Goal: Task Accomplishment & Management: Use online tool/utility

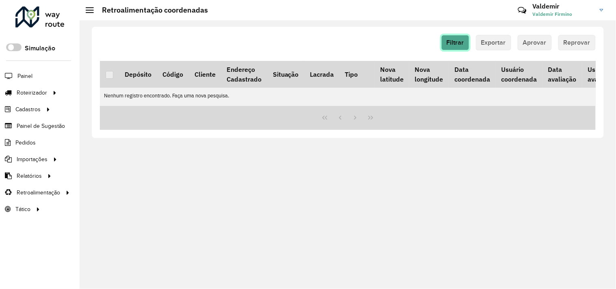
click at [459, 49] on button "Filtrar" at bounding box center [455, 42] width 28 height 15
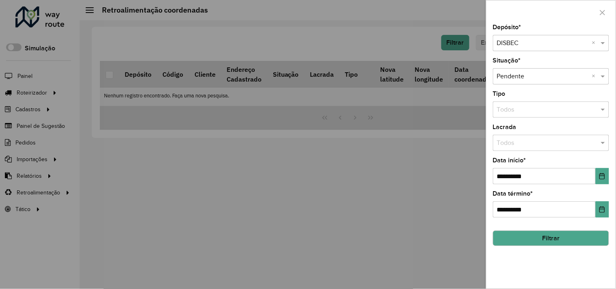
click at [507, 237] on button "Filtrar" at bounding box center [551, 238] width 116 height 15
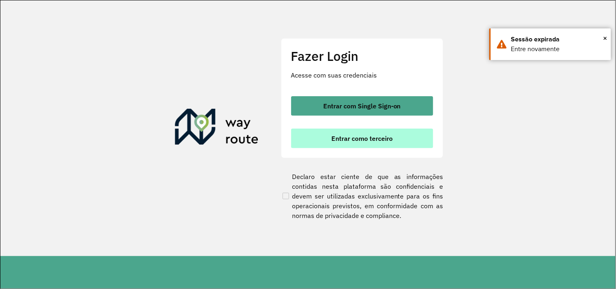
click at [332, 143] on button "Entrar como terceiro" at bounding box center [362, 138] width 142 height 19
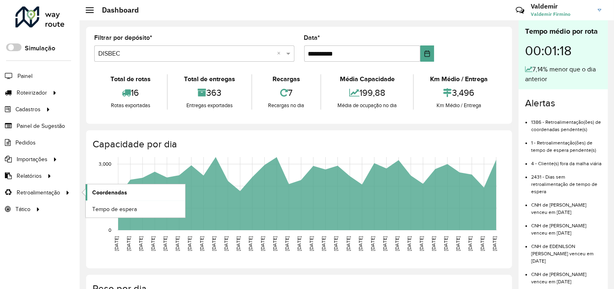
click at [103, 195] on span "Coordenadas" at bounding box center [109, 192] width 35 height 9
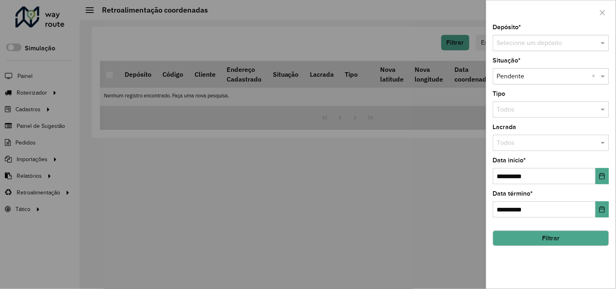
click at [514, 44] on input "text" at bounding box center [543, 44] width 92 height 10
click at [518, 63] on span "DISBEC" at bounding box center [508, 66] width 22 height 7
click at [603, 179] on icon "Choose Date" at bounding box center [602, 176] width 6 height 6
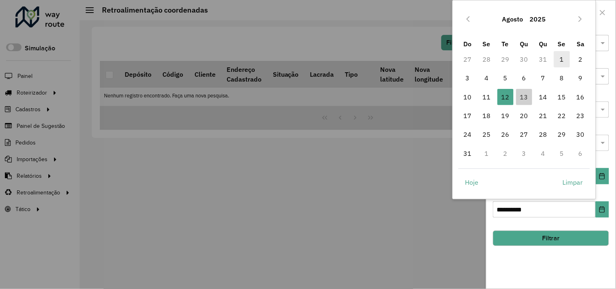
click at [558, 59] on span "1" at bounding box center [562, 59] width 16 height 16
type input "**********"
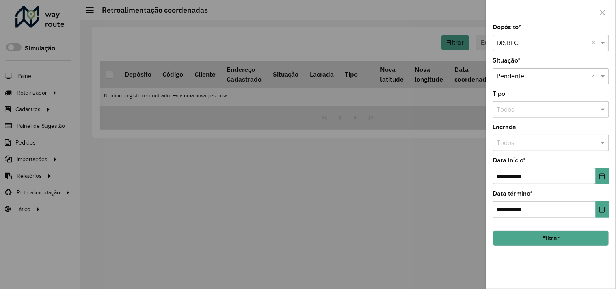
click at [525, 232] on button "Filtrar" at bounding box center [551, 238] width 116 height 15
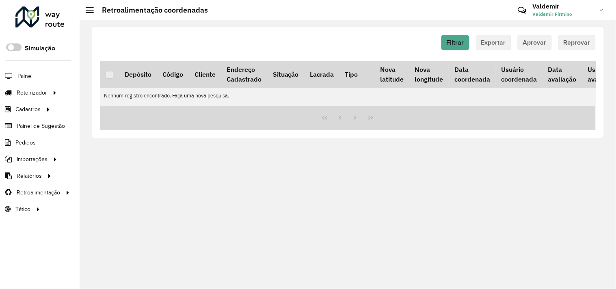
click at [448, 50] on div "Filtrar Exportar Aprovar Reprovar" at bounding box center [348, 45] width 496 height 21
click at [453, 45] on span "Filtrar" at bounding box center [455, 42] width 17 height 7
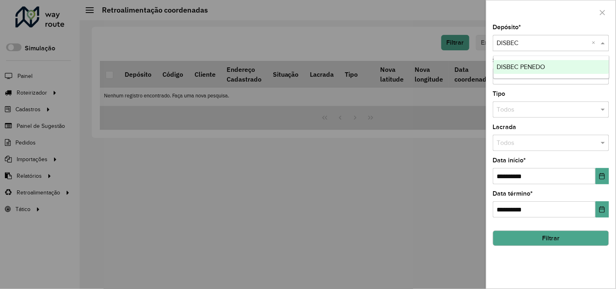
click at [543, 39] on input "text" at bounding box center [543, 44] width 92 height 10
click at [535, 66] on span "DISBEC PENEDO" at bounding box center [521, 66] width 48 height 7
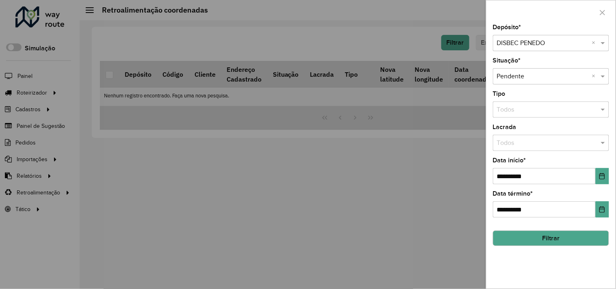
click at [550, 242] on button "Filtrar" at bounding box center [551, 238] width 116 height 15
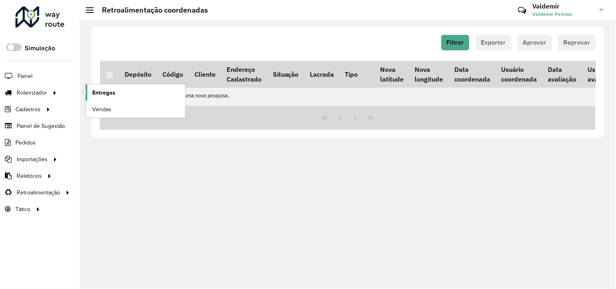
click at [112, 95] on span "Entregas" at bounding box center [103, 93] width 23 height 9
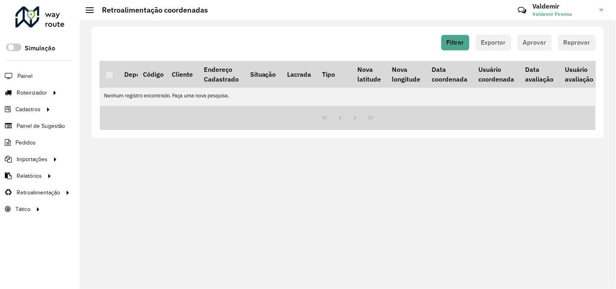
scroll to position [0, 26]
drag, startPoint x: 341, startPoint y: 110, endPoint x: 296, endPoint y: 110, distance: 44.7
click at [296, 110] on div at bounding box center [348, 118] width 496 height 24
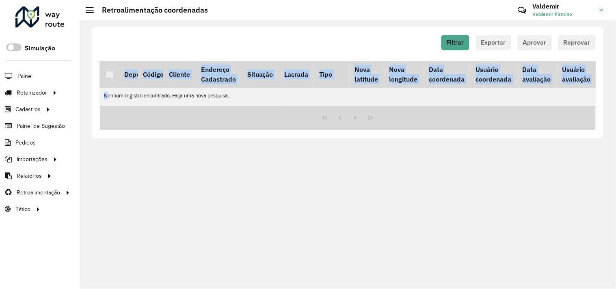
drag, startPoint x: 351, startPoint y: 106, endPoint x: 267, endPoint y: 117, distance: 85.2
click at [267, 117] on div "Depósito Código Cliente Endereço Cadastrado Situação Lacrada Tipo Nova latitude…" at bounding box center [348, 95] width 496 height 69
click at [352, 101] on td "Nenhum registro encontrado. Faça uma nova pesquisa." at bounding box center [408, 96] width 616 height 16
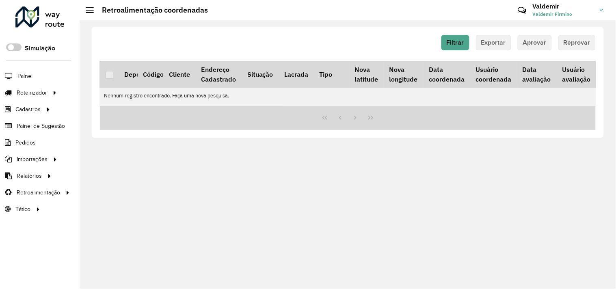
scroll to position [0, 0]
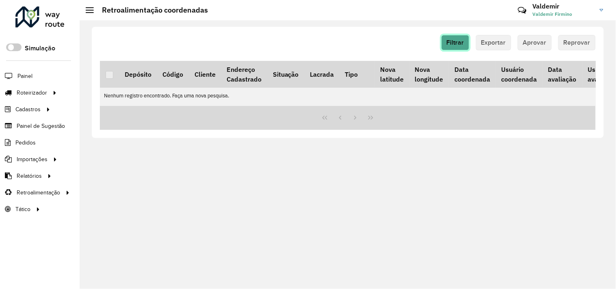
click at [464, 43] on span "Filtrar" at bounding box center [455, 42] width 17 height 7
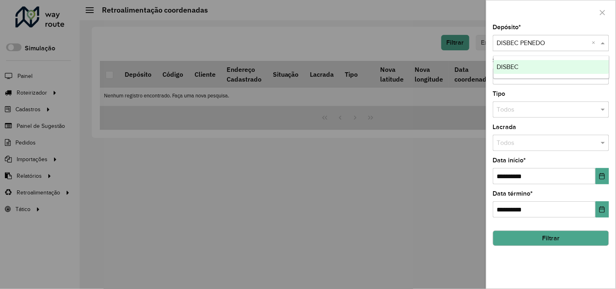
click at [535, 45] on input "text" at bounding box center [543, 44] width 92 height 10
click at [539, 69] on div "DISBEC" at bounding box center [551, 67] width 115 height 14
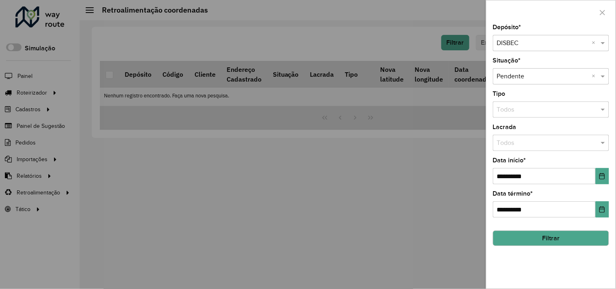
click at [348, 141] on div at bounding box center [308, 144] width 616 height 289
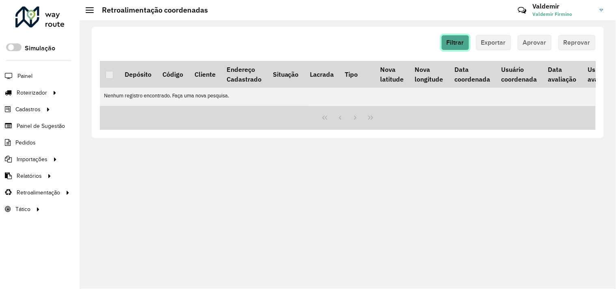
click at [456, 42] on span "Filtrar" at bounding box center [455, 42] width 17 height 7
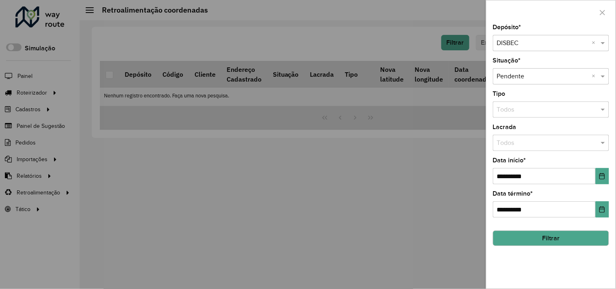
click at [398, 41] on div at bounding box center [308, 144] width 616 height 289
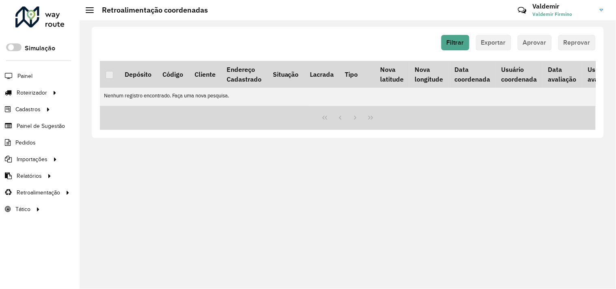
click at [260, 171] on div "Filtrar Exportar Aprovar Reprovar Depósito Código Cliente Endereço Cadastrado S…" at bounding box center [348, 154] width 536 height 269
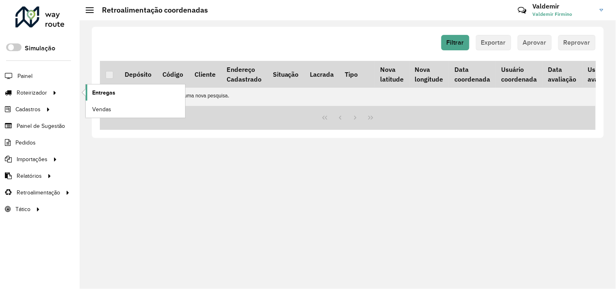
click at [105, 90] on span "Entregas" at bounding box center [103, 93] width 23 height 9
click at [127, 95] on link "Entregas" at bounding box center [135, 92] width 99 height 16
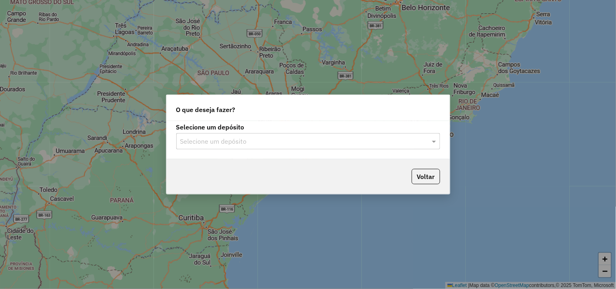
click at [224, 140] on input "text" at bounding box center [300, 142] width 240 height 10
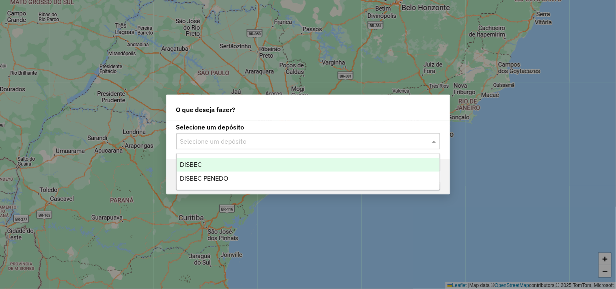
click at [217, 162] on div "DISBEC" at bounding box center [308, 165] width 263 height 14
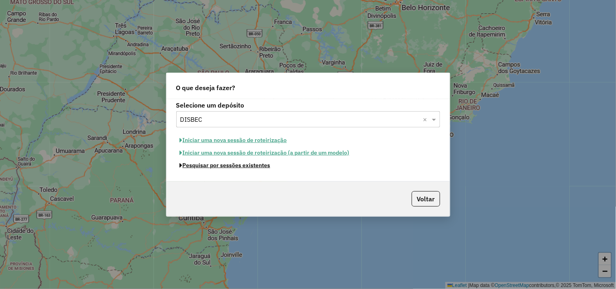
click at [224, 168] on button "Pesquisar por sessões existentes" at bounding box center [225, 165] width 98 height 13
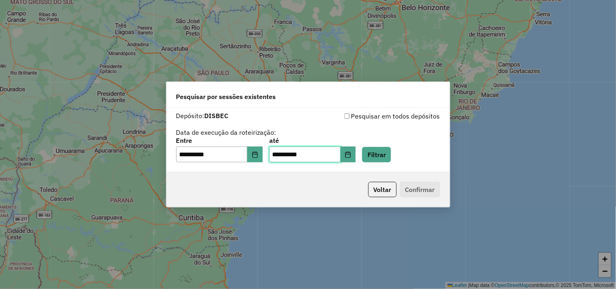
click at [284, 150] on input "**********" at bounding box center [304, 155] width 71 height 16
type input "**********"
click at [187, 155] on input "**********" at bounding box center [211, 155] width 71 height 16
type input "**********"
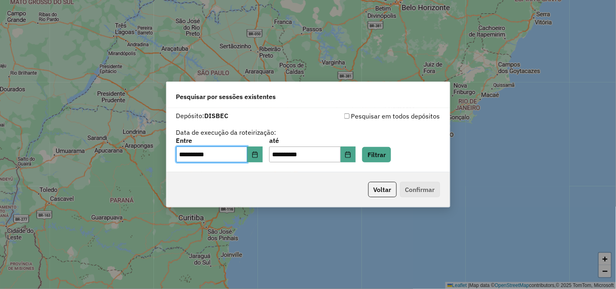
click at [404, 154] on div "**********" at bounding box center [308, 150] width 264 height 25
click at [391, 155] on button "Filtrar" at bounding box center [376, 154] width 29 height 15
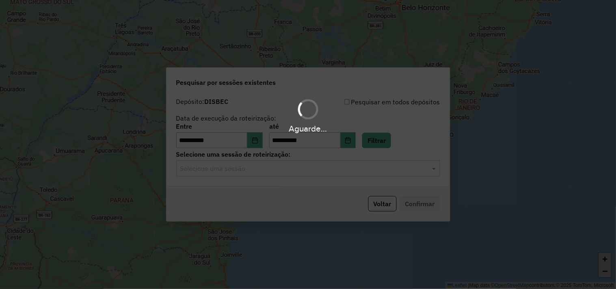
click at [263, 168] on input "text" at bounding box center [300, 169] width 240 height 10
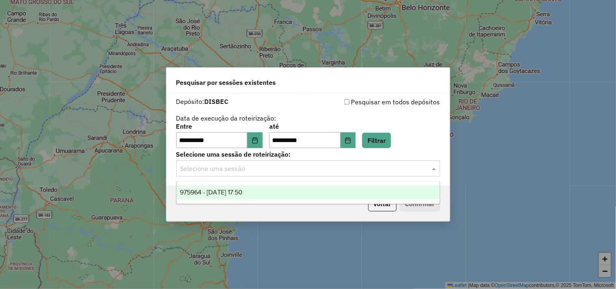
click at [270, 188] on div "975964 - 07/08/2025 17:50" at bounding box center [308, 193] width 263 height 14
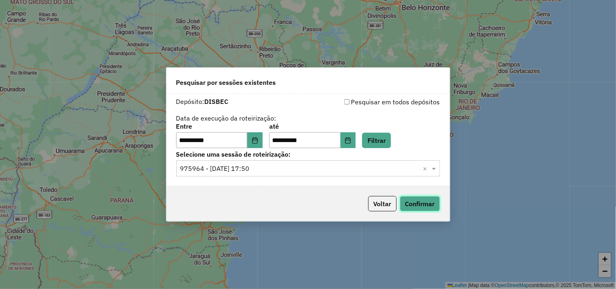
click at [407, 205] on button "Confirmar" at bounding box center [420, 203] width 40 height 15
click at [382, 204] on button "Voltar" at bounding box center [382, 203] width 28 height 15
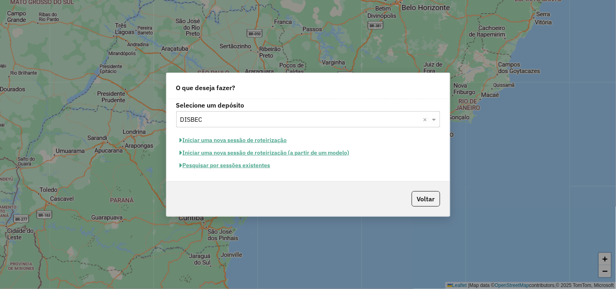
click at [217, 115] on input "text" at bounding box center [300, 120] width 240 height 10
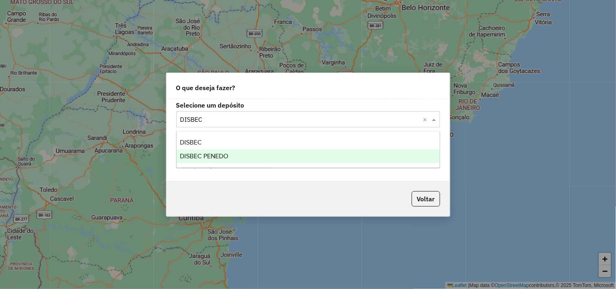
click at [230, 153] on div "DISBEC PENEDO" at bounding box center [308, 156] width 263 height 14
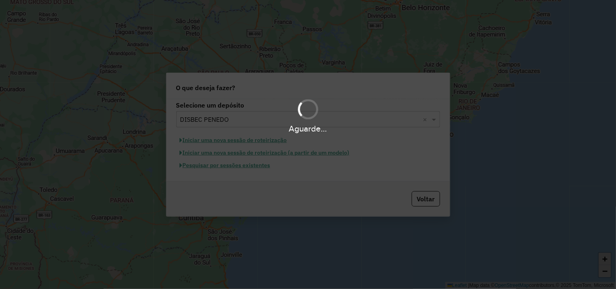
click at [256, 167] on div "Aguarde..." at bounding box center [308, 144] width 616 height 289
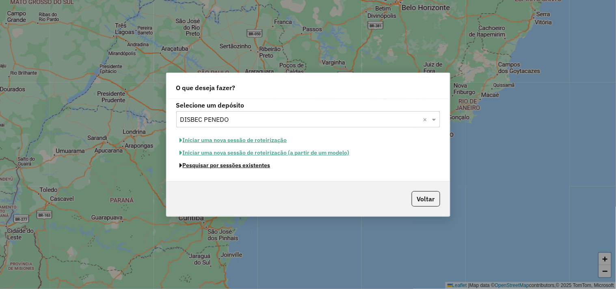
click at [256, 167] on button "Pesquisar por sessões existentes" at bounding box center [225, 165] width 98 height 13
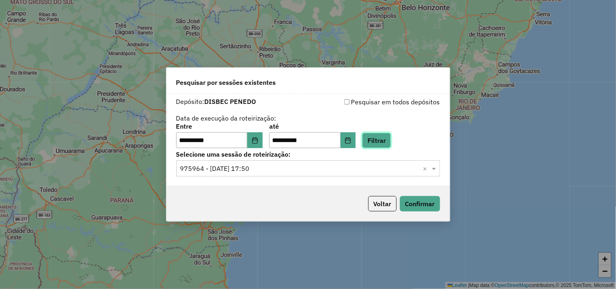
click at [387, 137] on button "Filtrar" at bounding box center [376, 140] width 29 height 15
click at [258, 169] on input "text" at bounding box center [300, 169] width 240 height 10
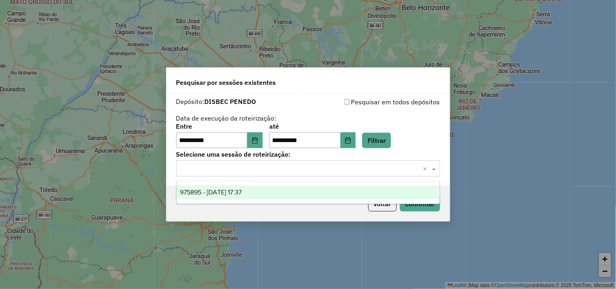
click at [261, 187] on div "975895 - 07/08/2025 17:37" at bounding box center [308, 193] width 263 height 14
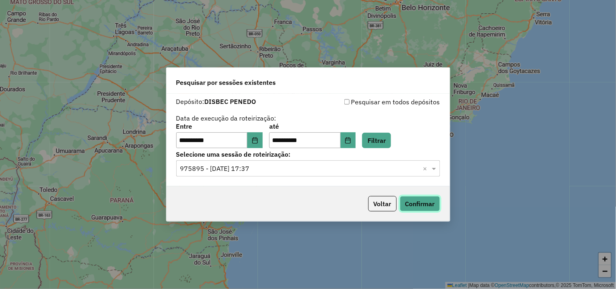
click at [419, 206] on button "Confirmar" at bounding box center [420, 203] width 40 height 15
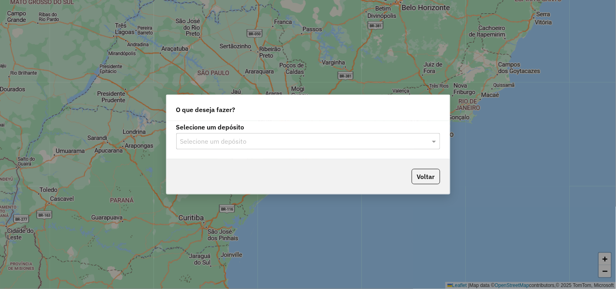
click at [234, 144] on input "text" at bounding box center [300, 142] width 240 height 10
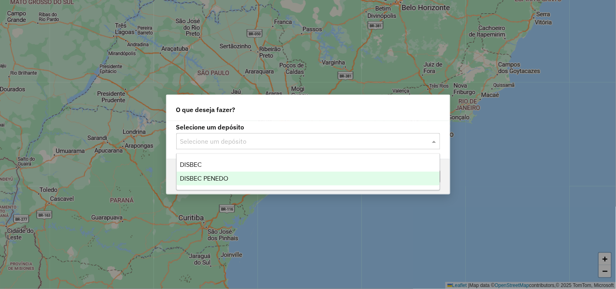
click at [233, 179] on div "DISBEC PENEDO" at bounding box center [308, 179] width 263 height 14
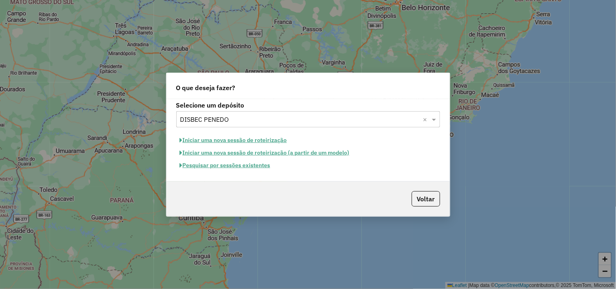
click at [246, 140] on button "Iniciar uma nova sessão de roteirização" at bounding box center [233, 140] width 114 height 13
select select "*"
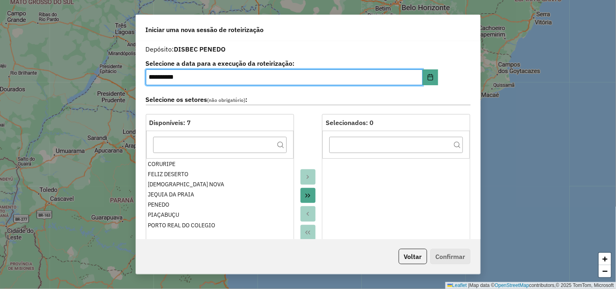
click at [306, 195] on icon "Move All to Target" at bounding box center [307, 196] width 5 height 4
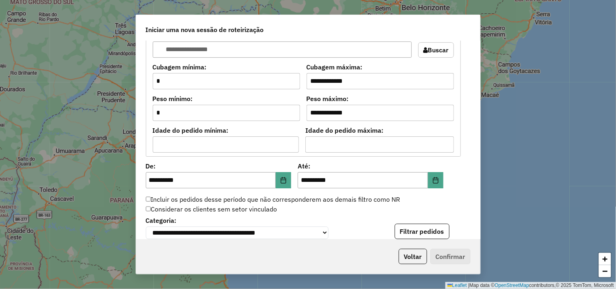
scroll to position [721, 0]
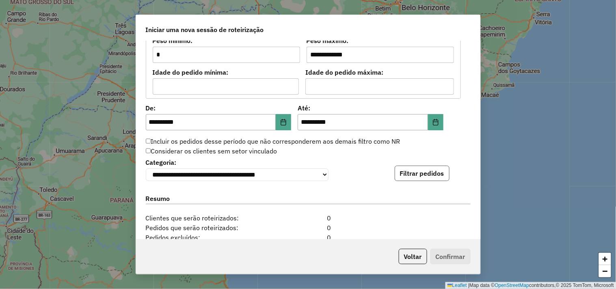
click at [397, 173] on button "Filtrar pedidos" at bounding box center [422, 173] width 55 height 15
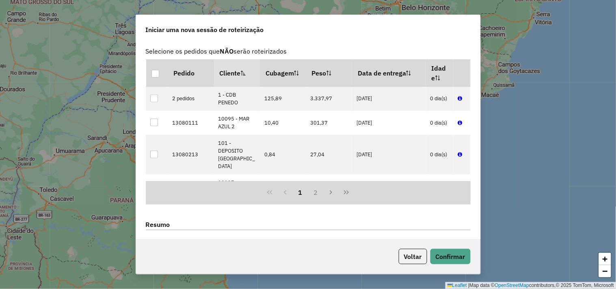
scroll to position [947, 0]
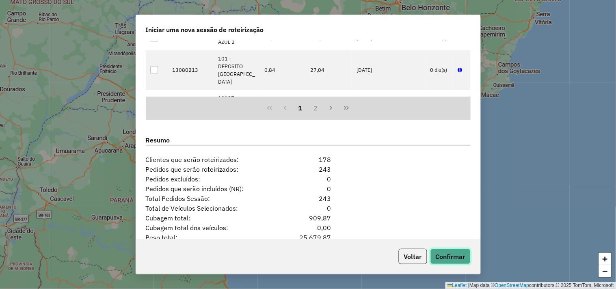
click at [434, 253] on button "Confirmar" at bounding box center [450, 256] width 40 height 15
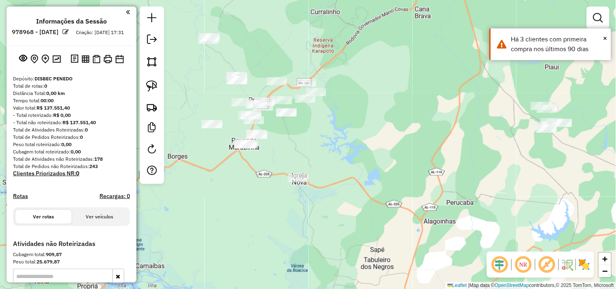
drag, startPoint x: 310, startPoint y: 132, endPoint x: 327, endPoint y: 166, distance: 37.6
click at [327, 166] on div "Janela de atendimento Grade de atendimento Capacidade Transportadoras Veículos …" at bounding box center [308, 144] width 616 height 289
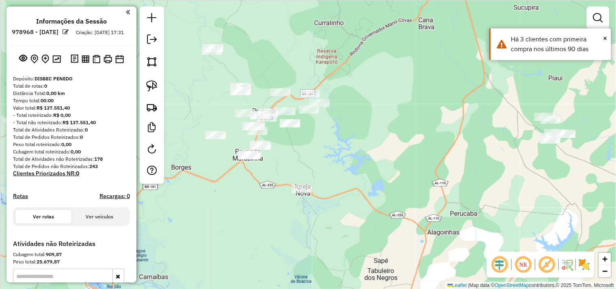
drag, startPoint x: 330, startPoint y: 155, endPoint x: 335, endPoint y: 167, distance: 12.1
click at [335, 167] on div "Janela de atendimento Grade de atendimento Capacidade Transportadoras Veículos …" at bounding box center [308, 144] width 616 height 289
drag, startPoint x: 151, startPoint y: 91, endPoint x: 248, endPoint y: 75, distance: 99.1
click at [151, 90] on img at bounding box center [151, 85] width 11 height 11
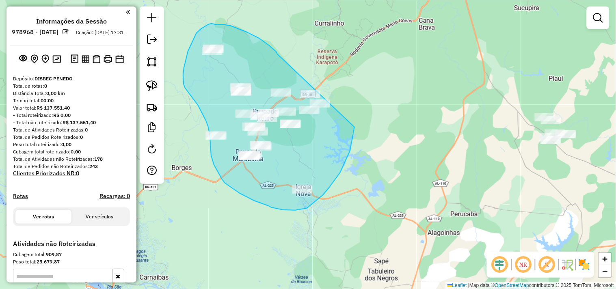
drag, startPoint x: 276, startPoint y: 52, endPoint x: 352, endPoint y: 112, distance: 97.1
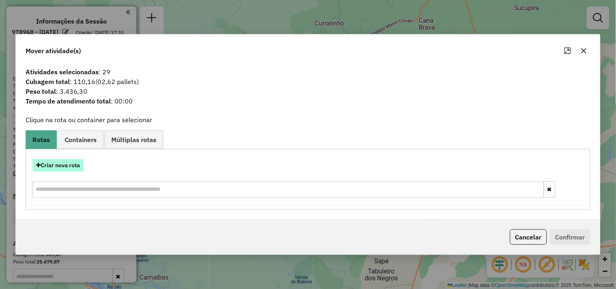
click at [76, 162] on button "Criar nova rota" at bounding box center [57, 165] width 51 height 13
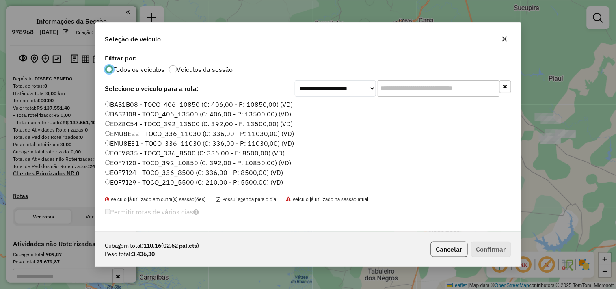
scroll to position [4, 2]
click at [401, 88] on input "text" at bounding box center [439, 88] width 122 height 16
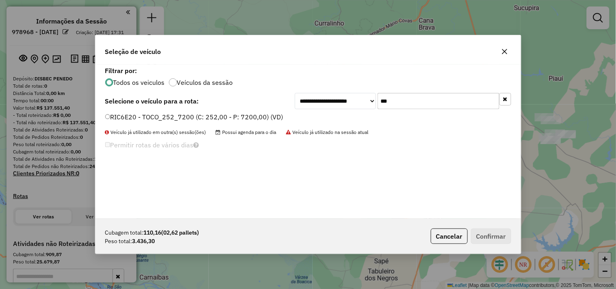
type input "***"
click at [248, 112] on label "RIC6E20 - TOCO_252_7200 (C: 252,00 - P: 7200,00) (VD)" at bounding box center [194, 117] width 178 height 10
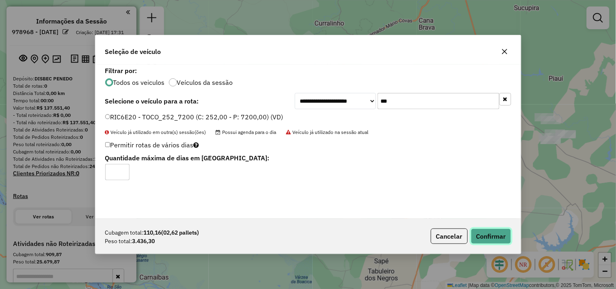
click at [501, 238] on button "Confirmar" at bounding box center [491, 236] width 40 height 15
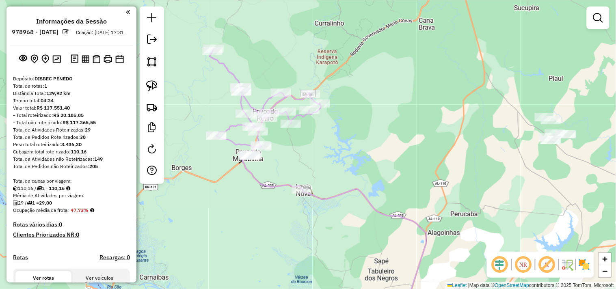
drag, startPoint x: 331, startPoint y: 187, endPoint x: 229, endPoint y: 124, distance: 119.2
click at [302, 189] on icon at bounding box center [364, 253] width 124 height 129
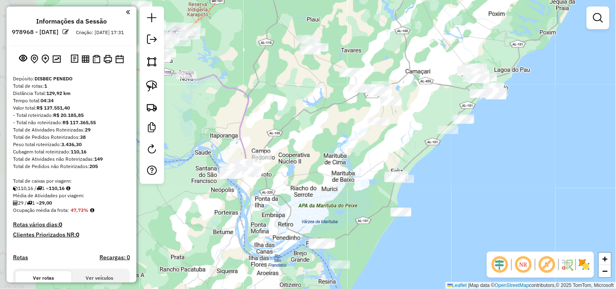
drag, startPoint x: 245, startPoint y: 130, endPoint x: 335, endPoint y: 150, distance: 92.3
click at [335, 150] on div "Janela de atendimento Grade de atendimento Capacidade Transportadoras Veículos …" at bounding box center [308, 144] width 616 height 289
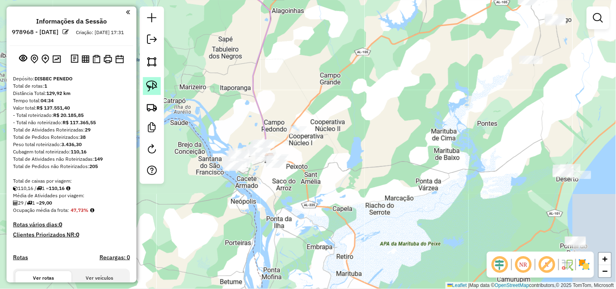
click at [151, 86] on img at bounding box center [151, 85] width 11 height 11
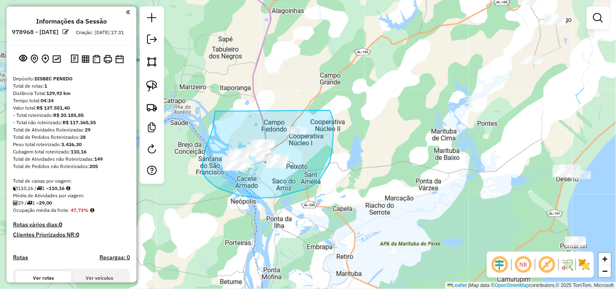
drag, startPoint x: 202, startPoint y: 172, endPoint x: 330, endPoint y: 110, distance: 141.6
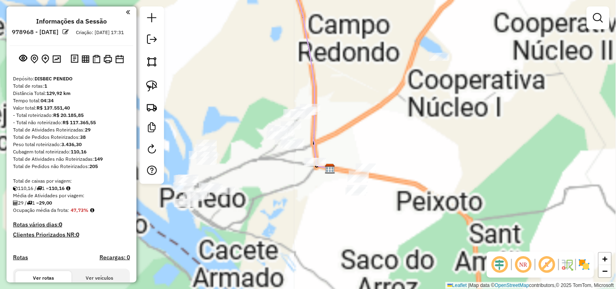
drag, startPoint x: 287, startPoint y: 175, endPoint x: 332, endPoint y: 177, distance: 45.1
click at [332, 177] on div "Janela de atendimento Grade de atendimento Capacidade Transportadoras Veículos …" at bounding box center [308, 144] width 616 height 289
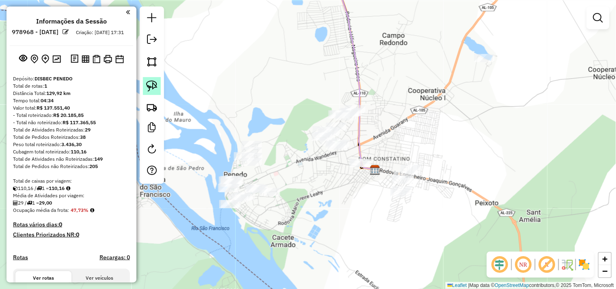
click at [150, 85] on img at bounding box center [151, 85] width 11 height 11
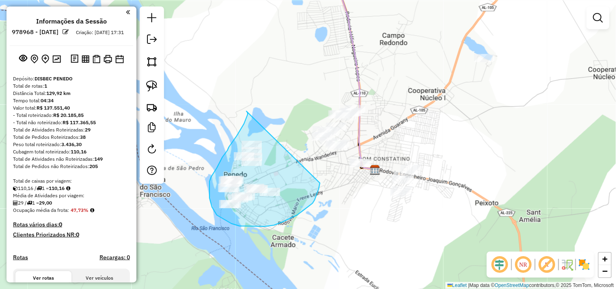
drag, startPoint x: 237, startPoint y: 136, endPoint x: 320, endPoint y: 182, distance: 95.0
click at [320, 182] on div "Janela de atendimento Grade de atendimento Capacidade Transportadoras Veículos …" at bounding box center [308, 144] width 616 height 289
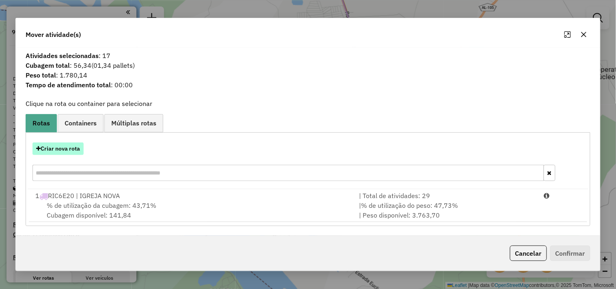
click at [72, 151] on button "Criar nova rota" at bounding box center [57, 149] width 51 height 13
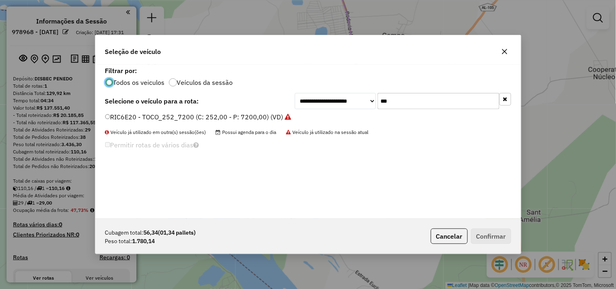
click at [387, 104] on input "***" at bounding box center [439, 101] width 122 height 16
type input "***"
click at [241, 116] on label "SAT3G00 - TOCO_252_7000 (C: 252,00 - P: 7000,00) (VD)" at bounding box center [194, 117] width 179 height 10
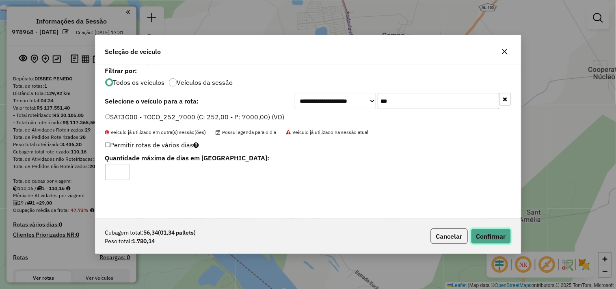
click at [492, 236] on button "Confirmar" at bounding box center [491, 236] width 40 height 15
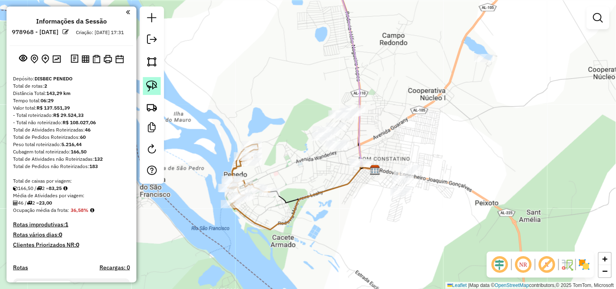
click at [160, 91] on link at bounding box center [152, 86] width 18 height 18
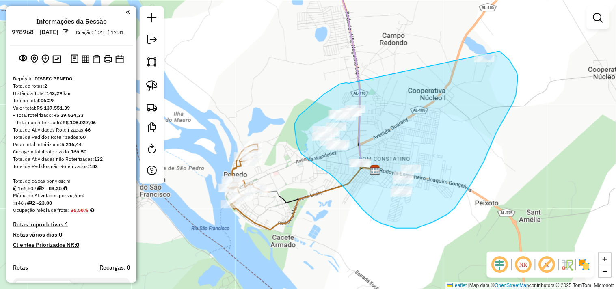
drag, startPoint x: 349, startPoint y: 83, endPoint x: 492, endPoint y: 46, distance: 147.2
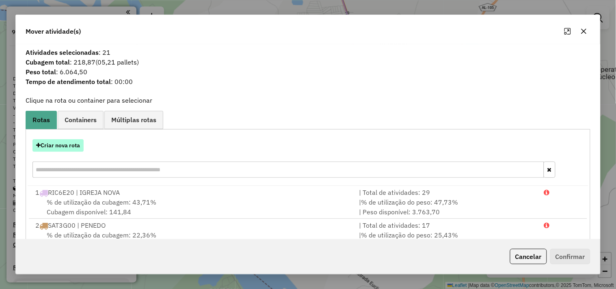
click at [69, 141] on button "Criar nova rota" at bounding box center [57, 145] width 51 height 13
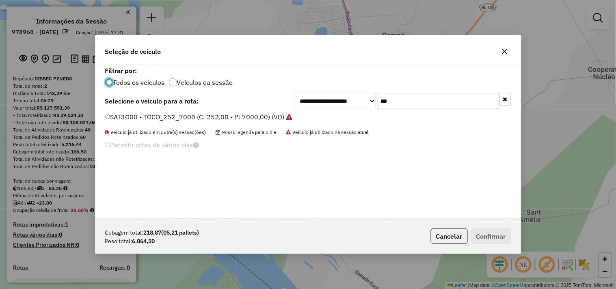
click at [421, 99] on input "***" at bounding box center [439, 101] width 122 height 16
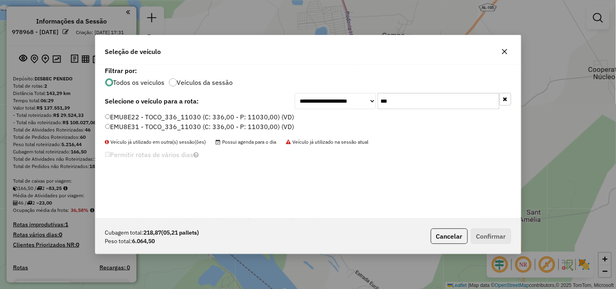
type input "***"
click at [144, 116] on label "EMU8E22 - TOCO_336_11030 (C: 336,00 - P: 11030,00) (VD)" at bounding box center [199, 117] width 189 height 10
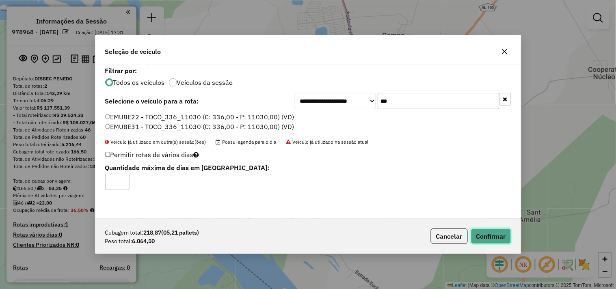
drag, startPoint x: 490, startPoint y: 237, endPoint x: 449, endPoint y: 227, distance: 42.1
click at [489, 237] on button "Confirmar" at bounding box center [491, 236] width 40 height 15
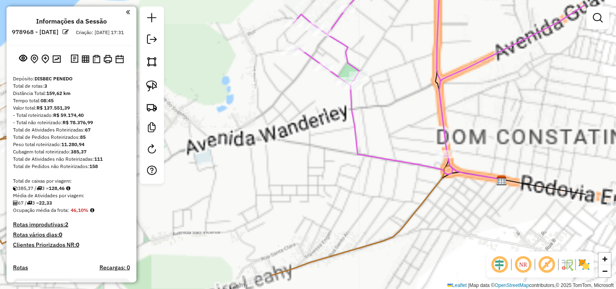
drag, startPoint x: 466, startPoint y: 230, endPoint x: 346, endPoint y: 177, distance: 130.7
click at [350, 178] on div "Janela de atendimento Grade de atendimento Capacidade Transportadoras Veículos …" at bounding box center [308, 144] width 616 height 289
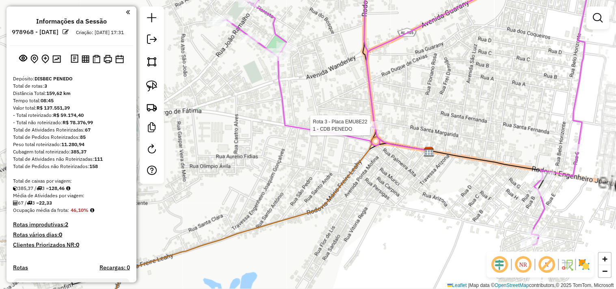
select select "**********"
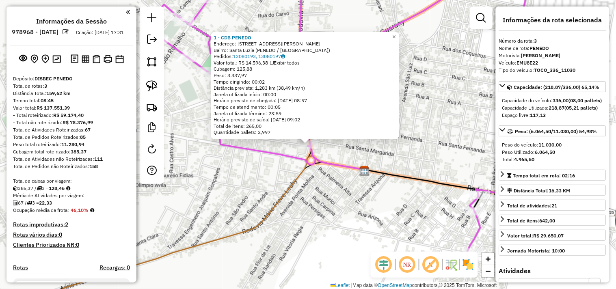
scroll to position [312, 0]
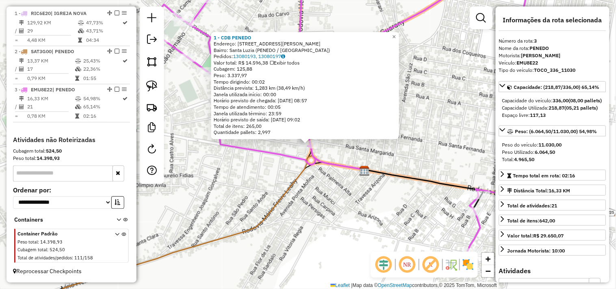
click at [261, 162] on div "1 - CDB PENEDO Endereço: AV ANTONIO CANDIDO 336 Bairro: Santa Luzia (PENEDO / A…" at bounding box center [308, 144] width 616 height 289
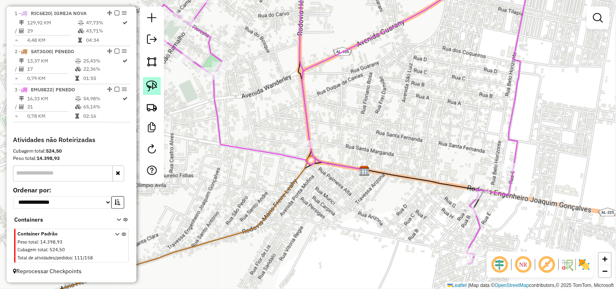
click at [157, 90] on img at bounding box center [151, 85] width 11 height 11
drag, startPoint x: 313, startPoint y: 125, endPoint x: 337, endPoint y: 139, distance: 28.6
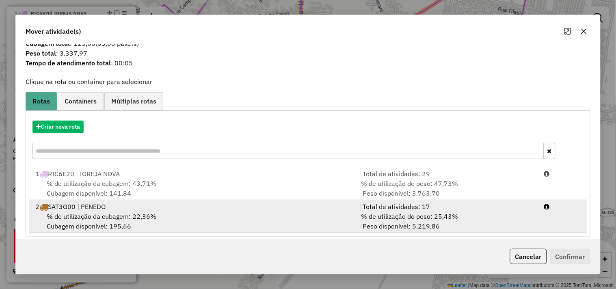
scroll to position [26, 0]
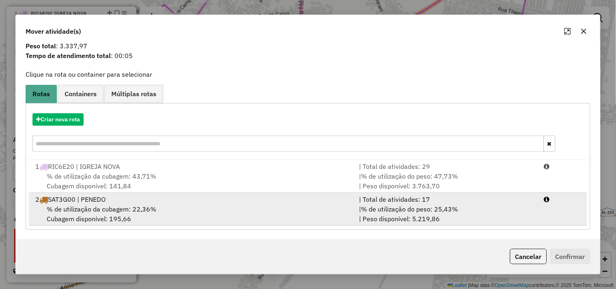
click at [123, 207] on span "% de utilização da cubagem: 22,36%" at bounding box center [102, 209] width 110 height 8
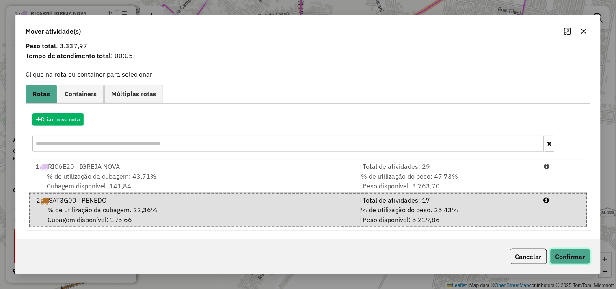
click at [575, 252] on button "Confirmar" at bounding box center [570, 256] width 40 height 15
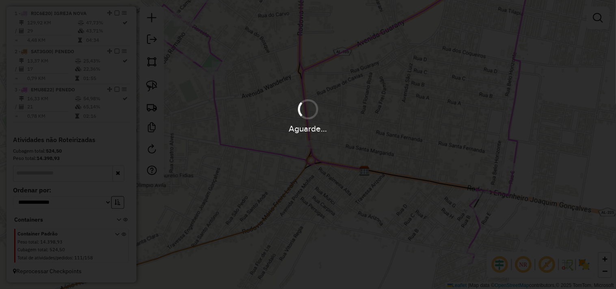
scroll to position [0, 0]
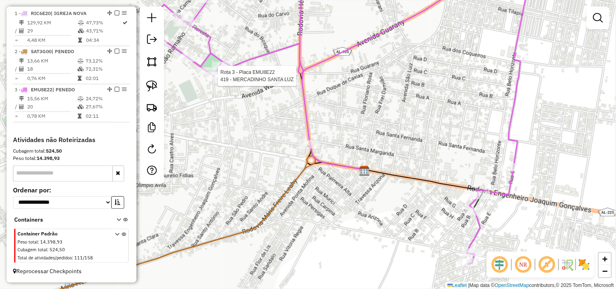
select select "**********"
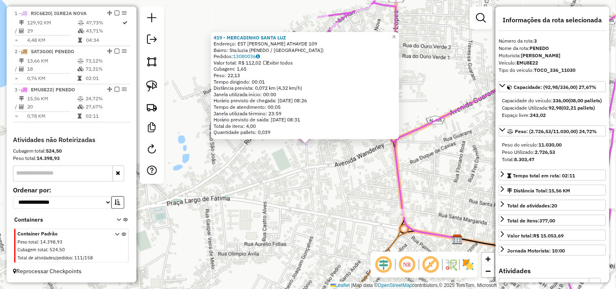
click at [309, 193] on div "419 - MERCADINHO SANTA LUZ Endereço: EST ADAIL FREOIRE ATHAYDE 109 Bairro: Sta.…" at bounding box center [308, 144] width 616 height 289
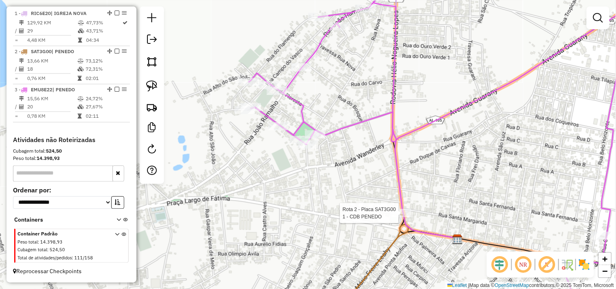
select select "**********"
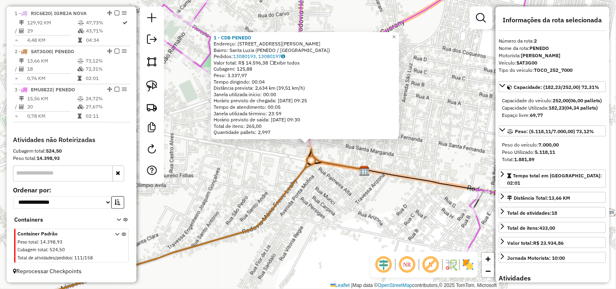
click at [352, 213] on div "1 - CDB PENEDO Endereço: AV ANTONIO CANDIDO 336 Bairro: Santa Luzia (PENEDO / A…" at bounding box center [308, 144] width 616 height 289
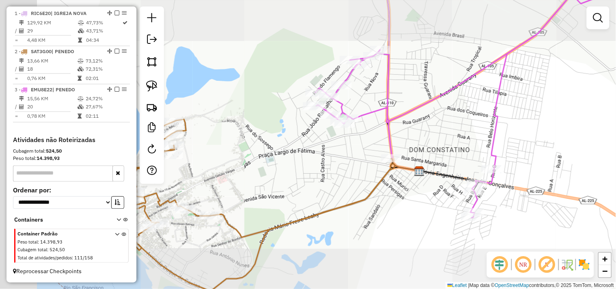
drag, startPoint x: 234, startPoint y: 168, endPoint x: 389, endPoint y: 160, distance: 154.5
click at [378, 165] on div "Janela de atendimento Grade de atendimento Capacidade Transportadoras Veículos …" at bounding box center [308, 144] width 616 height 289
click at [389, 160] on div "Janela de atendimento Grade de atendimento Capacidade Transportadoras Veículos …" at bounding box center [308, 144] width 616 height 289
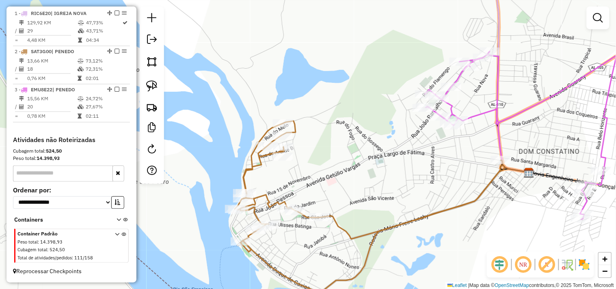
drag, startPoint x: 322, startPoint y: 184, endPoint x: 389, endPoint y: 197, distance: 68.6
click at [389, 197] on div "Janela de atendimento Grade de atendimento Capacidade Transportadoras Veículos …" at bounding box center [308, 144] width 616 height 289
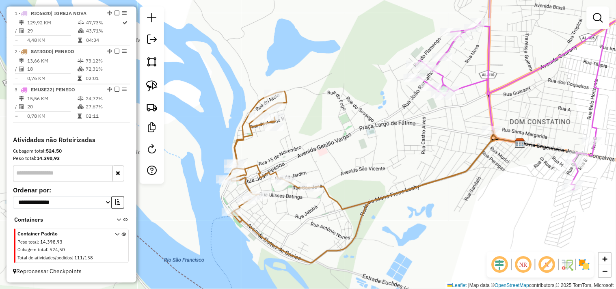
drag, startPoint x: 382, startPoint y: 214, endPoint x: 367, endPoint y: 181, distance: 36.0
click at [367, 181] on div "Janela de atendimento Grade de atendimento Capacidade Transportadoras Veículos …" at bounding box center [308, 144] width 616 height 289
click at [151, 86] on img at bounding box center [151, 85] width 11 height 11
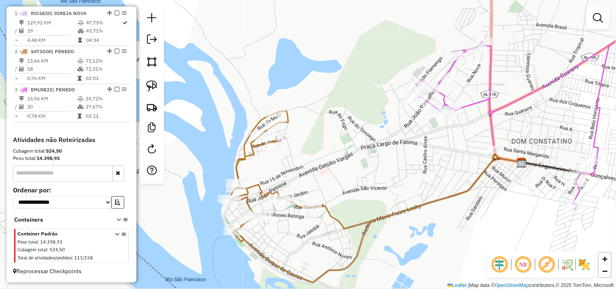
drag, startPoint x: 261, startPoint y: 179, endPoint x: 238, endPoint y: 145, distance: 41.0
click at [266, 180] on div "Janela de atendimento Grade de atendimento Capacidade Transportadoras Veículos …" at bounding box center [308, 144] width 616 height 289
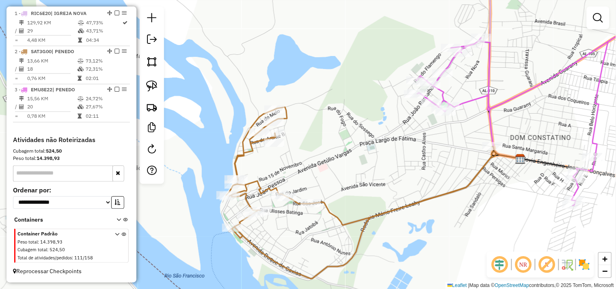
drag, startPoint x: 151, startPoint y: 79, endPoint x: 164, endPoint y: 91, distance: 18.1
click at [150, 79] on link at bounding box center [152, 86] width 18 height 18
drag, startPoint x: 281, startPoint y: 171, endPoint x: 350, endPoint y: 190, distance: 71.5
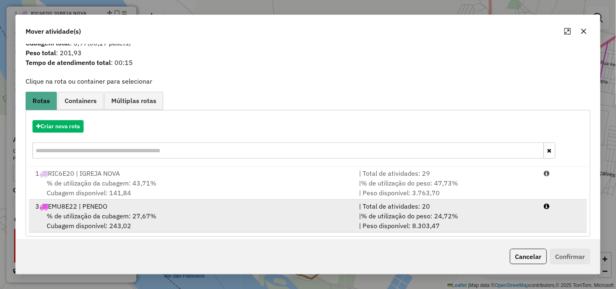
scroll to position [26, 0]
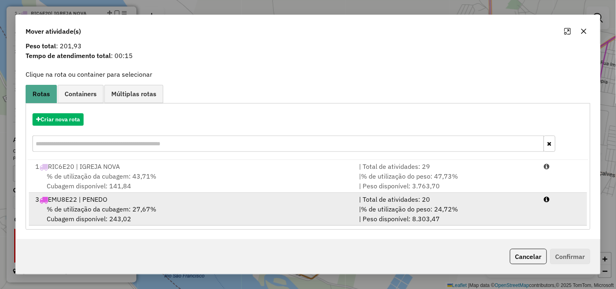
click at [134, 207] on span "% de utilização da cubagem: 27,67%" at bounding box center [102, 209] width 110 height 8
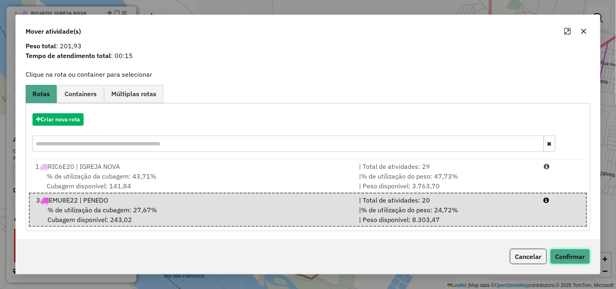
click at [582, 253] on button "Confirmar" at bounding box center [570, 256] width 40 height 15
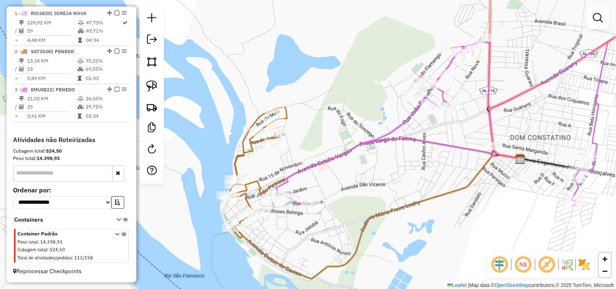
scroll to position [0, 0]
select select "**********"
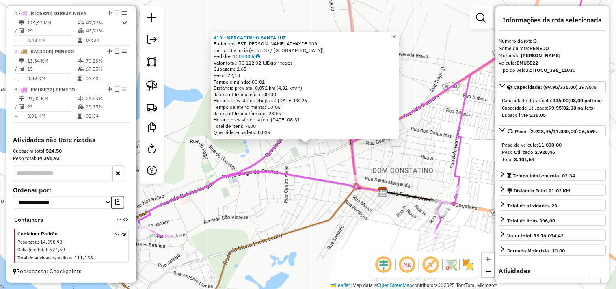
drag, startPoint x: 367, startPoint y: 242, endPoint x: 353, endPoint y: 216, distance: 29.6
click at [365, 240] on div "419 - MERCADINHO SANTA LUZ Endereço: EST ADAIL FREOIRE ATHAYDE 109 Bairro: Sta.…" at bounding box center [308, 144] width 616 height 289
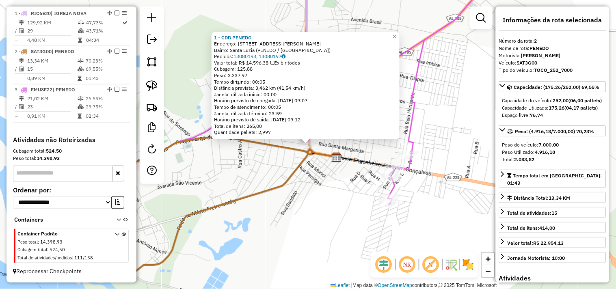
click at [333, 218] on div "1 - CDB PENEDO Endereço: AV ANTONIO CANDIDO 336 Bairro: Santa Luzia (PENEDO / A…" at bounding box center [308, 144] width 616 height 289
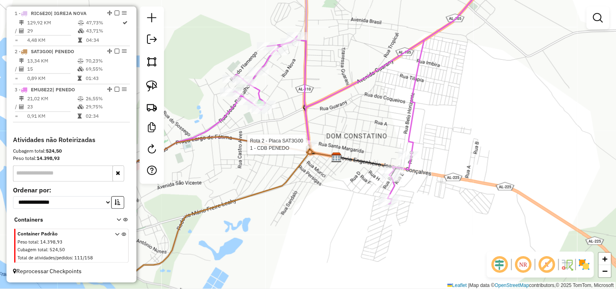
select select "**********"
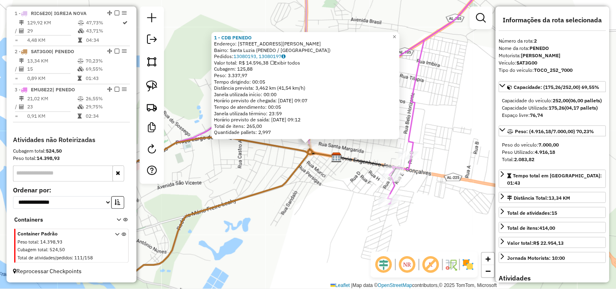
click at [322, 206] on div "1 - CDB PENEDO Endereço: AV ANTONIO CANDIDO 336 Bairro: Santa Luzia (PENEDO / A…" at bounding box center [308, 144] width 616 height 289
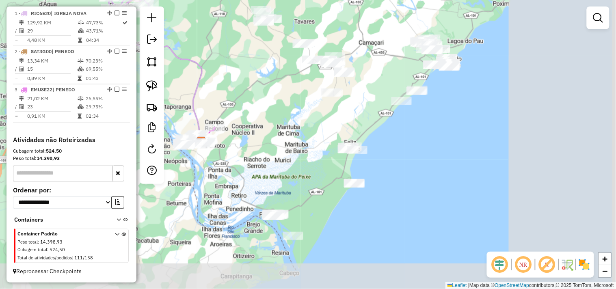
drag, startPoint x: 435, startPoint y: 187, endPoint x: 312, endPoint y: 121, distance: 139.9
click at [312, 121] on div "Janela de atendimento Grade de atendimento Capacidade Transportadoras Veículos …" at bounding box center [308, 144] width 616 height 289
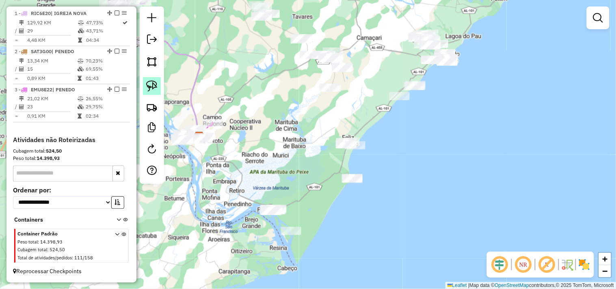
click at [157, 87] on img at bounding box center [151, 85] width 11 height 11
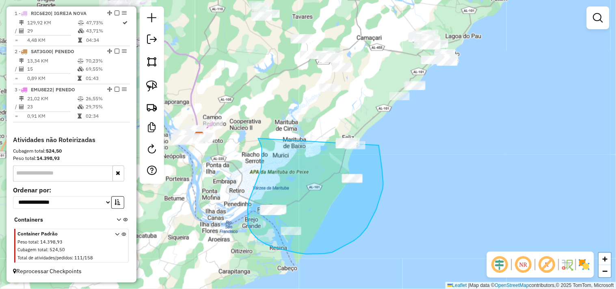
drag, startPoint x: 261, startPoint y: 144, endPoint x: 362, endPoint y: 118, distance: 104.4
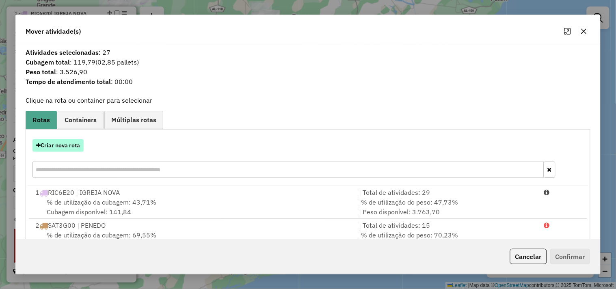
click at [74, 145] on button "Criar nova rota" at bounding box center [57, 145] width 51 height 13
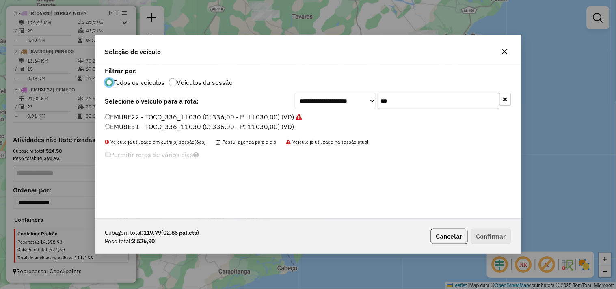
scroll to position [4, 2]
click at [397, 106] on input "***" at bounding box center [439, 101] width 122 height 16
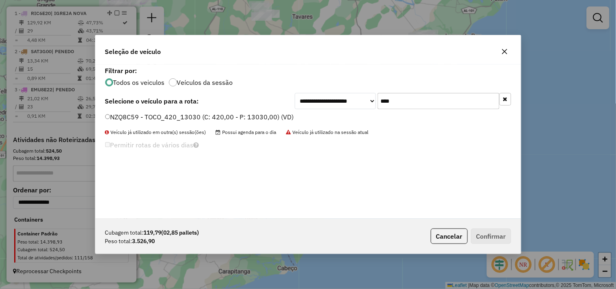
type input "****"
click at [272, 112] on label "NZQ8C59 - TOCO_420_13030 (C: 420,00 - P: 13030,00) (VD)" at bounding box center [199, 117] width 189 height 10
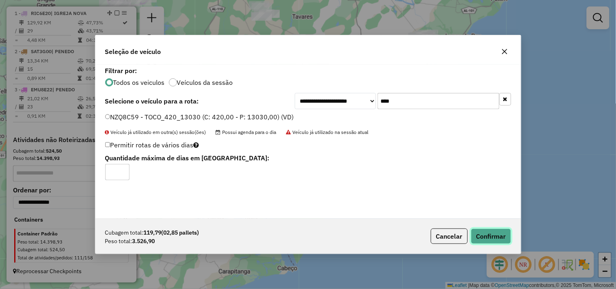
drag, startPoint x: 485, startPoint y: 236, endPoint x: 481, endPoint y: 234, distance: 4.7
click at [484, 236] on button "Confirmar" at bounding box center [491, 236] width 40 height 15
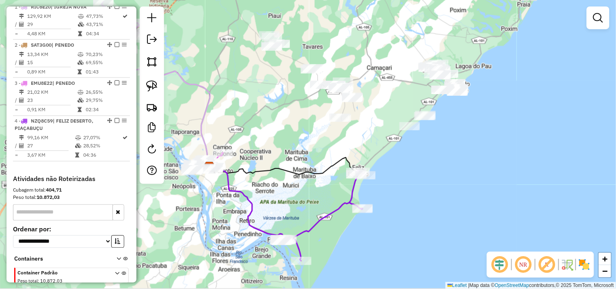
drag, startPoint x: 360, startPoint y: 82, endPoint x: 365, endPoint y: 157, distance: 74.9
click at [377, 163] on div "Janela de atendimento Grade de atendimento Capacidade Transportadoras Veículos …" at bounding box center [308, 144] width 616 height 289
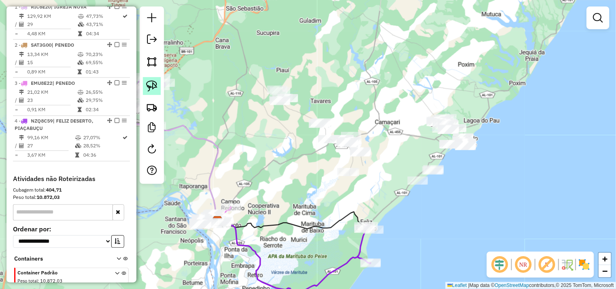
drag, startPoint x: 151, startPoint y: 87, endPoint x: 207, endPoint y: 103, distance: 58.9
click at [151, 87] on img at bounding box center [151, 85] width 11 height 11
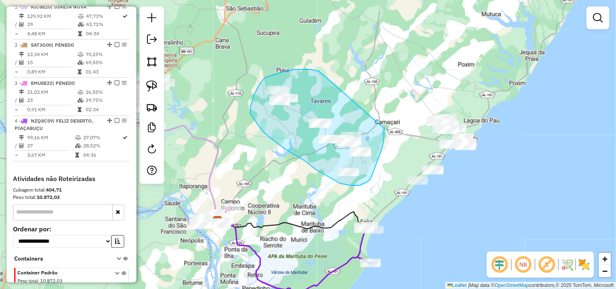
drag, startPoint x: 319, startPoint y: 71, endPoint x: 384, endPoint y: 129, distance: 86.9
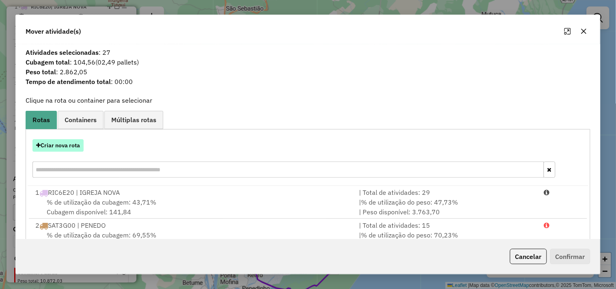
click at [77, 143] on button "Criar nova rota" at bounding box center [57, 145] width 51 height 13
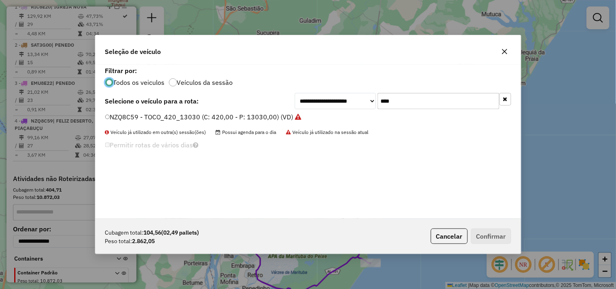
click at [388, 107] on input "****" at bounding box center [439, 101] width 122 height 16
type input "**"
click at [208, 120] on label "NZQ4G92 - TOCO_406_11030 (C: 406,00 - P: 11030,00) (VD)" at bounding box center [199, 117] width 189 height 10
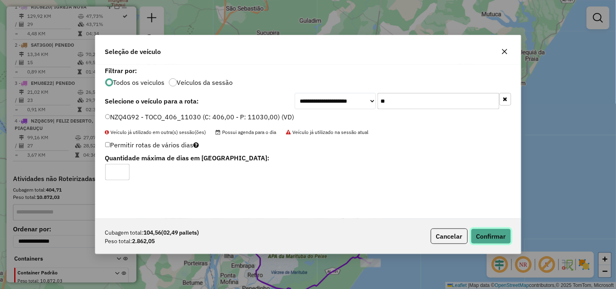
click at [486, 234] on button "Confirmar" at bounding box center [491, 236] width 40 height 15
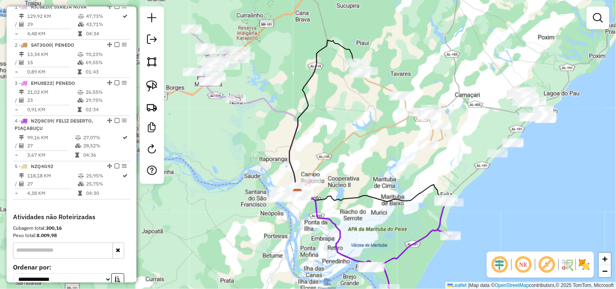
drag, startPoint x: 274, startPoint y: 251, endPoint x: 337, endPoint y: 229, distance: 66.6
click at [337, 229] on icon at bounding box center [334, 230] width 73 height 72
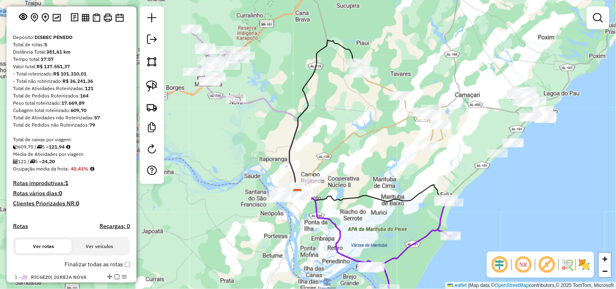
scroll to position [0, 0]
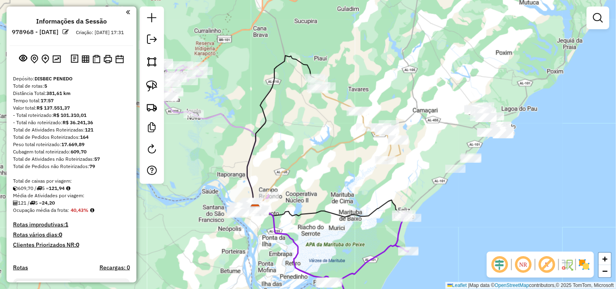
drag, startPoint x: 467, startPoint y: 157, endPoint x: 291, endPoint y: 192, distance: 179.6
click at [293, 192] on div "Janela de atendimento Grade de atendimento Capacidade Transportadoras Veículos …" at bounding box center [308, 144] width 616 height 289
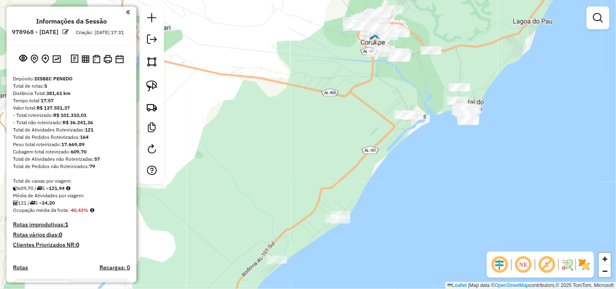
drag, startPoint x: 368, startPoint y: 208, endPoint x: 386, endPoint y: 170, distance: 42.5
click at [386, 170] on div "Janela de atendimento Grade de atendimento Capacidade Transportadoras Veículos …" at bounding box center [308, 144] width 616 height 289
click at [166, 93] on div "Janela de atendimento Grade de atendimento Capacidade Transportadoras Veículos …" at bounding box center [308, 144] width 616 height 289
click at [155, 88] on img at bounding box center [151, 85] width 11 height 11
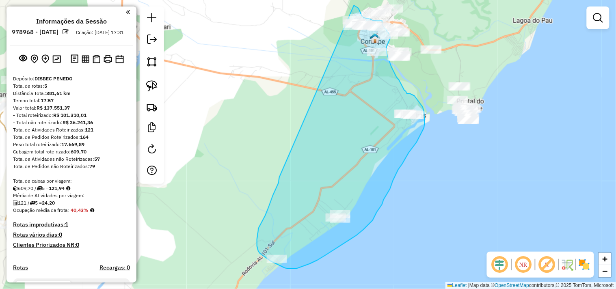
drag, startPoint x: 261, startPoint y: 225, endPoint x: 335, endPoint y: 6, distance: 230.7
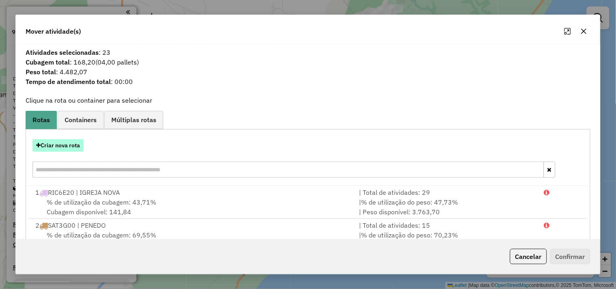
click at [62, 147] on button "Criar nova rota" at bounding box center [57, 145] width 51 height 13
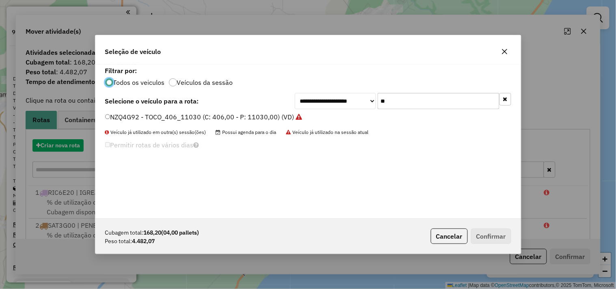
scroll to position [4, 2]
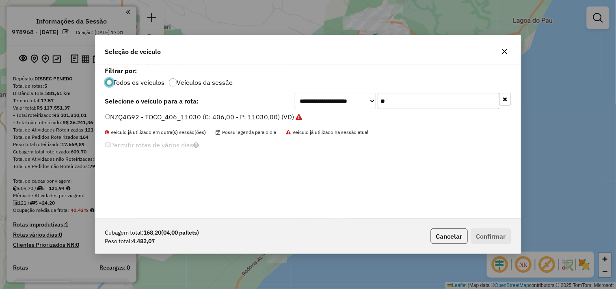
click at [422, 107] on input "**" at bounding box center [439, 101] width 122 height 16
type input "**"
click at [274, 114] on label "NZQ5D94 - TOCO_392_11030 (C: 392,00 - P: 11030,00) (VD)" at bounding box center [199, 117] width 189 height 10
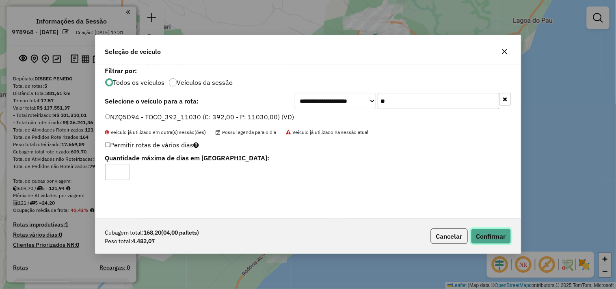
click at [490, 240] on button "Confirmar" at bounding box center [491, 236] width 40 height 15
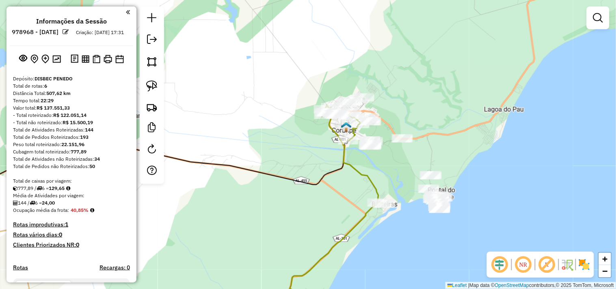
drag, startPoint x: 413, startPoint y: 79, endPoint x: 370, endPoint y: 155, distance: 86.9
click at [383, 168] on div "Janela de atendimento Grade de atendimento Capacidade Transportadoras Veículos …" at bounding box center [308, 144] width 616 height 289
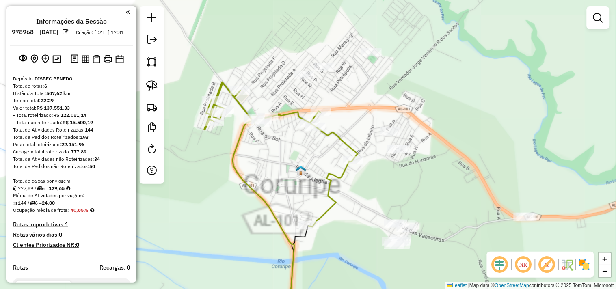
drag, startPoint x: 366, startPoint y: 98, endPoint x: 336, endPoint y: 141, distance: 51.9
click at [339, 136] on div "Janela de atendimento Grade de atendimento Capacidade Transportadoras Veículos …" at bounding box center [308, 144] width 616 height 289
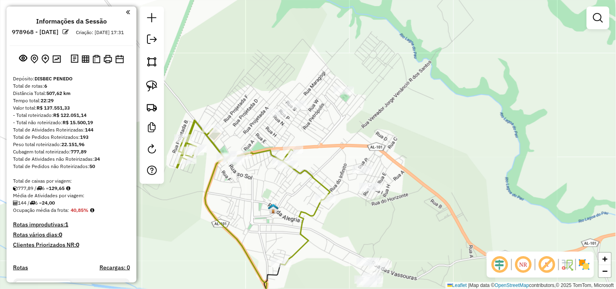
click at [161, 96] on div at bounding box center [152, 94] width 24 height 177
click at [158, 92] on link at bounding box center [152, 86] width 18 height 18
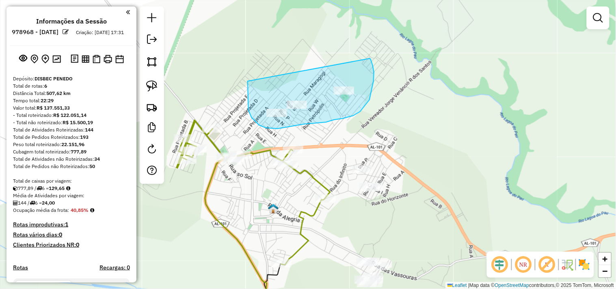
drag, startPoint x: 248, startPoint y: 93, endPoint x: 368, endPoint y: 58, distance: 125.0
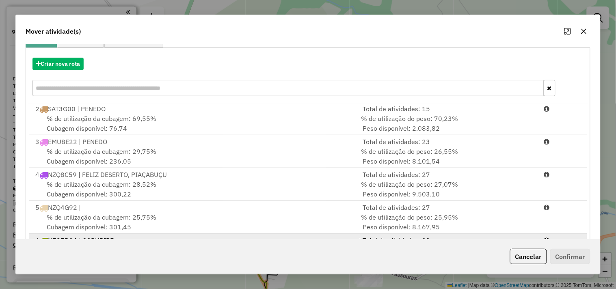
scroll to position [123, 0]
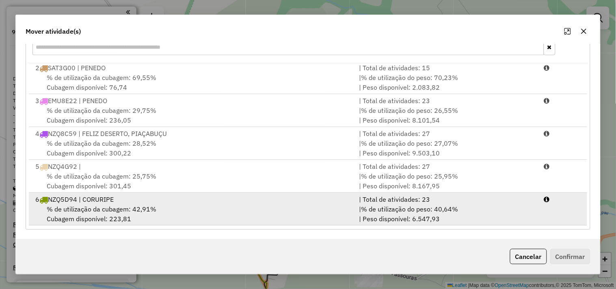
click at [167, 213] on div "% de utilização da cubagem: 42,91% Cubagem disponível: 223,81" at bounding box center [192, 213] width 324 height 19
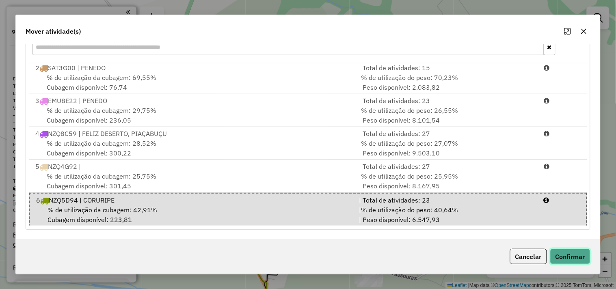
click at [553, 254] on button "Confirmar" at bounding box center [570, 256] width 40 height 15
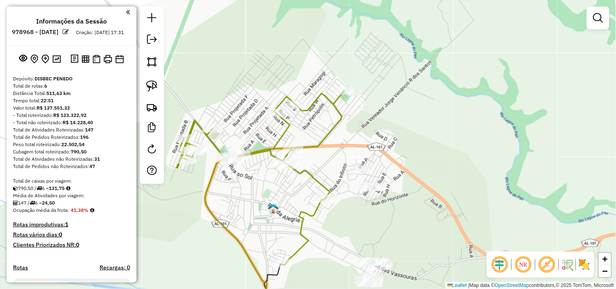
scroll to position [0, 0]
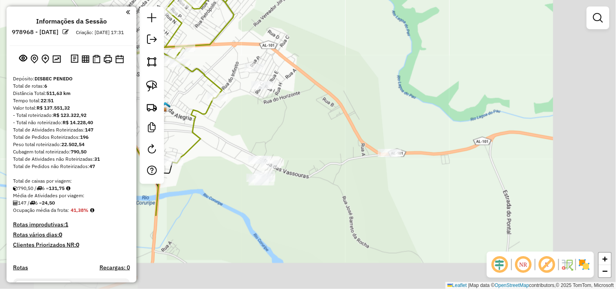
drag, startPoint x: 372, startPoint y: 210, endPoint x: 214, endPoint y: 118, distance: 183.4
click at [253, 130] on div "Janela de atendimento Grade de atendimento Capacidade Transportadoras Veículos …" at bounding box center [308, 144] width 616 height 289
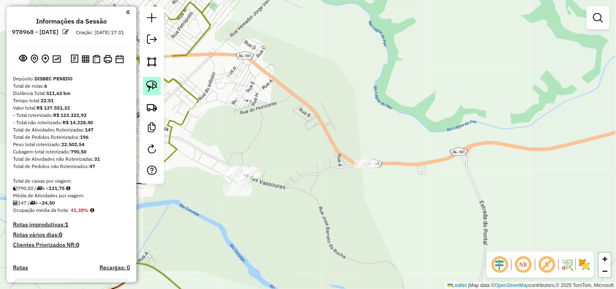
click at [154, 82] on img at bounding box center [151, 85] width 11 height 11
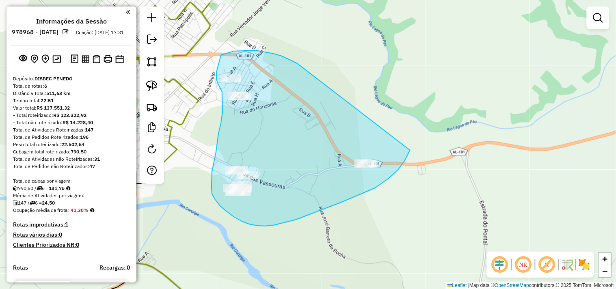
drag, startPoint x: 294, startPoint y: 62, endPoint x: 410, endPoint y: 150, distance: 145.4
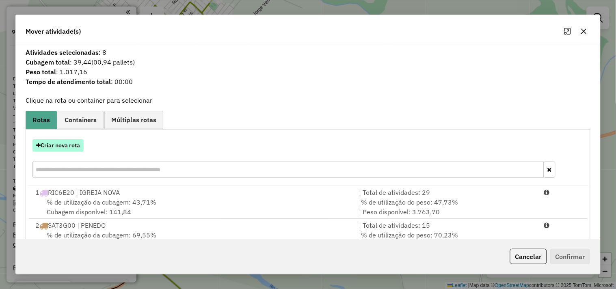
click at [61, 141] on button "Criar nova rota" at bounding box center [57, 145] width 51 height 13
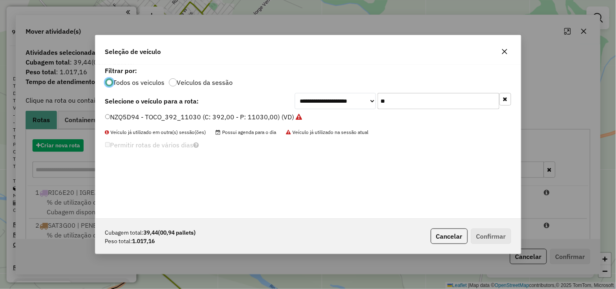
scroll to position [4, 2]
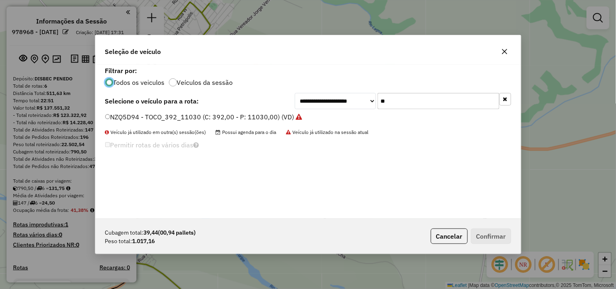
click at [423, 91] on div "**********" at bounding box center [307, 142] width 425 height 154
click at [414, 99] on input "**" at bounding box center [439, 101] width 122 height 16
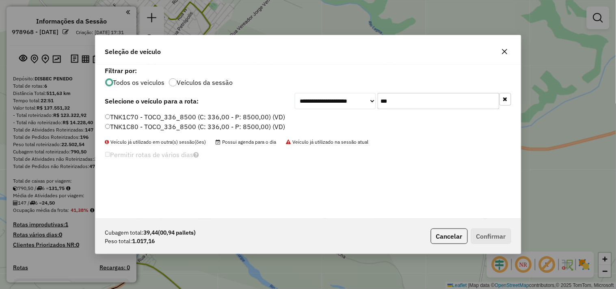
type input "***"
click at [173, 124] on label "TNK1C80 - TOCO_336_8500 (C: 336,00 - P: 8500,00) (VD)" at bounding box center [195, 127] width 180 height 10
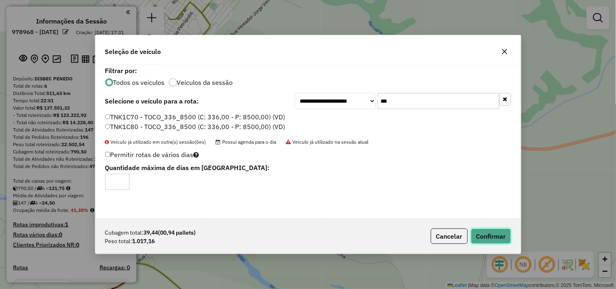
click at [482, 238] on button "Confirmar" at bounding box center [491, 236] width 40 height 15
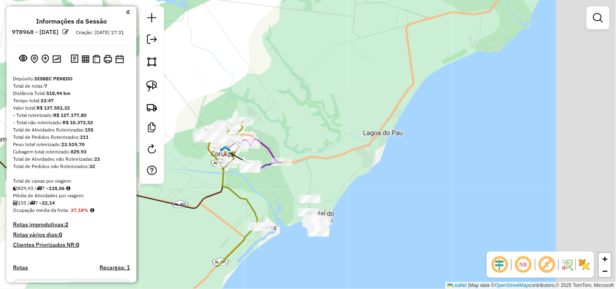
drag, startPoint x: 409, startPoint y: 231, endPoint x: 340, endPoint y: 180, distance: 86.0
click at [340, 180] on div "Janela de atendimento Grade de atendimento Capacidade Transportadoras Veículos …" at bounding box center [308, 144] width 616 height 289
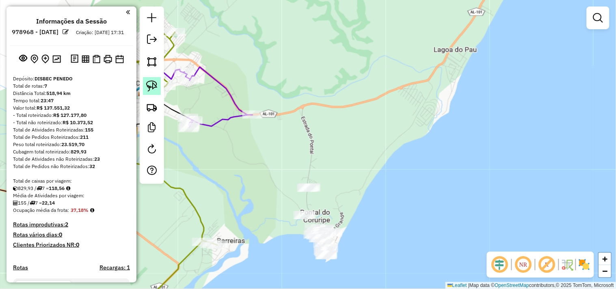
click at [151, 95] on link at bounding box center [152, 86] width 18 height 18
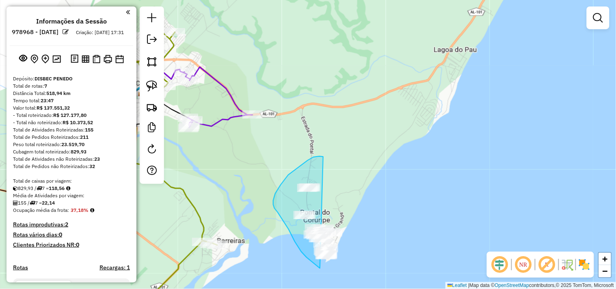
drag, startPoint x: 323, startPoint y: 157, endPoint x: 374, endPoint y: 227, distance: 87.0
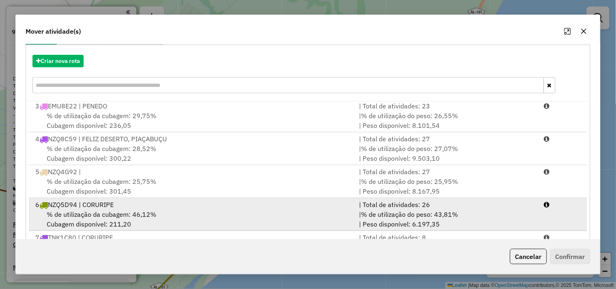
scroll to position [123, 0]
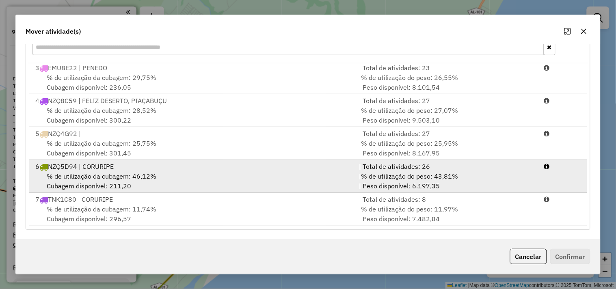
click at [112, 210] on span "% de utilização da cubagem: 11,74%" at bounding box center [102, 209] width 110 height 8
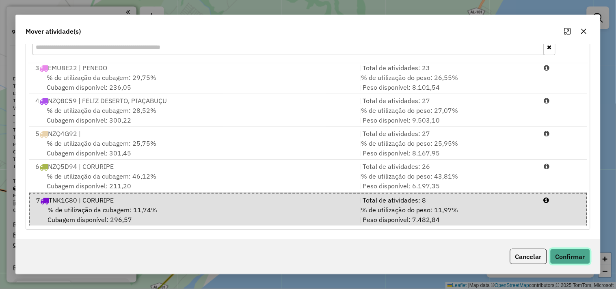
click at [566, 258] on button "Confirmar" at bounding box center [570, 256] width 40 height 15
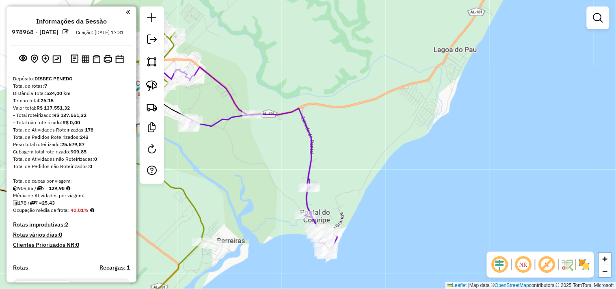
scroll to position [0, 0]
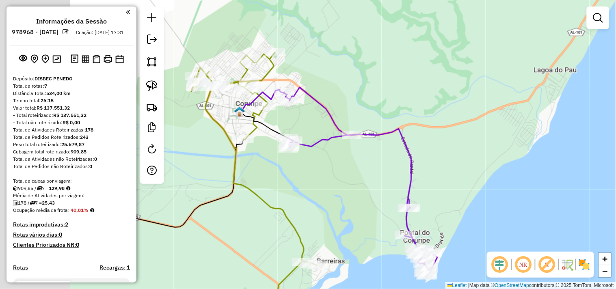
drag, startPoint x: 327, startPoint y: 165, endPoint x: 387, endPoint y: 168, distance: 59.3
click at [387, 168] on div "Janela de atendimento Grade de atendimento Capacidade Transportadoras Veículos …" at bounding box center [308, 144] width 616 height 289
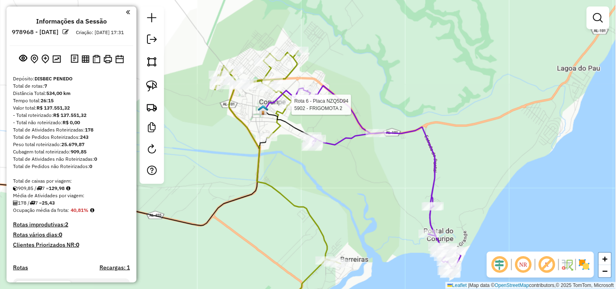
select select "**********"
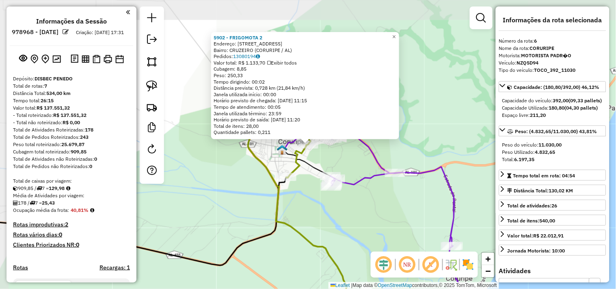
scroll to position [344, 0]
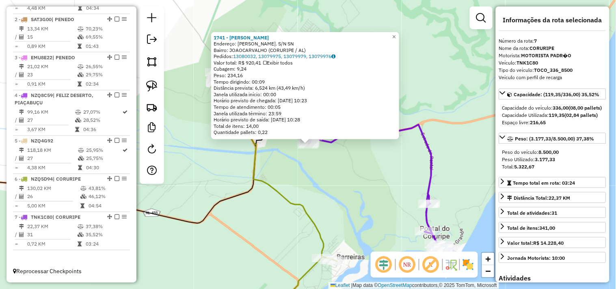
click at [342, 206] on div "1741 - ERIVALDO DA SILVA MARTINS Endereço: R JOAO CARVALHO. S/N SN Bairro: JOAO…" at bounding box center [308, 144] width 616 height 289
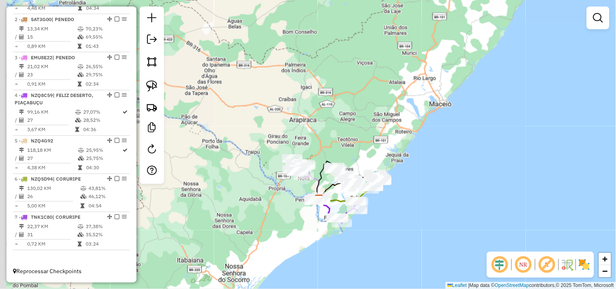
drag, startPoint x: 347, startPoint y: 225, endPoint x: 384, endPoint y: 197, distance: 47.5
click at [384, 197] on div "Janela de atendimento Grade de atendimento Capacidade Transportadoras Veículos …" at bounding box center [308, 144] width 616 height 289
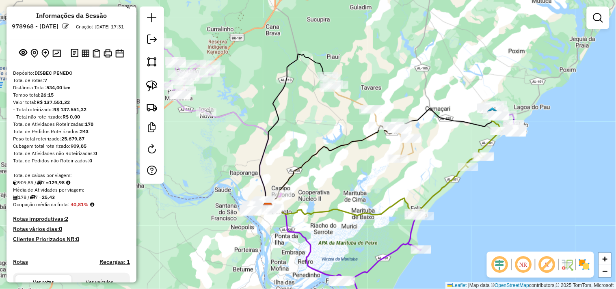
scroll to position [0, 0]
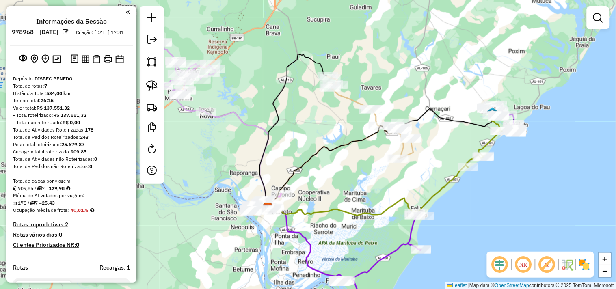
click at [95, 72] on div "Informações da Sessão 978968 - 14/08/2025 Criação: 13/08/2025 17:31 Depósito: D…" at bounding box center [71, 144] width 130 height 276
click at [95, 63] on img at bounding box center [97, 59] width 8 height 9
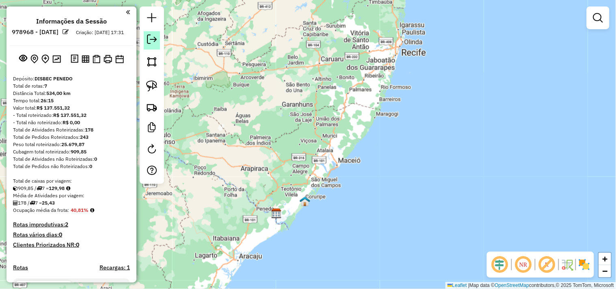
click at [147, 41] on em at bounding box center [152, 40] width 10 height 10
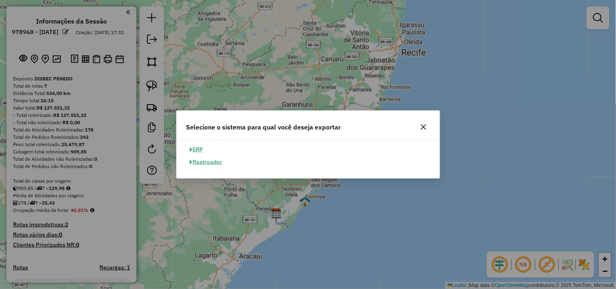
click at [199, 147] on button "ERP" at bounding box center [196, 149] width 21 height 13
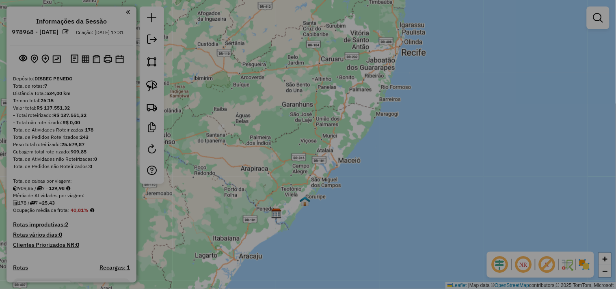
select select "**"
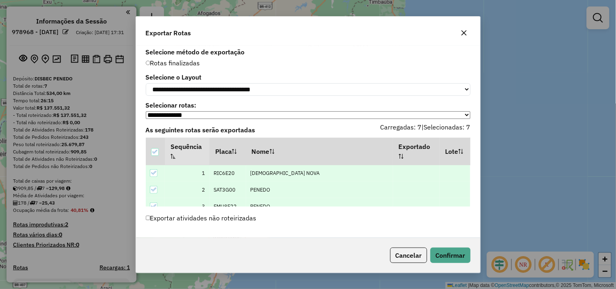
scroll to position [76, 0]
click at [449, 262] on button "Confirmar" at bounding box center [450, 255] width 40 height 15
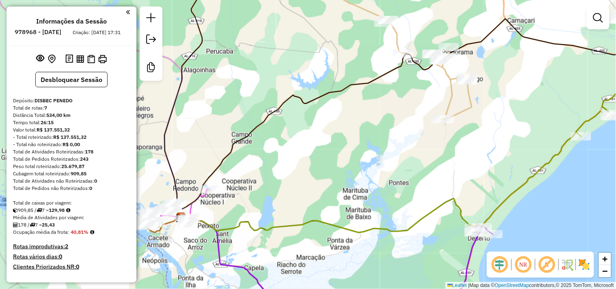
drag, startPoint x: 361, startPoint y: 174, endPoint x: 355, endPoint y: 198, distance: 25.1
click at [355, 198] on div "Janela de atendimento Grade de atendimento Capacidade Transportadoras Veículos …" at bounding box center [308, 144] width 616 height 289
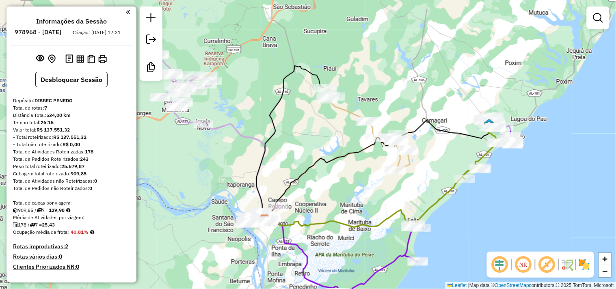
drag, startPoint x: 315, startPoint y: 152, endPoint x: 310, endPoint y: 145, distance: 8.6
click at [310, 145] on div "Janela de atendimento Grade de atendimento Capacidade Transportadoras Veículos …" at bounding box center [308, 144] width 616 height 289
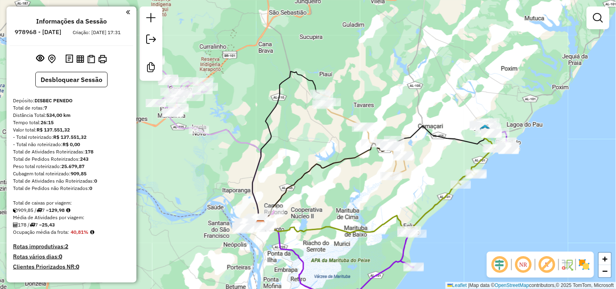
drag, startPoint x: 348, startPoint y: 57, endPoint x: 355, endPoint y: 88, distance: 31.7
click at [355, 88] on div "Janela de atendimento Grade de atendimento Capacidade Transportadoras Veículos …" at bounding box center [308, 144] width 616 height 289
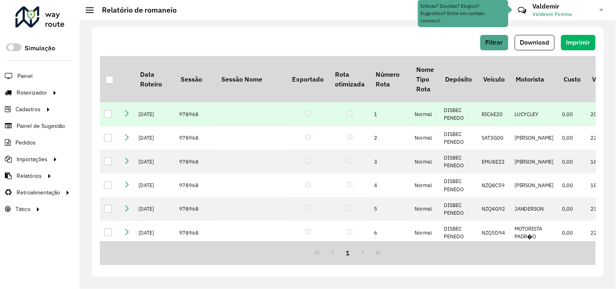
click at [127, 116] on icon at bounding box center [126, 113] width 6 height 6
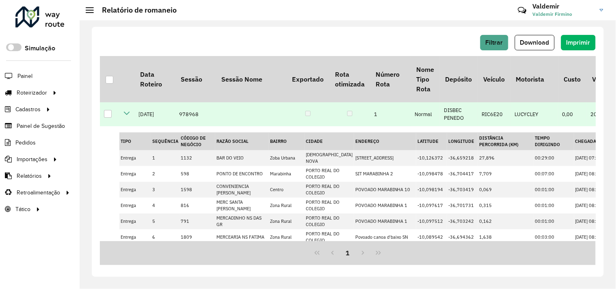
click at [127, 114] on icon at bounding box center [126, 113] width 6 height 6
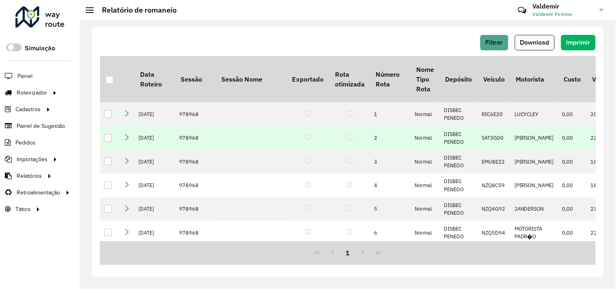
click at [127, 137] on icon at bounding box center [126, 137] width 6 height 6
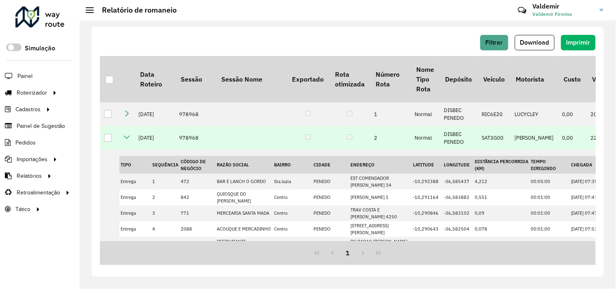
click at [125, 137] on icon at bounding box center [126, 137] width 6 height 6
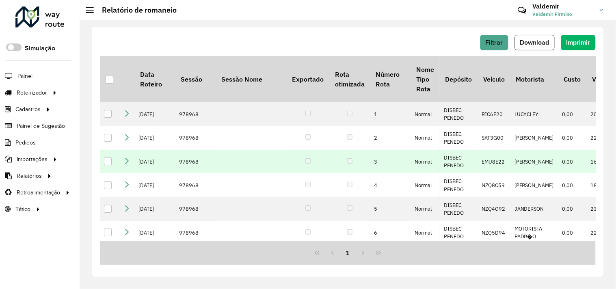
click at [122, 160] on td at bounding box center [126, 162] width 15 height 24
click at [123, 161] on icon at bounding box center [126, 161] width 6 height 6
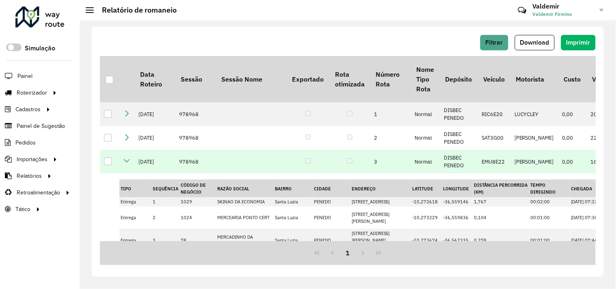
click at [127, 160] on icon at bounding box center [126, 161] width 6 height 6
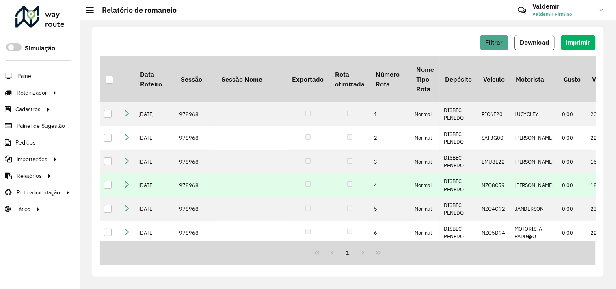
click at [127, 187] on icon at bounding box center [126, 184] width 6 height 6
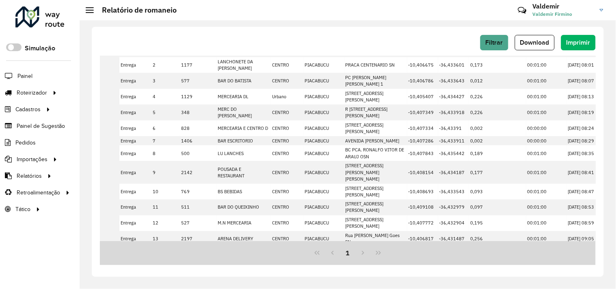
scroll to position [26, 0]
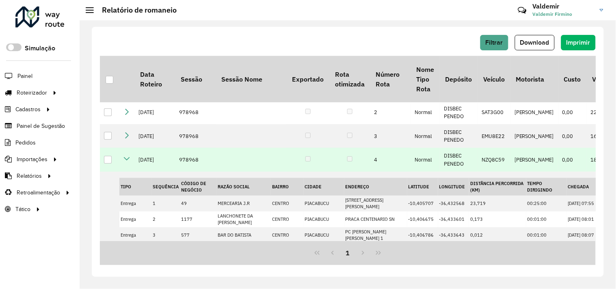
click at [127, 162] on icon at bounding box center [126, 158] width 6 height 6
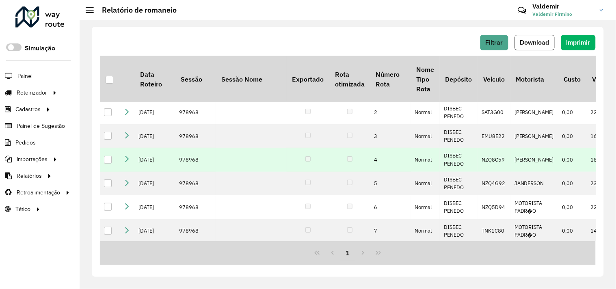
scroll to position [37, 0]
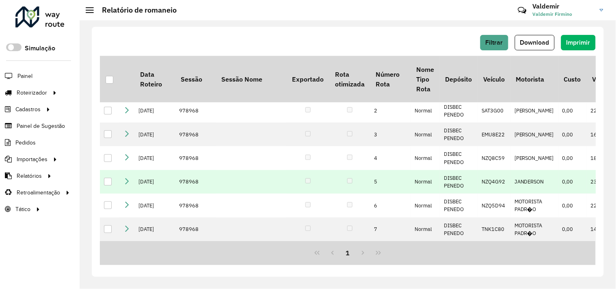
click at [125, 178] on icon at bounding box center [126, 181] width 6 height 6
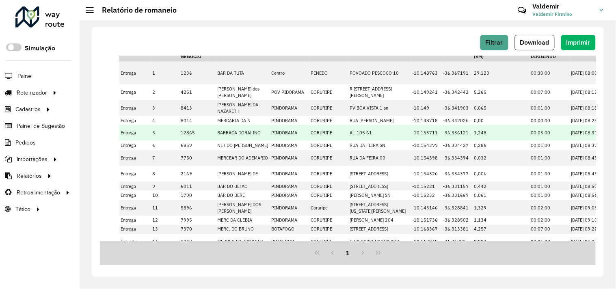
scroll to position [50, 0]
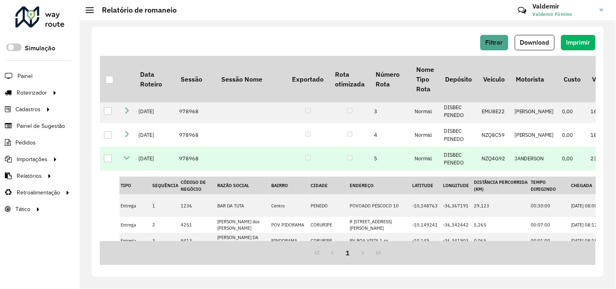
click at [127, 161] on icon at bounding box center [126, 158] width 6 height 6
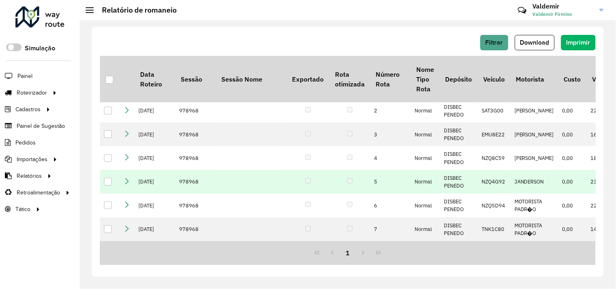
scroll to position [37, 0]
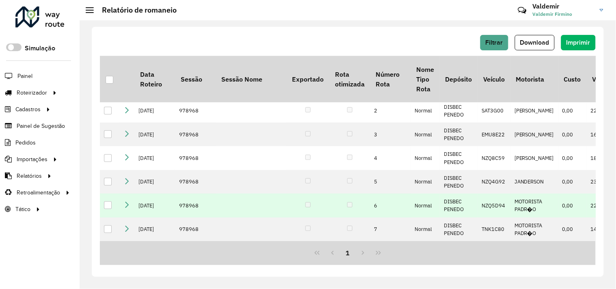
click at [124, 205] on icon at bounding box center [126, 204] width 6 height 6
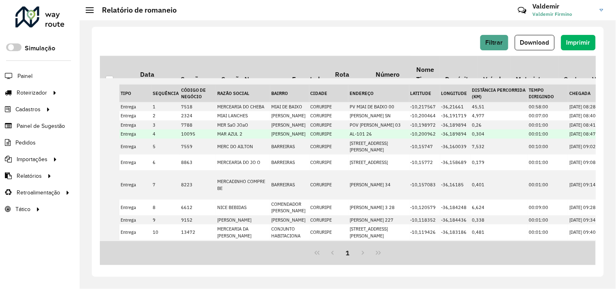
scroll to position [55, 0]
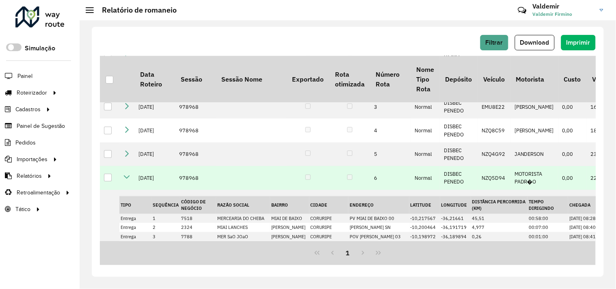
click at [128, 180] on icon at bounding box center [126, 177] width 6 height 6
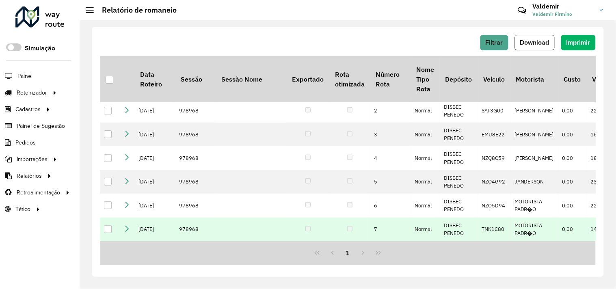
click at [127, 228] on icon at bounding box center [126, 228] width 6 height 6
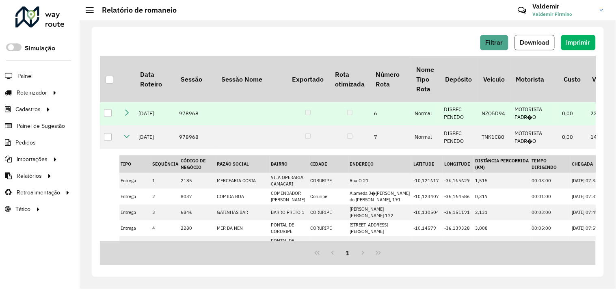
scroll to position [116, 0]
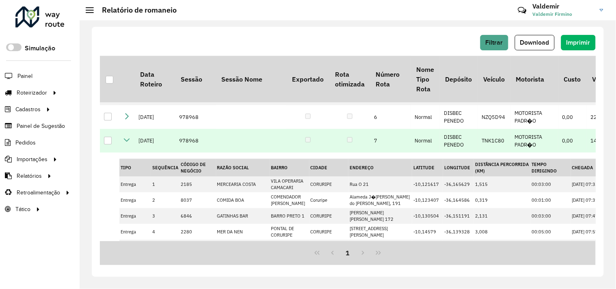
click at [122, 148] on td at bounding box center [126, 141] width 15 height 24
click at [132, 152] on td at bounding box center [126, 141] width 15 height 24
click at [128, 143] on icon at bounding box center [126, 140] width 6 height 6
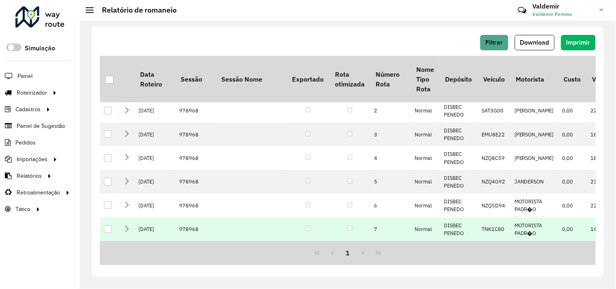
scroll to position [37, 0]
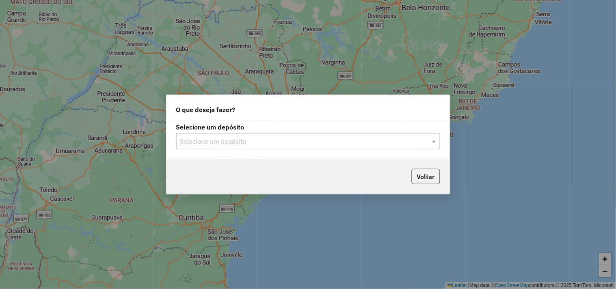
click at [212, 139] on input "text" at bounding box center [300, 142] width 240 height 10
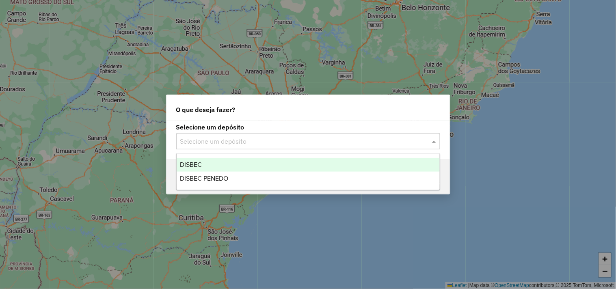
click at [209, 163] on div "DISBEC" at bounding box center [308, 165] width 263 height 14
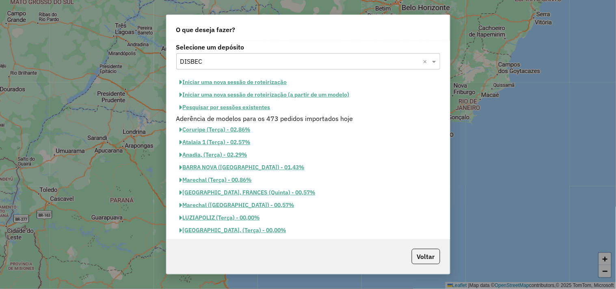
click at [240, 83] on button "Iniciar uma nova sessão de roteirização" at bounding box center [233, 82] width 114 height 13
select select "*"
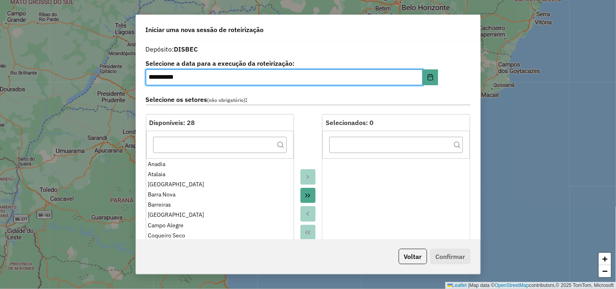
click at [306, 198] on icon "Move All to Target" at bounding box center [308, 195] width 6 height 6
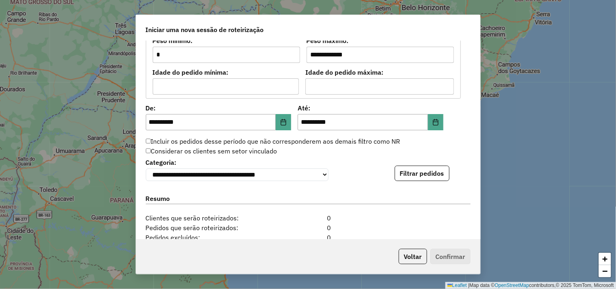
scroll to position [829, 0]
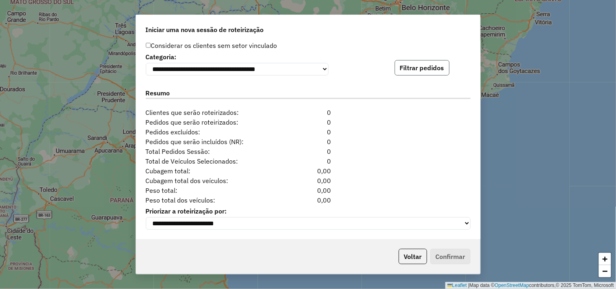
click at [409, 64] on button "Filtrar pedidos" at bounding box center [422, 67] width 55 height 15
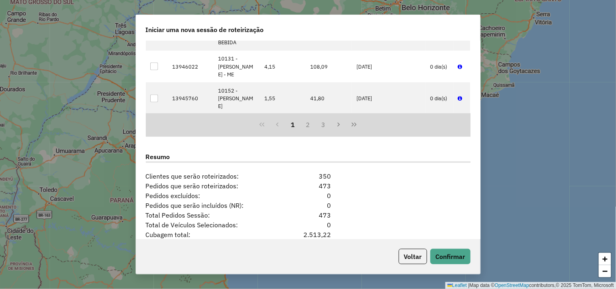
scroll to position [997, 0]
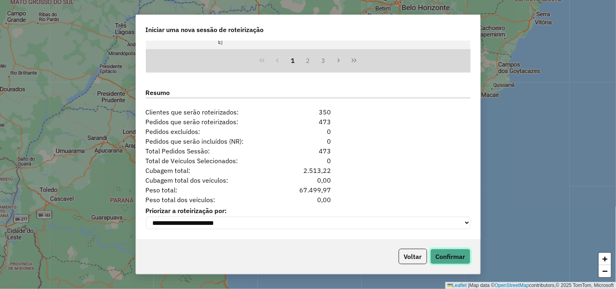
click at [457, 257] on button "Confirmar" at bounding box center [450, 256] width 40 height 15
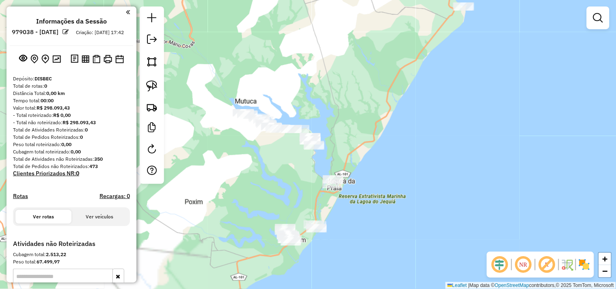
click at [301, 183] on div "Janela de atendimento Grade de atendimento Capacidade Transportadoras Veículos …" at bounding box center [308, 144] width 616 height 289
click at [143, 93] on link at bounding box center [152, 86] width 18 height 18
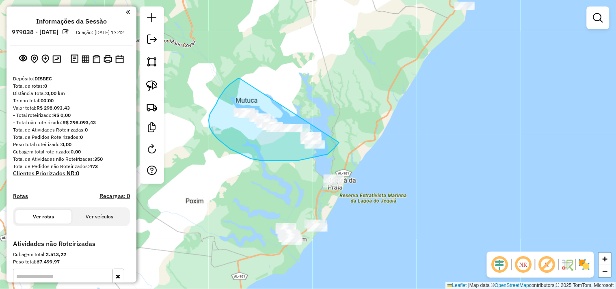
drag, startPoint x: 240, startPoint y: 78, endPoint x: 348, endPoint y: 115, distance: 114.8
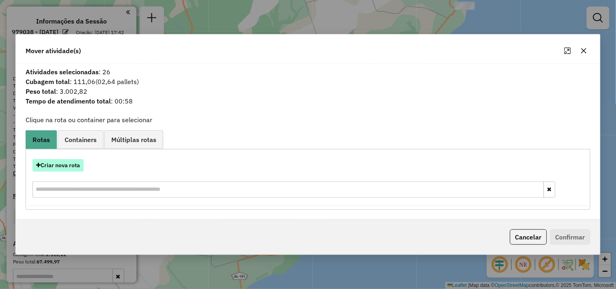
click at [68, 171] on button "Criar nova rota" at bounding box center [57, 165] width 51 height 13
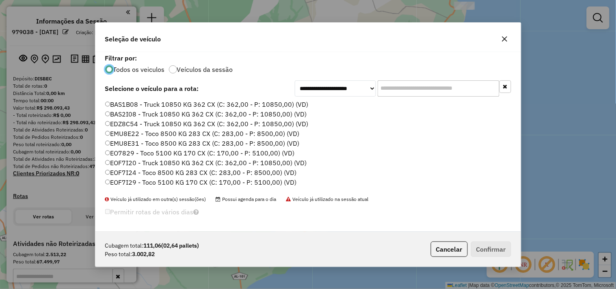
scroll to position [4, 2]
click at [413, 87] on input "text" at bounding box center [439, 88] width 122 height 16
type input "***"
click at [149, 123] on label "EOF7I29 - Toco 5100 KG 170 CX (C: 170,00 - P: 5100,00) (VD)" at bounding box center [201, 124] width 192 height 10
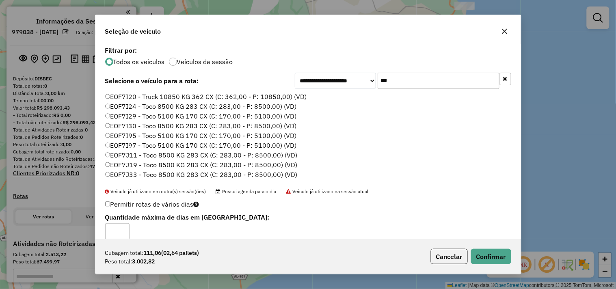
click at [147, 137] on label "EOF7I95 - Toco 5100 KG 170 CX (C: 170,00 - P: 5100,00) (VD)" at bounding box center [201, 136] width 192 height 10
click at [489, 257] on button "Confirmar" at bounding box center [491, 256] width 40 height 15
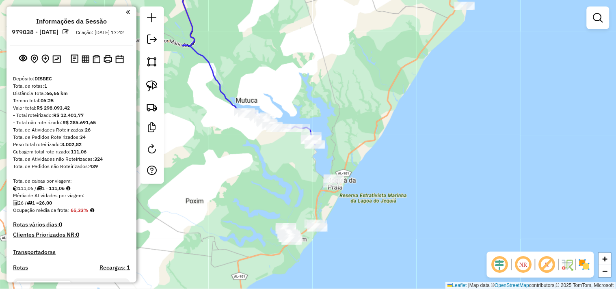
drag, startPoint x: 274, startPoint y: 164, endPoint x: 266, endPoint y: 157, distance: 10.9
click at [273, 163] on div "Janela de atendimento Grade de atendimento Capacidade Transportadoras Veículos …" at bounding box center [308, 144] width 616 height 289
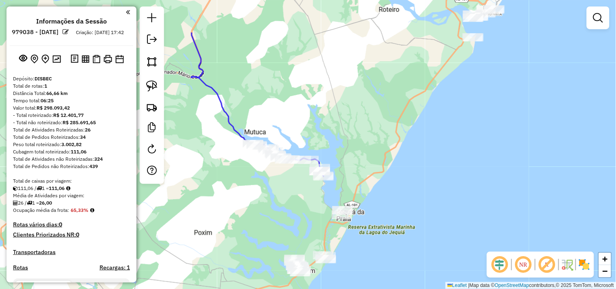
drag, startPoint x: 221, startPoint y: 65, endPoint x: 260, endPoint y: 93, distance: 47.8
click at [260, 93] on div "Janela de atendimento Grade de atendimento Capacidade Transportadoras Veículos …" at bounding box center [308, 144] width 616 height 289
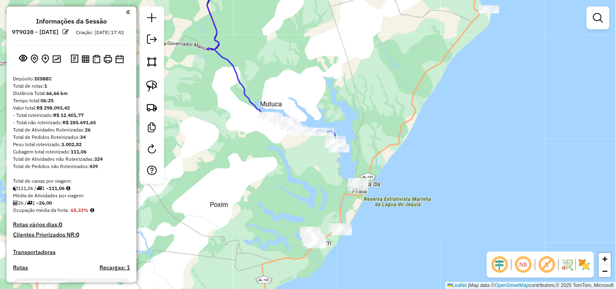
click at [153, 88] on img at bounding box center [151, 85] width 11 height 11
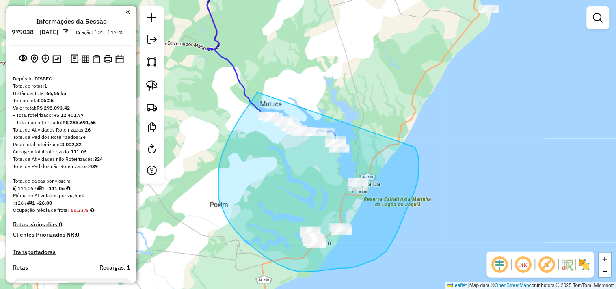
drag, startPoint x: 233, startPoint y: 130, endPoint x: 414, endPoint y: 144, distance: 181.6
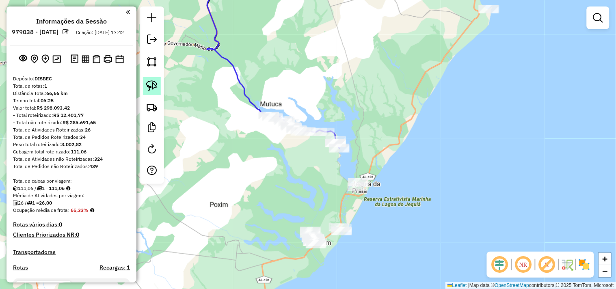
click at [153, 89] on img at bounding box center [151, 85] width 11 height 11
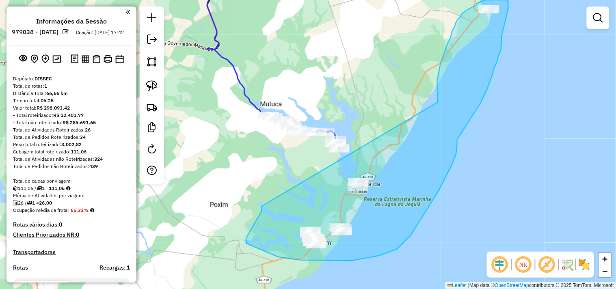
drag, startPoint x: 246, startPoint y: 238, endPoint x: 438, endPoint y: 102, distance: 235.0
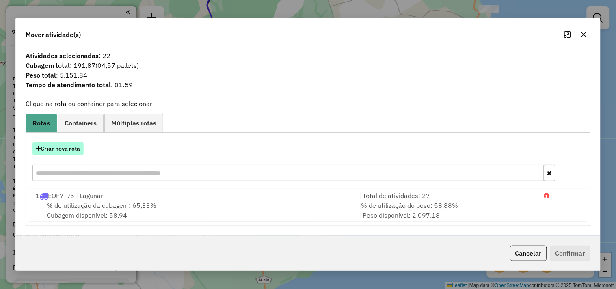
click at [71, 149] on button "Criar nova rota" at bounding box center [57, 149] width 51 height 13
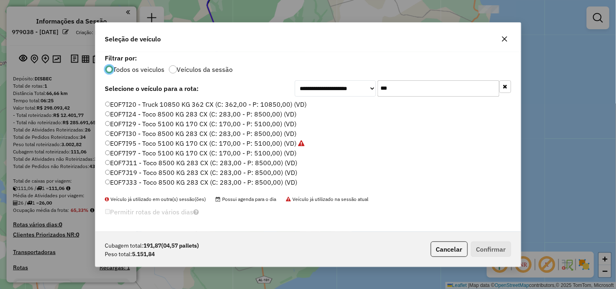
click at [409, 84] on input "***" at bounding box center [439, 88] width 122 height 16
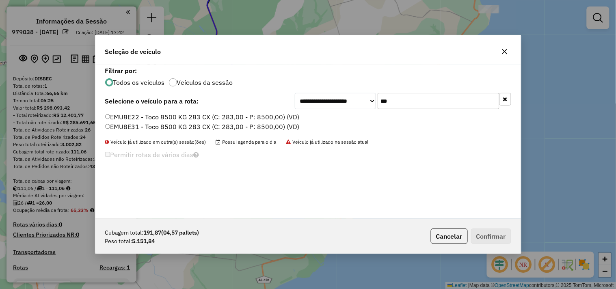
type input "***"
click at [253, 125] on label "EMU8E31 - Toco 8500 KG 283 CX (C: 283,00 - P: 8500,00) (VD)" at bounding box center [202, 127] width 194 height 10
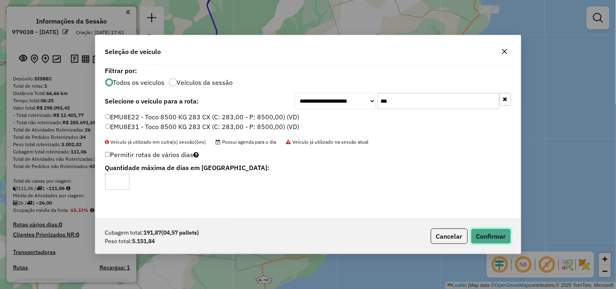
click at [486, 236] on button "Confirmar" at bounding box center [491, 236] width 40 height 15
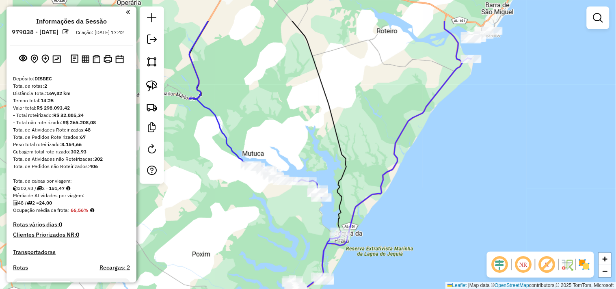
drag, startPoint x: 419, startPoint y: 82, endPoint x: 354, endPoint y: 168, distance: 108.1
click at [351, 176] on div "Janela de atendimento Grade de atendimento Capacidade Transportadoras Veículos …" at bounding box center [308, 144] width 616 height 289
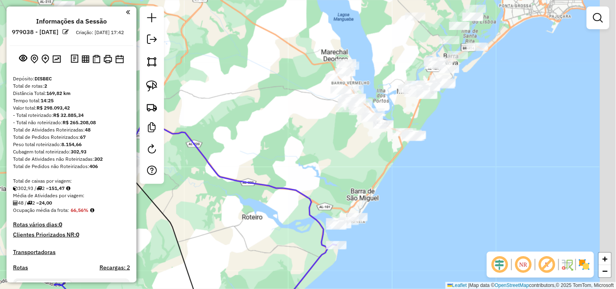
drag, startPoint x: 445, startPoint y: 45, endPoint x: 343, endPoint y: 171, distance: 161.9
click at [352, 169] on div "Janela de atendimento Grade de atendimento Capacidade Transportadoras Veículos …" at bounding box center [308, 144] width 616 height 289
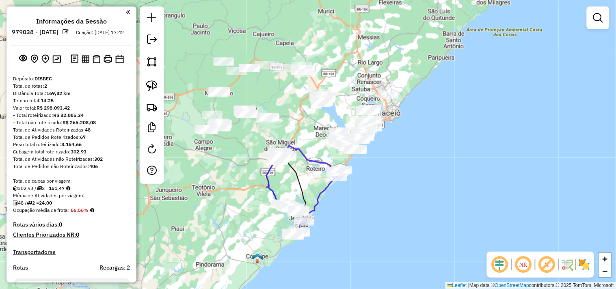
drag, startPoint x: 296, startPoint y: 132, endPoint x: 292, endPoint y: 123, distance: 10.5
click at [291, 123] on div "Janela de atendimento Grade de atendimento Capacidade Transportadoras Veículos …" at bounding box center [308, 144] width 616 height 289
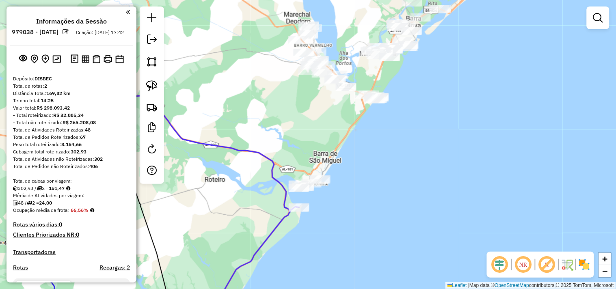
drag, startPoint x: 332, startPoint y: 167, endPoint x: 322, endPoint y: 138, distance: 30.7
click at [322, 138] on div "Janela de atendimento Grade de atendimento Capacidade Transportadoras Veículos …" at bounding box center [308, 144] width 616 height 289
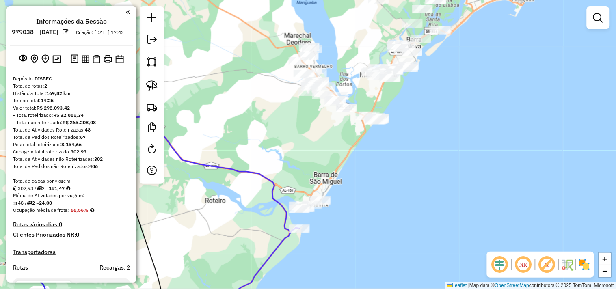
drag, startPoint x: 297, startPoint y: 133, endPoint x: 298, endPoint y: 153, distance: 19.6
click at [298, 153] on div "Janela de atendimento Grade de atendimento Capacidade Transportadoras Veículos …" at bounding box center [308, 144] width 616 height 289
click at [154, 83] on img at bounding box center [151, 85] width 11 height 11
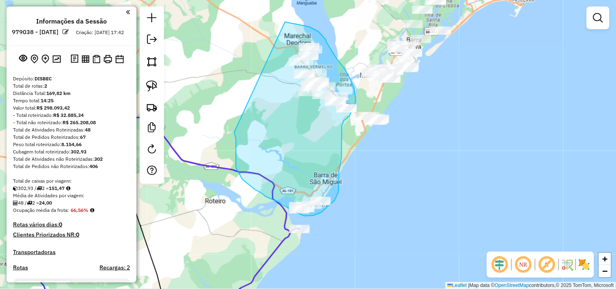
drag, startPoint x: 235, startPoint y: 133, endPoint x: 282, endPoint y: 22, distance: 120.6
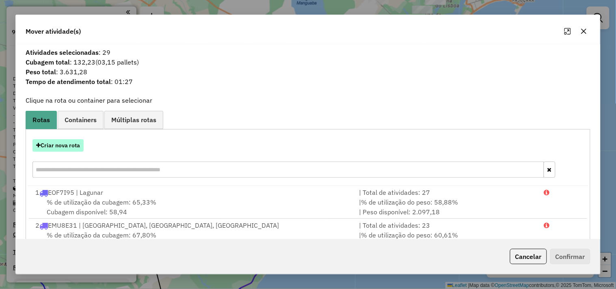
click at [71, 146] on button "Criar nova rota" at bounding box center [57, 145] width 51 height 13
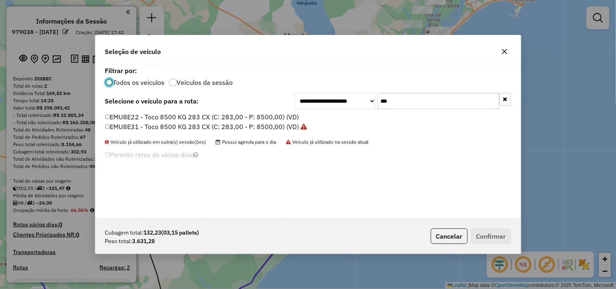
click at [391, 100] on input "***" at bounding box center [439, 101] width 122 height 16
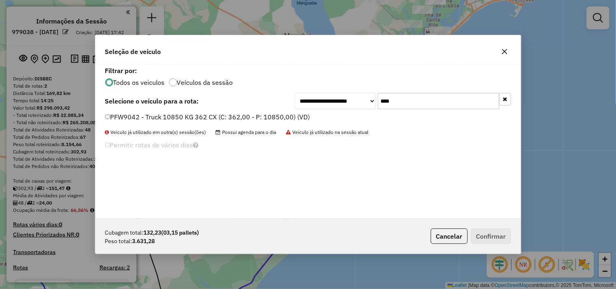
type input "****"
click at [289, 114] on label "PFW9042 - Truck 10850 KG 362 CX (C: 362,00 - P: 10850,00) (VD)" at bounding box center [207, 117] width 205 height 10
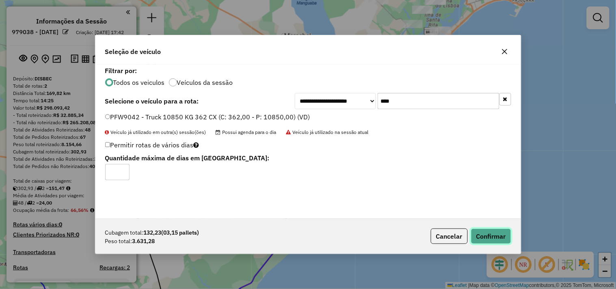
click at [482, 234] on button "Confirmar" at bounding box center [491, 236] width 40 height 15
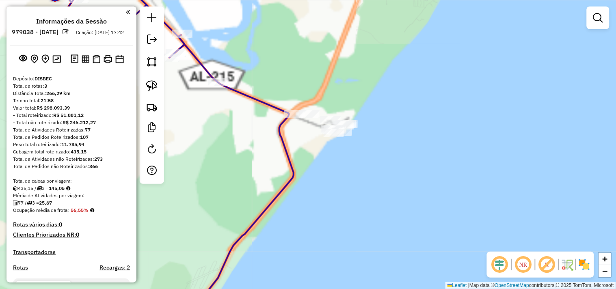
drag, startPoint x: 384, startPoint y: 124, endPoint x: 380, endPoint y: 145, distance: 20.7
click at [403, 144] on div "Janela de atendimento Grade de atendimento Capacidade Transportadoras Veículos …" at bounding box center [308, 144] width 616 height 289
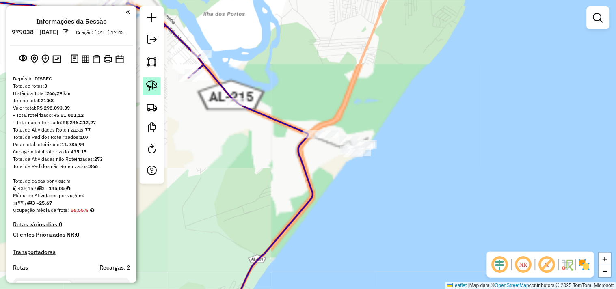
click at [157, 91] on img at bounding box center [151, 85] width 11 height 11
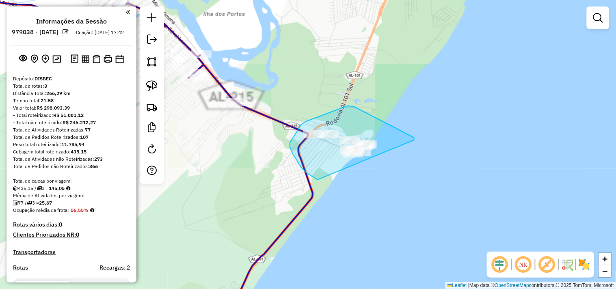
drag, startPoint x: 347, startPoint y: 106, endPoint x: 413, endPoint y: 137, distance: 72.8
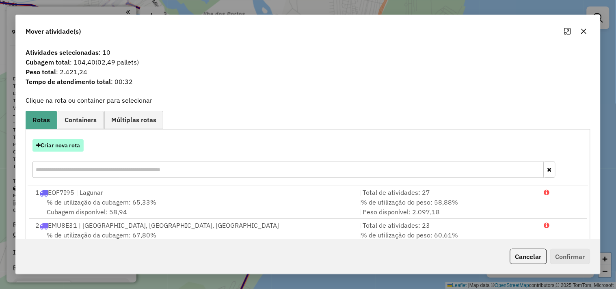
click at [78, 145] on button "Criar nova rota" at bounding box center [57, 145] width 51 height 13
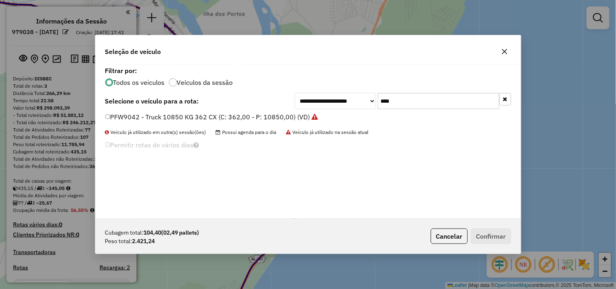
click at [416, 96] on input "****" at bounding box center [439, 101] width 122 height 16
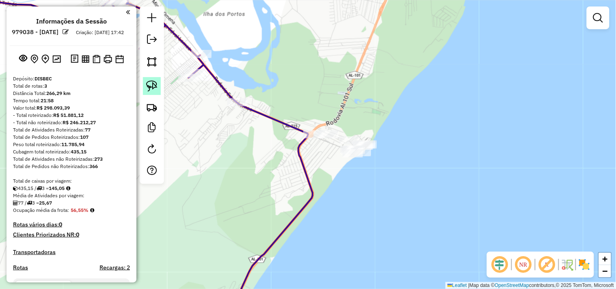
click at [158, 88] on link at bounding box center [152, 86] width 18 height 18
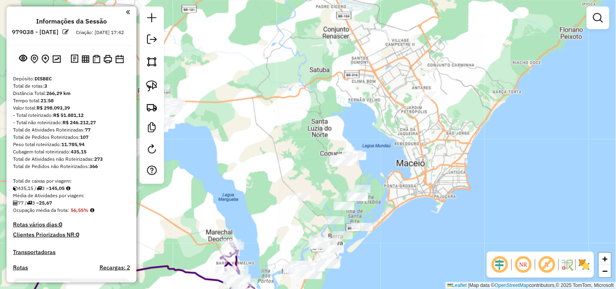
drag, startPoint x: 235, startPoint y: 115, endPoint x: 305, endPoint y: 233, distance: 137.2
click at [279, 288] on div "Janela de atendimento Grade de atendimento Capacidade Transportadoras Veículos …" at bounding box center [308, 144] width 616 height 289
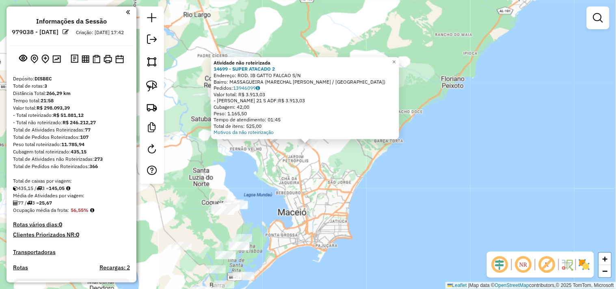
click at [273, 171] on div "Atividade não roteirizada 14699 - SUPER ATACADO 2 Endereço: ROD. IB GATTO FALCA…" at bounding box center [308, 144] width 616 height 289
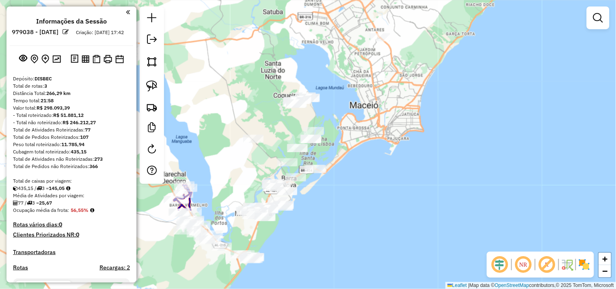
drag, startPoint x: 279, startPoint y: 199, endPoint x: 342, endPoint y: 102, distance: 116.4
click at [342, 102] on div "Janela de atendimento Grade de atendimento Capacidade Transportadoras Veículos …" at bounding box center [308, 144] width 616 height 289
click at [153, 87] on img at bounding box center [151, 85] width 11 height 11
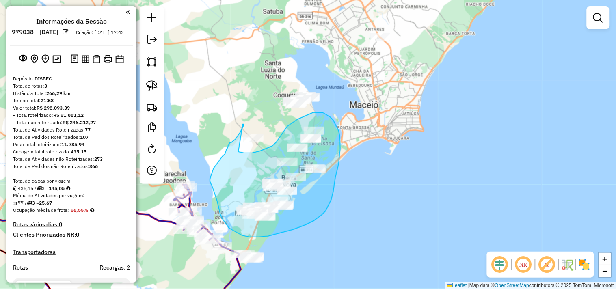
drag, startPoint x: 243, startPoint y: 124, endPoint x: 238, endPoint y: 152, distance: 28.0
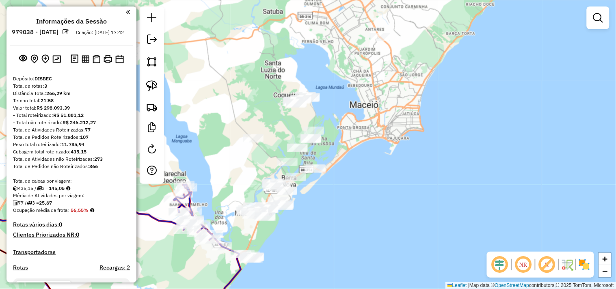
drag, startPoint x: 244, startPoint y: 220, endPoint x: 225, endPoint y: 184, distance: 40.5
click at [242, 211] on div at bounding box center [252, 215] width 20 height 8
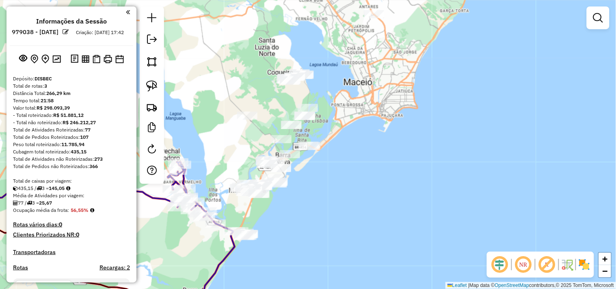
drag, startPoint x: 240, startPoint y: 226, endPoint x: 230, endPoint y: 175, distance: 52.1
click at [230, 175] on div "Janela de atendimento Grade de atendimento Capacidade Transportadoras Veículos …" at bounding box center [308, 144] width 616 height 289
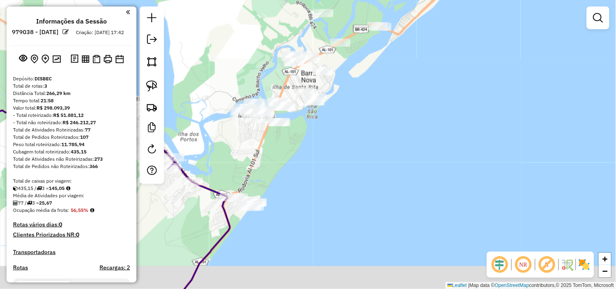
drag, startPoint x: 236, startPoint y: 188, endPoint x: 237, endPoint y: 162, distance: 26.0
click at [237, 162] on div "Janela de atendimento Grade de atendimento Capacidade Transportadoras Veículos …" at bounding box center [308, 144] width 616 height 289
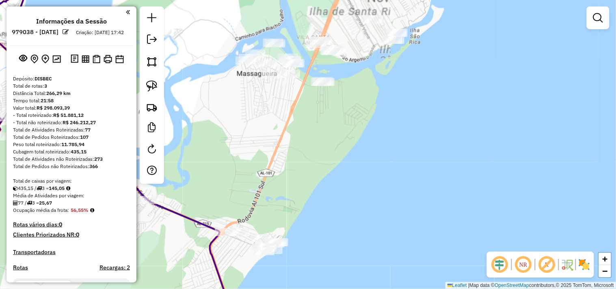
drag, startPoint x: 241, startPoint y: 173, endPoint x: 241, endPoint y: 157, distance: 15.8
click at [241, 157] on div "Janela de atendimento Grade de atendimento Capacidade Transportadoras Veículos …" at bounding box center [308, 144] width 616 height 289
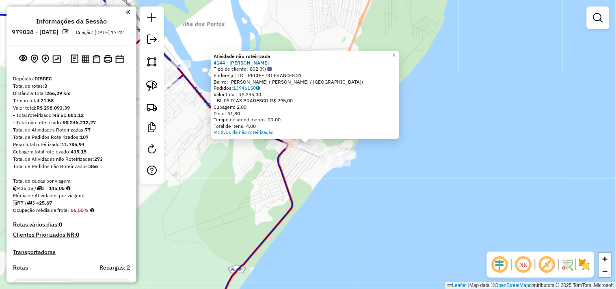
click at [241, 166] on div "Atividade não roteirizada 4144 - JACIRA AMELIA DA SILVA - ME Tipo de cliente: 8…" at bounding box center [308, 144] width 616 height 289
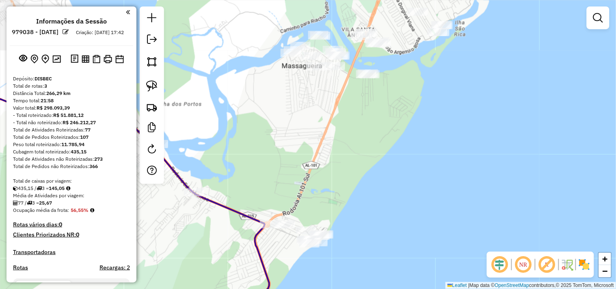
drag, startPoint x: 258, startPoint y: 87, endPoint x: 231, endPoint y: 151, distance: 69.5
click at [231, 151] on div "Janela de atendimento Grade de atendimento Capacidade Transportadoras Veículos …" at bounding box center [308, 144] width 616 height 289
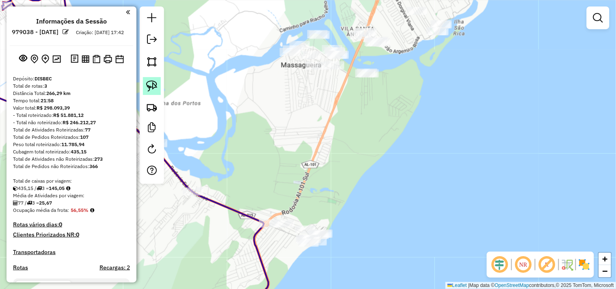
click at [153, 82] on img at bounding box center [151, 85] width 11 height 11
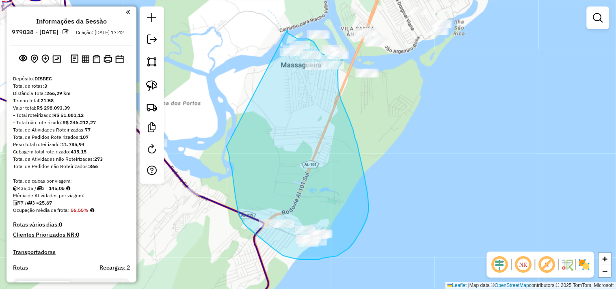
drag, startPoint x: 232, startPoint y: 173, endPoint x: 287, endPoint y: 29, distance: 153.7
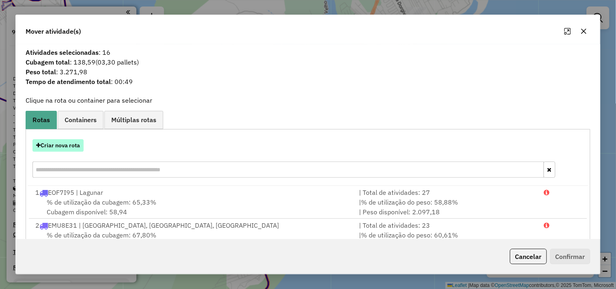
click at [75, 144] on button "Criar nova rota" at bounding box center [57, 145] width 51 height 13
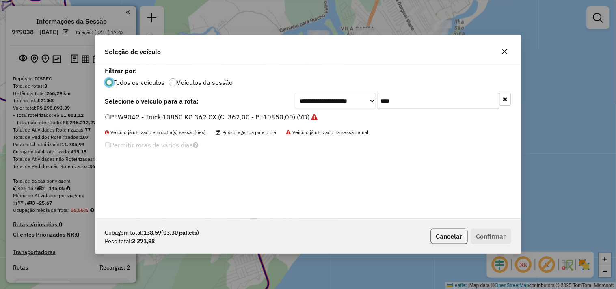
click at [438, 103] on input "****" at bounding box center [439, 101] width 122 height 16
click at [437, 102] on input "****" at bounding box center [439, 101] width 122 height 16
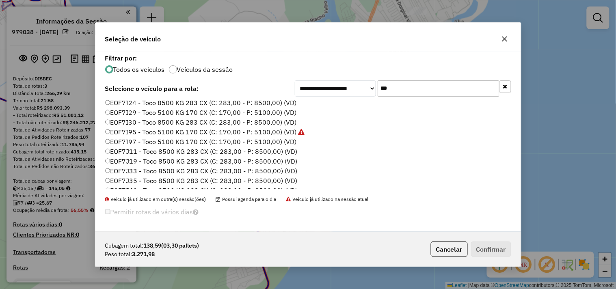
scroll to position [18, 0]
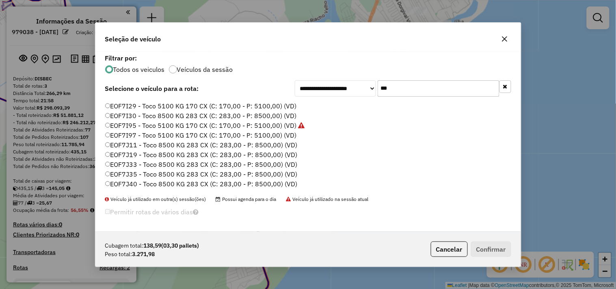
type input "***"
click at [152, 154] on label "EOF7J19 - Toco 8500 KG 283 CX (C: 283,00 - P: 8500,00) (VD)" at bounding box center [201, 155] width 192 height 10
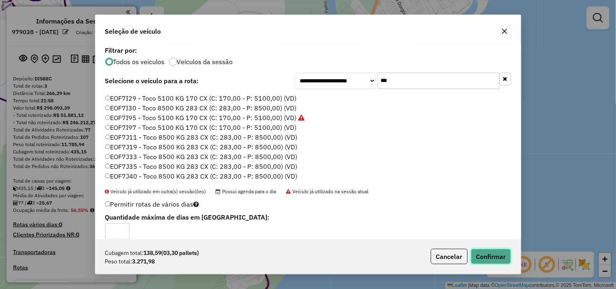
click at [482, 254] on button "Confirmar" at bounding box center [491, 256] width 40 height 15
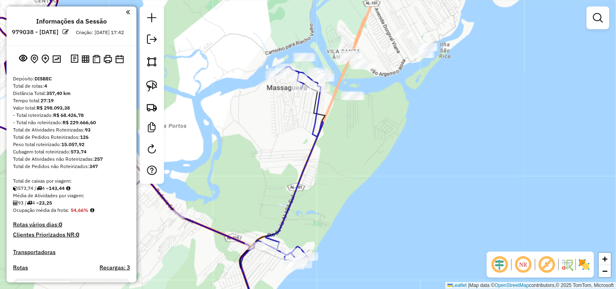
drag, startPoint x: 391, startPoint y: 131, endPoint x: 311, endPoint y: 203, distance: 107.5
click at [322, 220] on div "Janela de atendimento Grade de atendimento Capacidade Transportadoras Veículos …" at bounding box center [308, 144] width 616 height 289
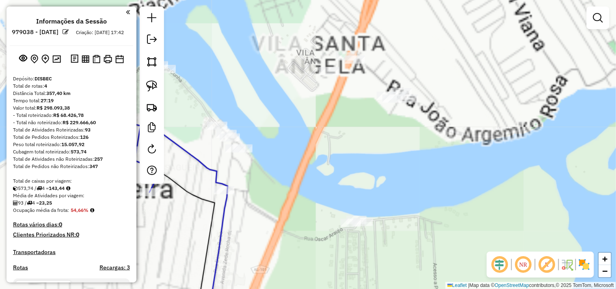
drag, startPoint x: 320, startPoint y: 160, endPoint x: 265, endPoint y: 203, distance: 69.6
click at [265, 202] on div "Janela de atendimento Grade de atendimento Capacidade Transportadoras Veículos …" at bounding box center [308, 144] width 616 height 289
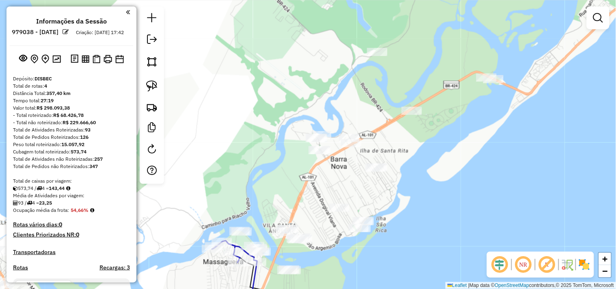
drag, startPoint x: 368, startPoint y: 208, endPoint x: 442, endPoint y: 197, distance: 74.6
click at [442, 197] on div "Janela de atendimento Grade de atendimento Capacidade Transportadoras Veículos …" at bounding box center [308, 144] width 616 height 289
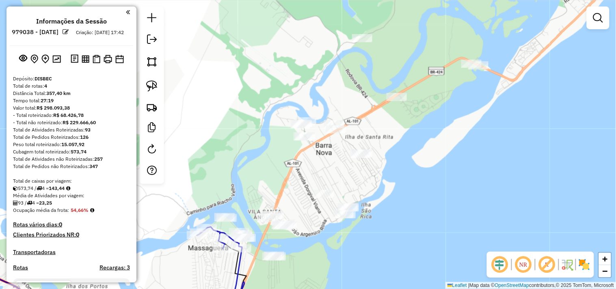
drag, startPoint x: 271, startPoint y: 159, endPoint x: 256, endPoint y: 145, distance: 20.4
click at [256, 145] on div "Janela de atendimento Grade de atendimento Capacidade Transportadoras Veículos …" at bounding box center [308, 144] width 616 height 289
click at [165, 90] on div "Janela de atendimento Grade de atendimento Capacidade Transportadoras Veículos …" at bounding box center [308, 144] width 616 height 289
click at [160, 85] on link at bounding box center [152, 86] width 18 height 18
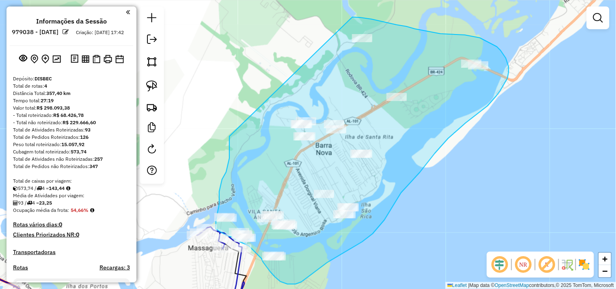
drag, startPoint x: 229, startPoint y: 157, endPoint x: 352, endPoint y: 17, distance: 186.4
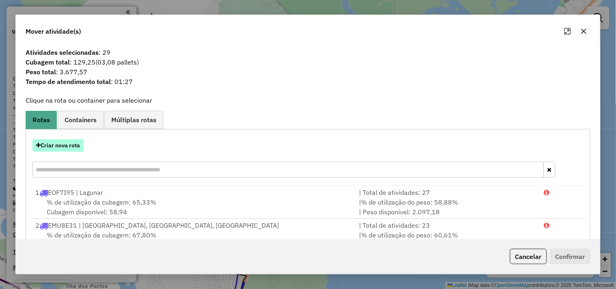
click at [66, 148] on button "Criar nova rota" at bounding box center [57, 145] width 51 height 13
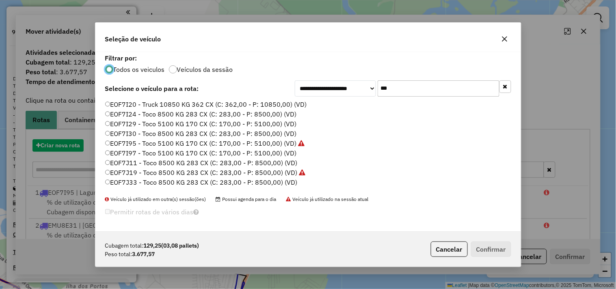
scroll to position [4, 2]
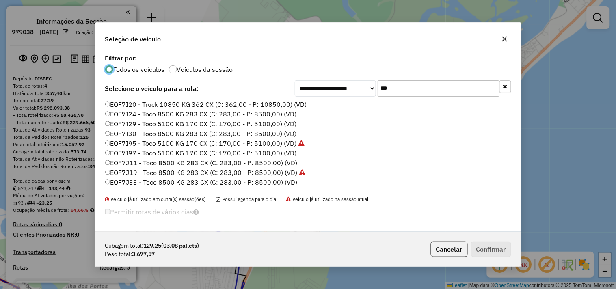
click at [425, 84] on input "***" at bounding box center [439, 88] width 122 height 16
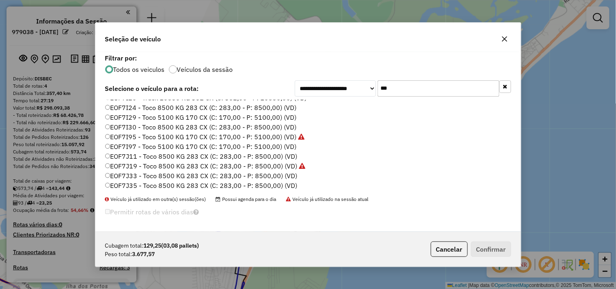
scroll to position [18, 0]
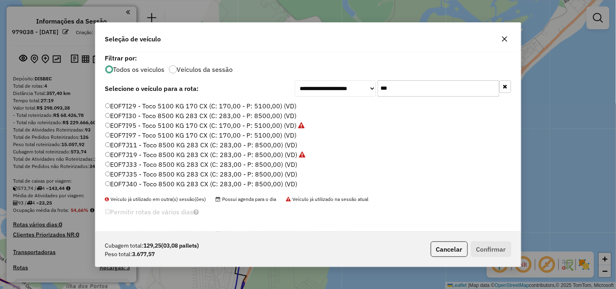
click at [400, 72] on div "Todos os veiculos Veículos da sessão" at bounding box center [308, 69] width 406 height 10
click at [397, 89] on input "***" at bounding box center [439, 88] width 122 height 16
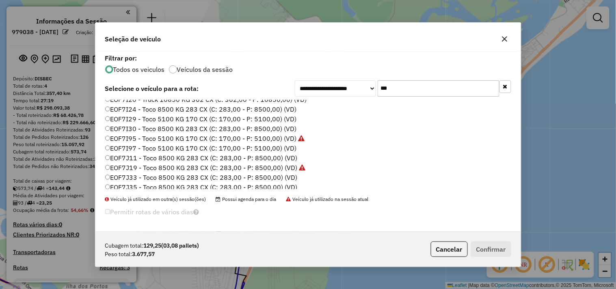
scroll to position [0, 0]
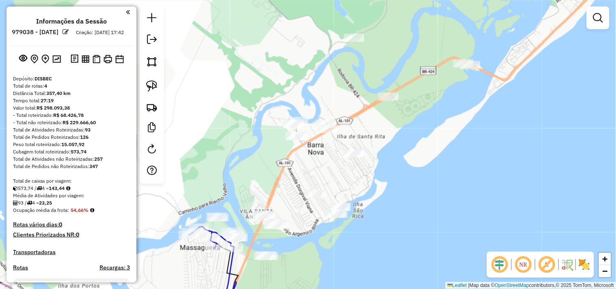
drag, startPoint x: 313, startPoint y: 153, endPoint x: 309, endPoint y: 160, distance: 8.2
click at [309, 160] on div "Janela de atendimento Grade de atendimento Capacidade Transportadoras Veículos …" at bounding box center [308, 144] width 616 height 289
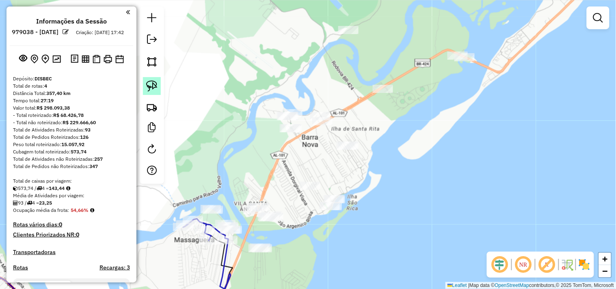
click at [153, 90] on img at bounding box center [151, 85] width 11 height 11
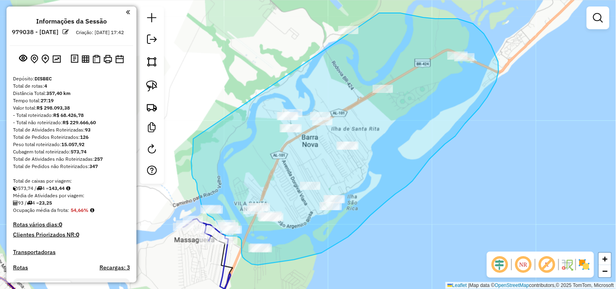
drag, startPoint x: 193, startPoint y: 143, endPoint x: 331, endPoint y: 15, distance: 187.9
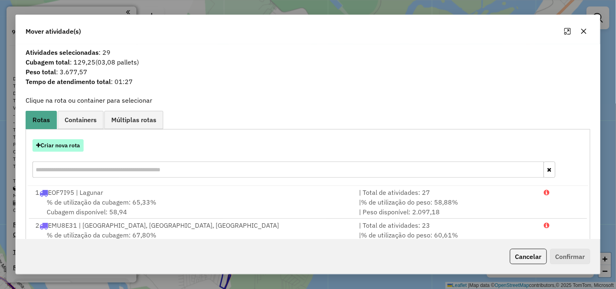
click at [58, 149] on button "Criar nova rota" at bounding box center [57, 145] width 51 height 13
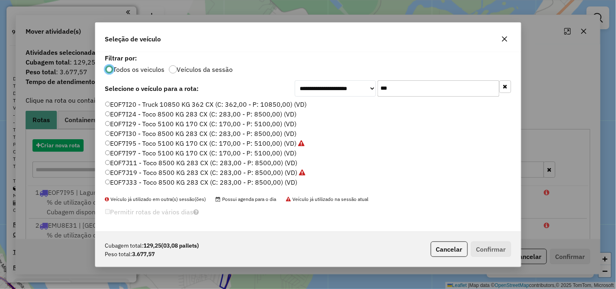
scroll to position [4, 2]
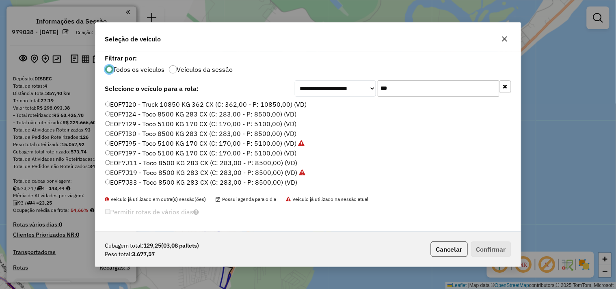
click at [408, 92] on input "***" at bounding box center [439, 88] width 122 height 16
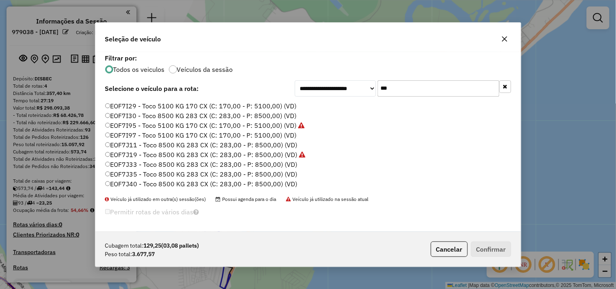
scroll to position [0, 0]
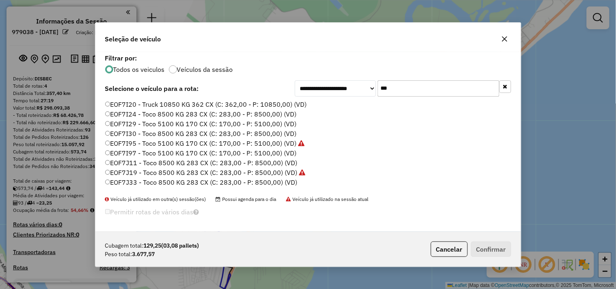
click at [159, 124] on label "EOF7I29 - Toco 5100 KG 170 CX (C: 170,00 - P: 5100,00) (VD)" at bounding box center [201, 124] width 192 height 10
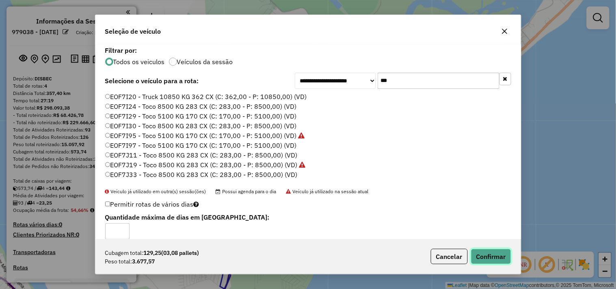
click at [482, 256] on button "Confirmar" at bounding box center [491, 256] width 40 height 15
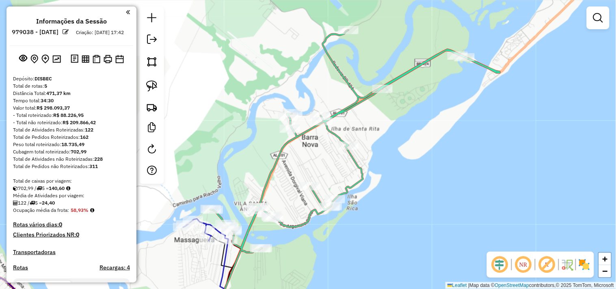
drag, startPoint x: 314, startPoint y: 84, endPoint x: 289, endPoint y: 220, distance: 137.8
click at [291, 221] on div "Janela de atendimento Grade de atendimento Capacidade Transportadoras Veículos …" at bounding box center [308, 144] width 616 height 289
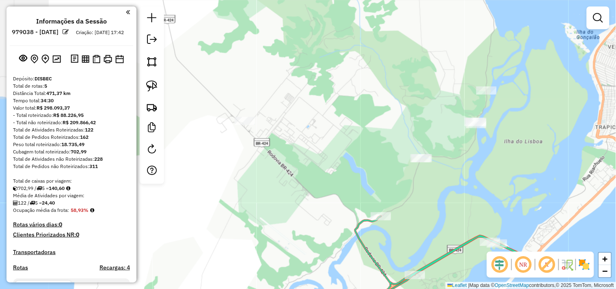
drag, startPoint x: 310, startPoint y: 155, endPoint x: 354, endPoint y: 195, distance: 59.5
click at [358, 197] on div "Rota 5 - Placa EOF7I29 4053 - J. C. DE ARAUJO MARECHAL - ME Janela de atendimen…" at bounding box center [308, 144] width 616 height 289
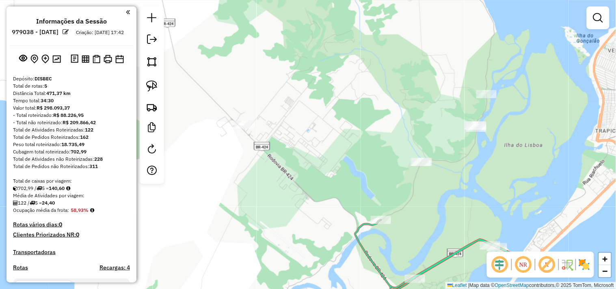
drag, startPoint x: 352, startPoint y: 192, endPoint x: 349, endPoint y: 184, distance: 8.5
click at [351, 192] on div "Rota 5 - Placa EOF7I29 4053 - J. C. DE ARAUJO MARECHAL - ME Janela de atendimen…" at bounding box center [308, 144] width 616 height 289
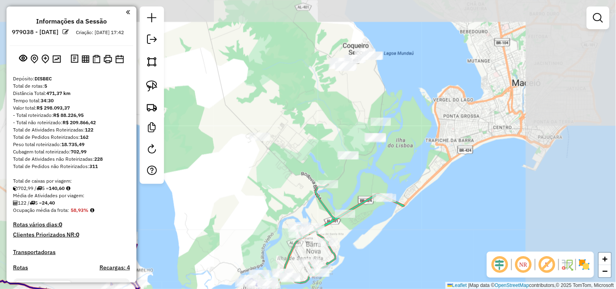
drag, startPoint x: 333, startPoint y: 161, endPoint x: 311, endPoint y: 153, distance: 23.0
click at [311, 153] on div "Janela de atendimento Grade de atendimento Capacidade Transportadoras Veículos …" at bounding box center [308, 144] width 616 height 289
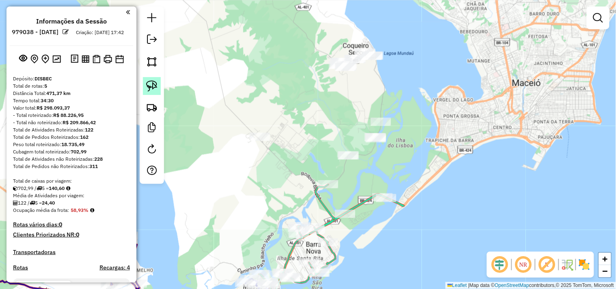
drag, startPoint x: 149, startPoint y: 87, endPoint x: 210, endPoint y: 101, distance: 62.0
click at [149, 87] on img at bounding box center [151, 85] width 11 height 11
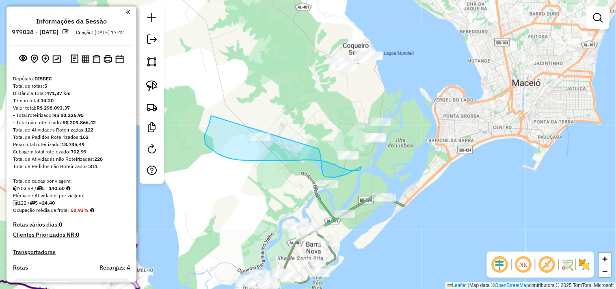
drag, startPoint x: 208, startPoint y: 127, endPoint x: 312, endPoint y: 134, distance: 103.8
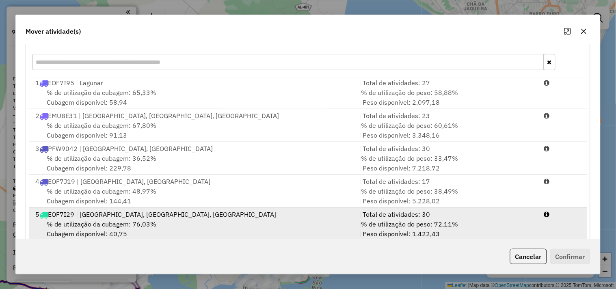
scroll to position [123, 0]
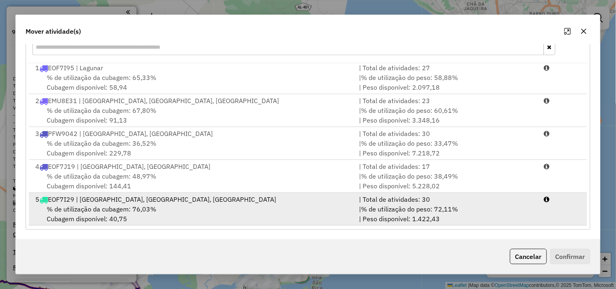
click at [158, 209] on div "% de utilização da cubagem: 76,03% Cubagem disponível: 40,75" at bounding box center [192, 213] width 324 height 19
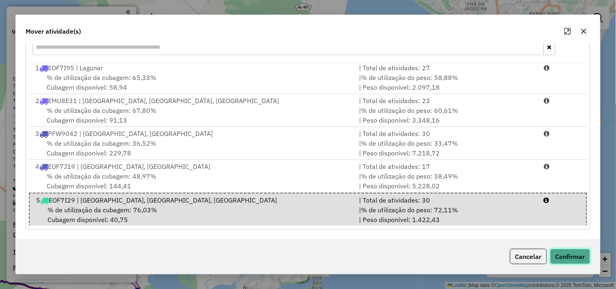
click at [564, 257] on button "Confirmar" at bounding box center [570, 256] width 40 height 15
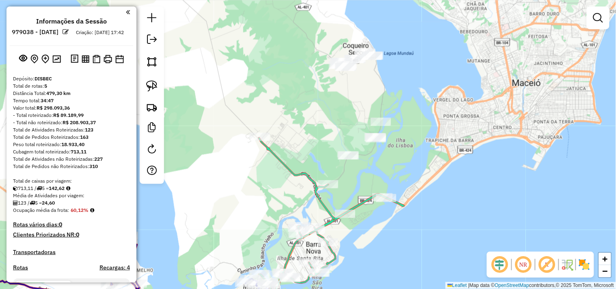
scroll to position [0, 0]
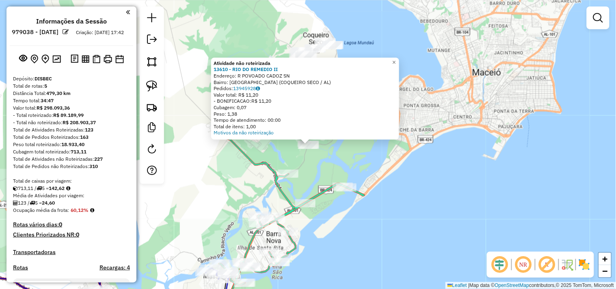
drag, startPoint x: 219, startPoint y: 181, endPoint x: 244, endPoint y: 188, distance: 25.9
click at [227, 183] on div "Atividade não roteirizada 13610 - RIO DO REMEDIO II Endereço: R POVOADO CADOZ S…" at bounding box center [308, 144] width 616 height 289
click at [244, 188] on div "Atividade não roteirizada 13610 - RIO DO REMEDIO II Endereço: R POVOADO CADOZ S…" at bounding box center [308, 144] width 616 height 289
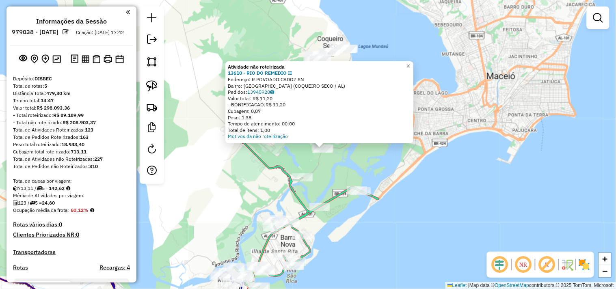
click at [244, 188] on div "Atividade não roteirizada 13610 - RIO DO REMEDIO II Endereço: R POVOADO CADOZ S…" at bounding box center [308, 144] width 616 height 289
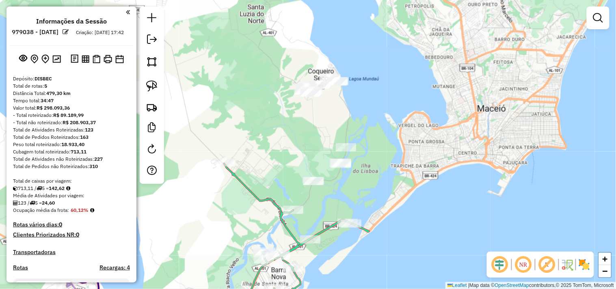
drag, startPoint x: 268, startPoint y: 89, endPoint x: 259, endPoint y: 122, distance: 34.6
click at [259, 122] on div "Janela de atendimento Grade de atendimento Capacidade Transportadoras Veículos …" at bounding box center [308, 144] width 616 height 289
click at [155, 84] on img at bounding box center [151, 85] width 11 height 11
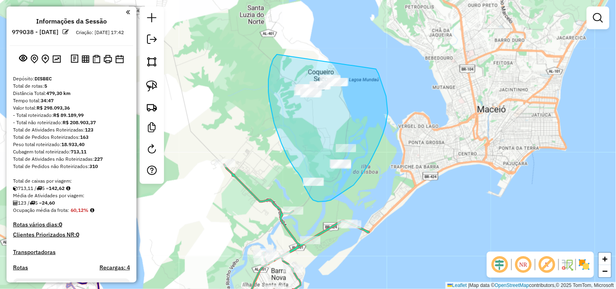
drag, startPoint x: 277, startPoint y: 54, endPoint x: 376, endPoint y: 69, distance: 100.1
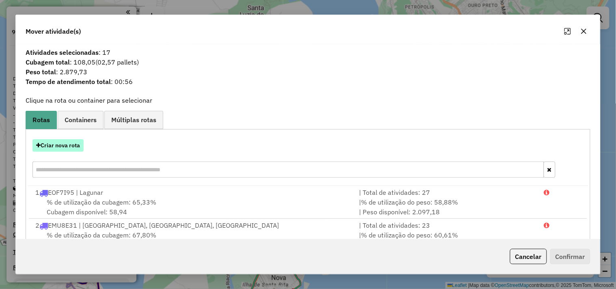
click at [71, 144] on button "Criar nova rota" at bounding box center [57, 145] width 51 height 13
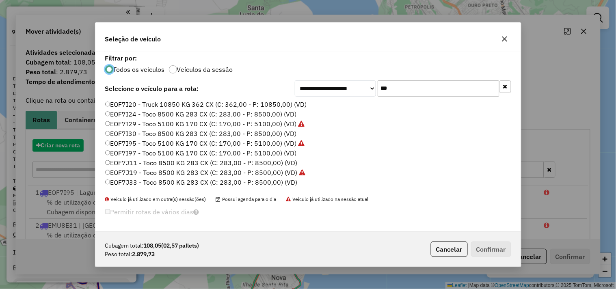
scroll to position [4, 2]
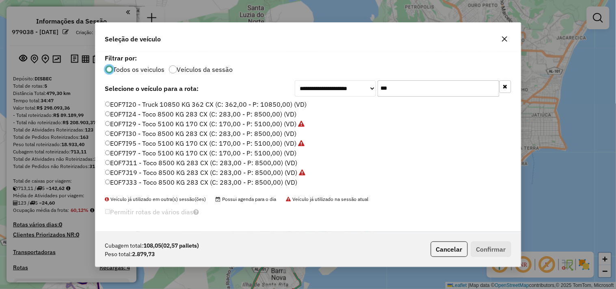
click at [390, 91] on input "***" at bounding box center [439, 88] width 122 height 16
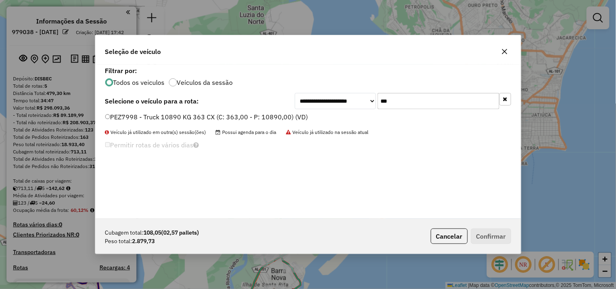
type input "***"
click at [234, 114] on label "PEZ7998 - Truck 10890 KG 363 CX (C: 363,00 - P: 10890,00) (VD)" at bounding box center [206, 117] width 203 height 10
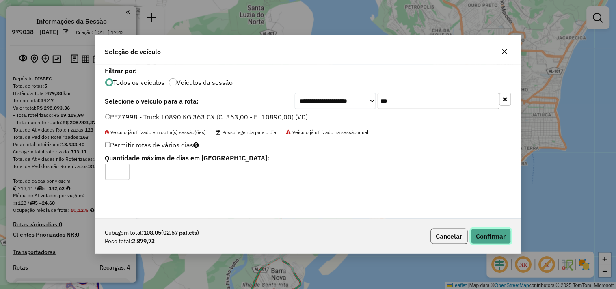
click at [482, 233] on button "Confirmar" at bounding box center [491, 236] width 40 height 15
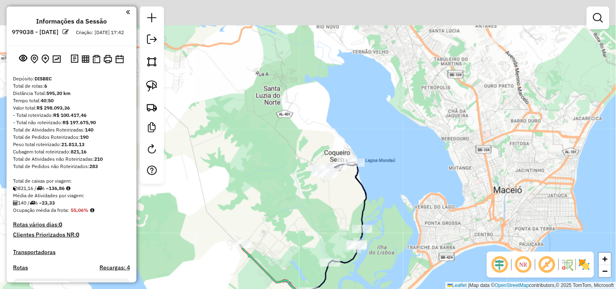
drag, startPoint x: 275, startPoint y: 104, endPoint x: 285, endPoint y: 164, distance: 61.3
click at [286, 164] on div "Janela de atendimento Grade de atendimento Capacidade Transportadoras Veículos …" at bounding box center [308, 144] width 616 height 289
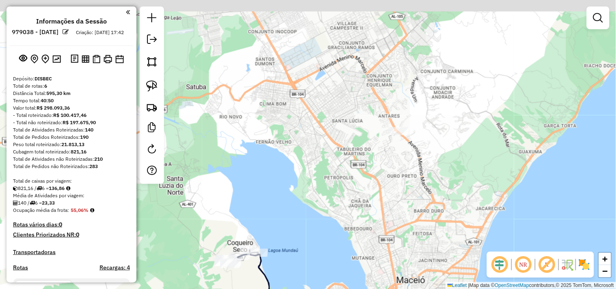
drag, startPoint x: 363, startPoint y: 97, endPoint x: 257, endPoint y: 164, distance: 124.9
click at [260, 166] on div "Janela de atendimento Grade de atendimento Capacidade Transportadoras Veículos …" at bounding box center [308, 144] width 616 height 289
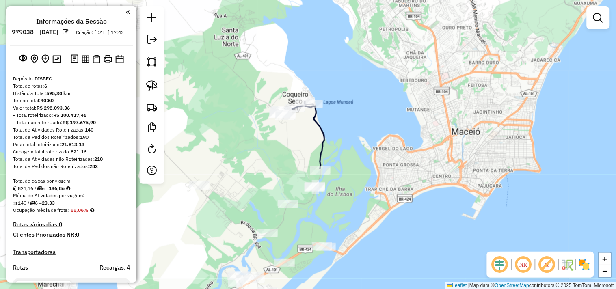
drag, startPoint x: 313, startPoint y: 155, endPoint x: 354, endPoint y: 45, distance: 117.7
click at [354, 39] on div "Janela de atendimento Grade de atendimento Capacidade Transportadoras Veículos …" at bounding box center [308, 144] width 616 height 289
click at [355, 46] on div "Janela de atendimento Grade de atendimento Capacidade Transportadoras Veículos …" at bounding box center [308, 144] width 616 height 289
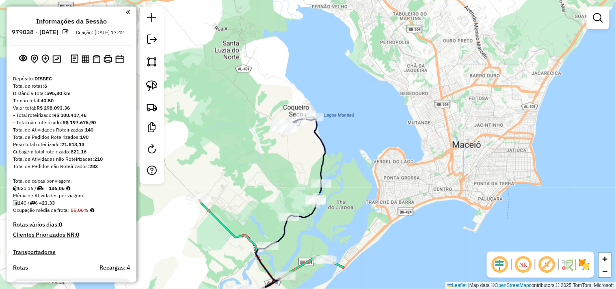
click at [372, 120] on div "Janela de atendimento Grade de atendimento Capacidade Transportadoras Veículos …" at bounding box center [308, 144] width 616 height 289
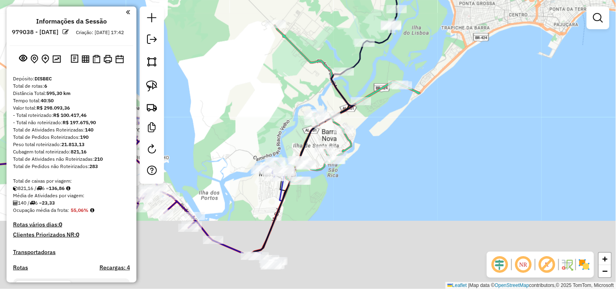
click at [384, 116] on div "Rota 6 - Placa PEZ7998 240 - MARCELO DOS SANTOS SILVA Rota 6 - Placa PEZ7998 63…" at bounding box center [308, 144] width 616 height 289
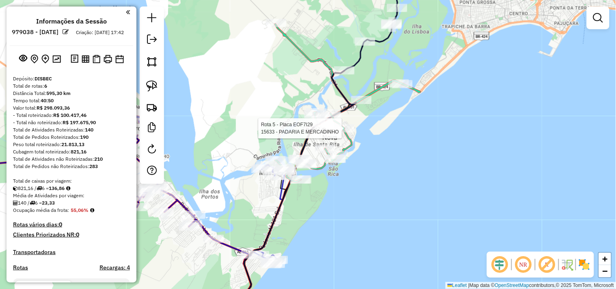
select select "**********"
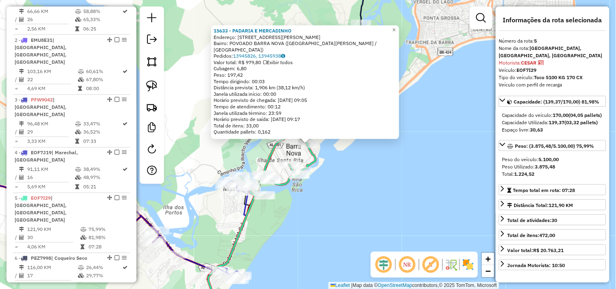
scroll to position [456, 0]
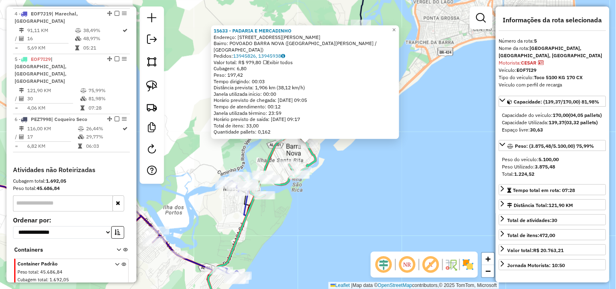
click at [345, 188] on div "15633 - PADARIA E MERCADINHO Endereço: Rua Gustavo simoes 40 Bairro: POVOADO BA…" at bounding box center [308, 144] width 616 height 289
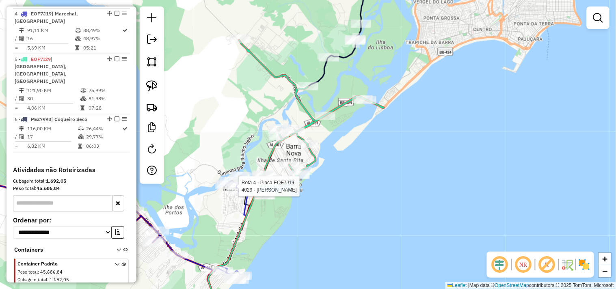
select select "**********"
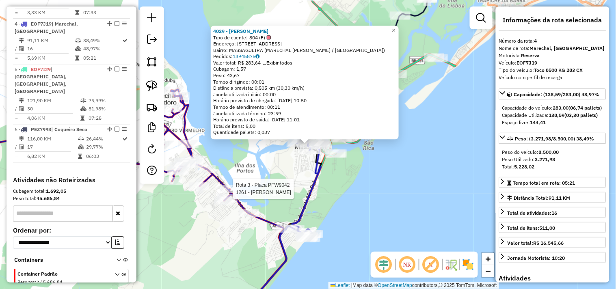
scroll to position [443, 0]
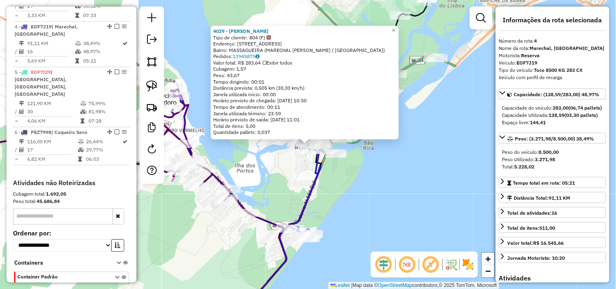
click at [374, 197] on div "4029 - ERNANDE FERREIRA DA SILVA Tipo de cliente: 804 (F) Endereço: R MASSAGUEI…" at bounding box center [308, 144] width 616 height 289
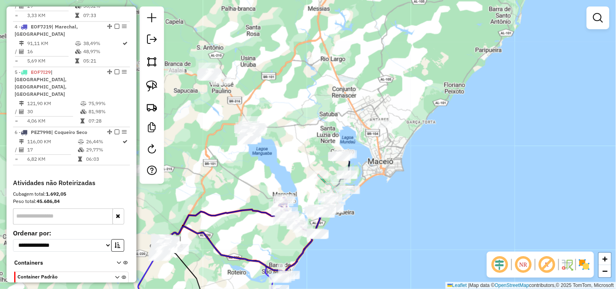
drag, startPoint x: 437, startPoint y: 135, endPoint x: 419, endPoint y: 145, distance: 20.7
click at [419, 145] on div "Janela de atendimento Grade de atendimento Capacidade Transportadoras Veículos …" at bounding box center [308, 144] width 616 height 289
drag, startPoint x: 153, startPoint y: 83, endPoint x: 307, endPoint y: 119, distance: 157.9
click at [153, 84] on img at bounding box center [151, 85] width 11 height 11
drag, startPoint x: 384, startPoint y: 112, endPoint x: 416, endPoint y: 113, distance: 32.5
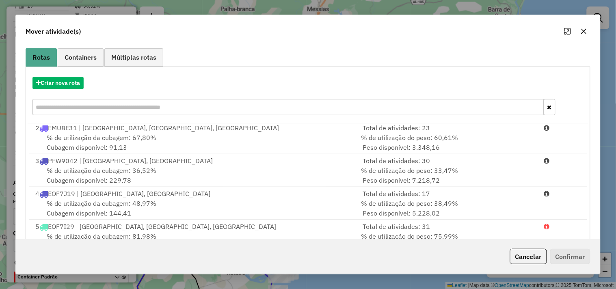
scroll to position [78, 0]
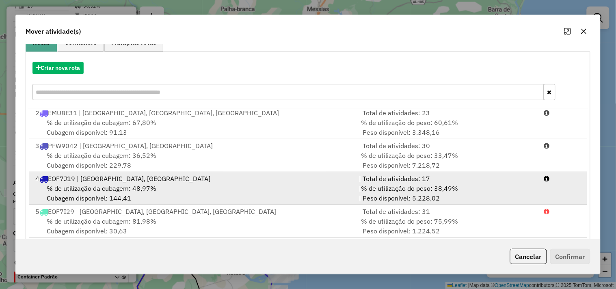
click at [136, 195] on div "% de utilização da cubagem: 48,97% Cubagem disponível: 144,41" at bounding box center [192, 193] width 324 height 19
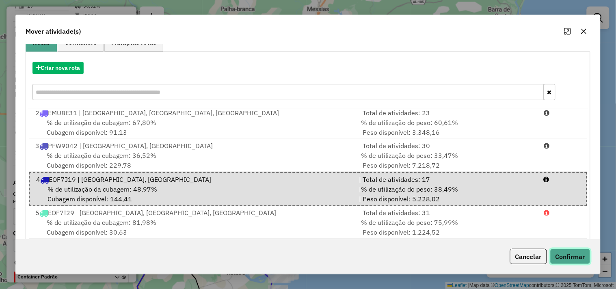
click at [553, 258] on button "Confirmar" at bounding box center [570, 256] width 40 height 15
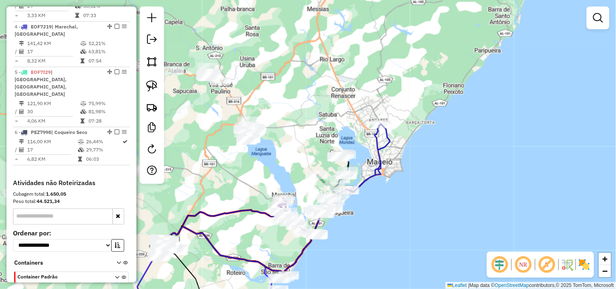
scroll to position [397, 0]
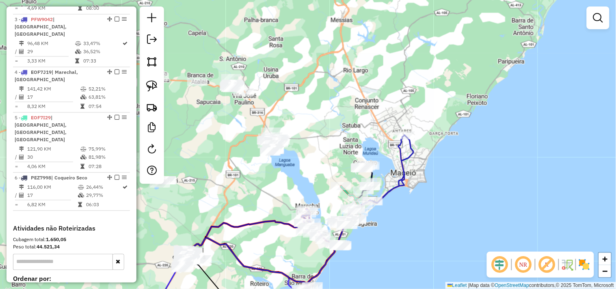
drag, startPoint x: 245, startPoint y: 188, endPoint x: 276, endPoint y: 204, distance: 35.6
click at [276, 205] on div "Janela de atendimento Grade de atendimento Capacidade Transportadoras Veículos …" at bounding box center [308, 144] width 616 height 289
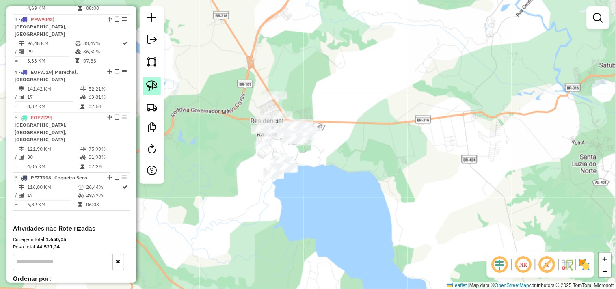
click at [145, 90] on link at bounding box center [152, 86] width 18 height 18
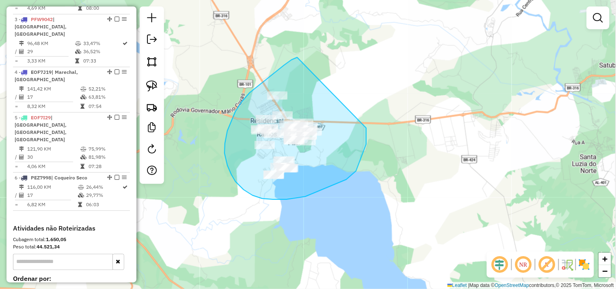
drag, startPoint x: 297, startPoint y: 57, endPoint x: 362, endPoint y: 123, distance: 92.4
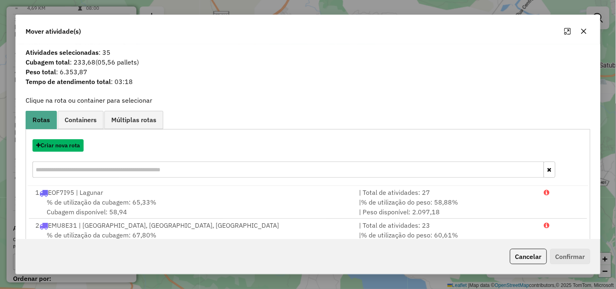
click at [68, 145] on button "Criar nova rota" at bounding box center [57, 145] width 51 height 13
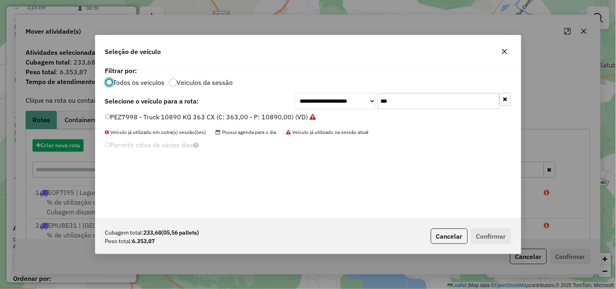
scroll to position [4, 2]
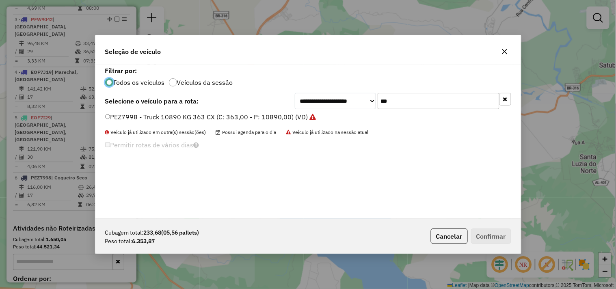
click at [415, 102] on input "***" at bounding box center [439, 101] width 122 height 16
type input "****"
drag, startPoint x: 299, startPoint y: 112, endPoint x: 317, endPoint y: 135, distance: 29.2
click at [299, 112] on label "PFW9082 - Truck 10850 KG 362 CX (C: 362,00 - P: 10850,00) (VD)" at bounding box center [207, 117] width 205 height 10
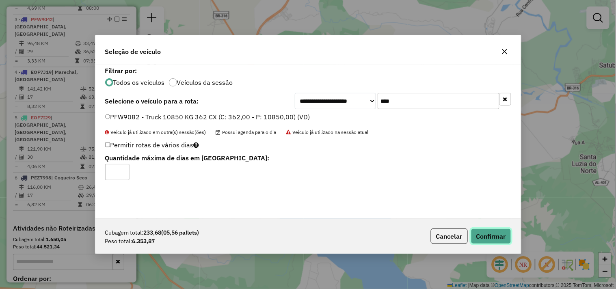
click at [479, 232] on button "Confirmar" at bounding box center [491, 236] width 40 height 15
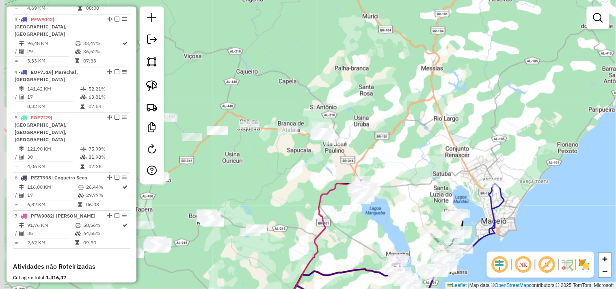
drag, startPoint x: 229, startPoint y: 95, endPoint x: 334, endPoint y: 171, distance: 129.2
click at [334, 171] on div "Janela de atendimento Grade de atendimento Capacidade Transportadoras Veículos …" at bounding box center [308, 144] width 616 height 289
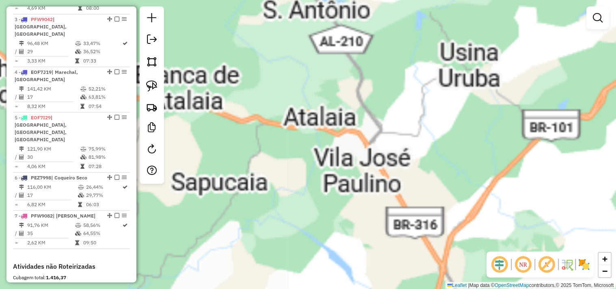
click at [329, 171] on div "Rota 7 - Placa PFW9082 7481 - DEPOSITO DO DIDA 2 Janela de atendimento Grade de…" at bounding box center [308, 144] width 616 height 289
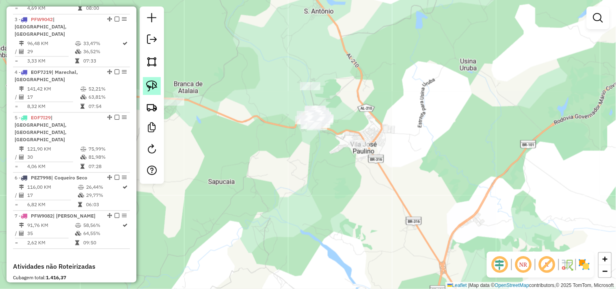
drag, startPoint x: 155, startPoint y: 87, endPoint x: 263, endPoint y: 95, distance: 107.9
click at [155, 87] on img at bounding box center [151, 85] width 11 height 11
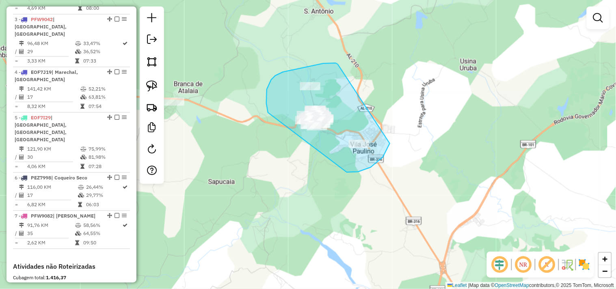
drag, startPoint x: 338, startPoint y: 64, endPoint x: 390, endPoint y: 141, distance: 92.7
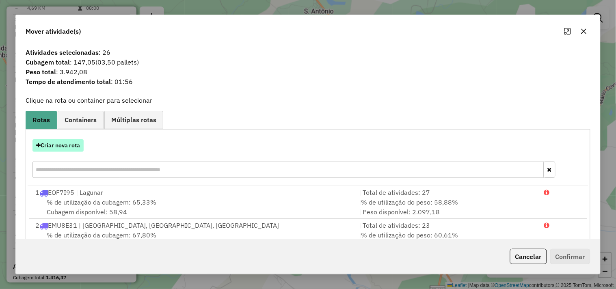
click at [63, 149] on button "Criar nova rota" at bounding box center [57, 145] width 51 height 13
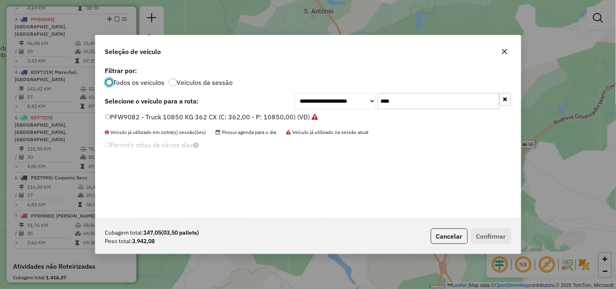
click at [402, 93] on input "****" at bounding box center [439, 101] width 122 height 16
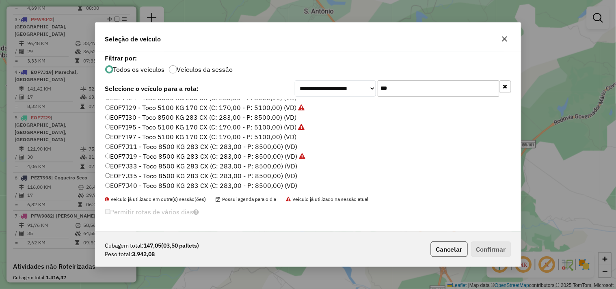
scroll to position [18, 0]
type input "***"
click at [149, 157] on label "EOF7J19 - Toco 8500 KG 283 CX (C: 283,00 - P: 8500,00) (VD)" at bounding box center [205, 155] width 201 height 10
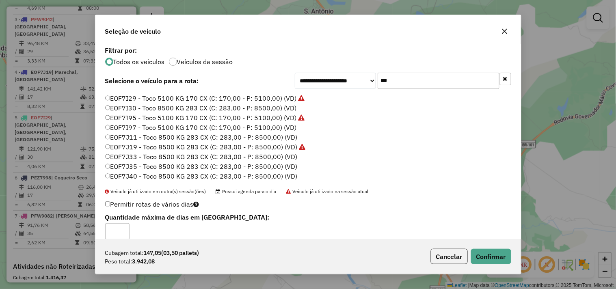
click at [143, 153] on label "EOF7J33 - Toco 8500 KG 283 CX (C: 283,00 - P: 8500,00) (VD)" at bounding box center [201, 157] width 192 height 10
click at [486, 256] on button "Confirmar" at bounding box center [491, 256] width 40 height 15
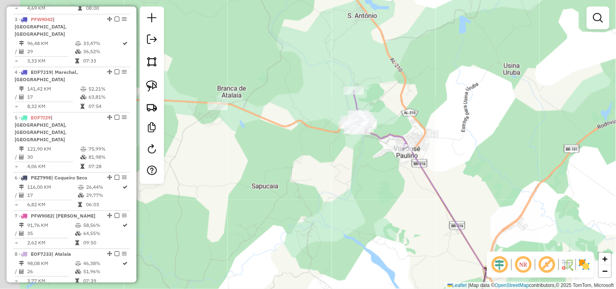
drag, startPoint x: 324, startPoint y: 160, endPoint x: 441, endPoint y: 140, distance: 118.7
click at [439, 140] on div "Janela de atendimento Grade de atendimento Capacidade Transportadoras Veículos …" at bounding box center [308, 144] width 616 height 289
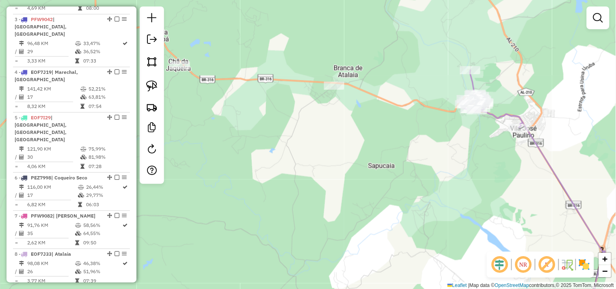
click at [336, 90] on div at bounding box center [334, 86] width 20 height 8
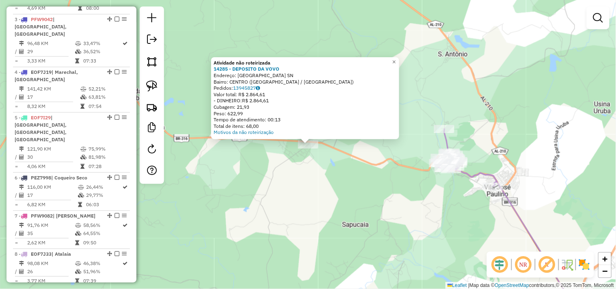
click at [249, 168] on div "Atividade não roteirizada 14285 - DEPOSITO DA VOVO Endereço: RUA DUQUE DE CAXIA…" at bounding box center [308, 144] width 616 height 289
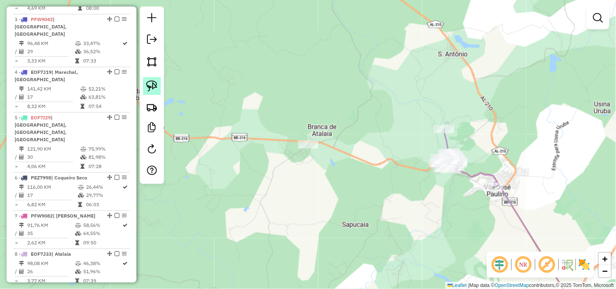
click at [152, 90] on img at bounding box center [151, 85] width 11 height 11
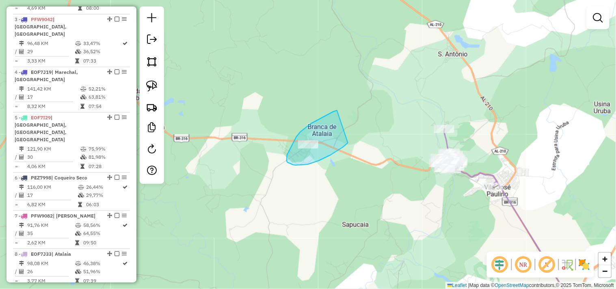
drag, startPoint x: 329, startPoint y: 114, endPoint x: 348, endPoint y: 142, distance: 33.8
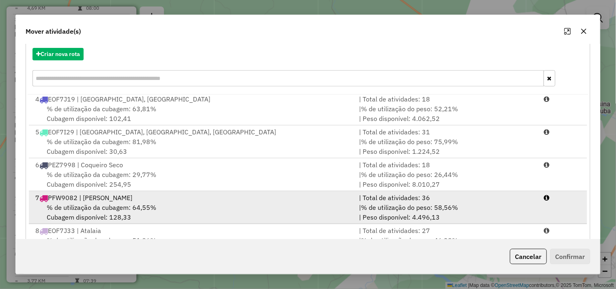
scroll to position [123, 0]
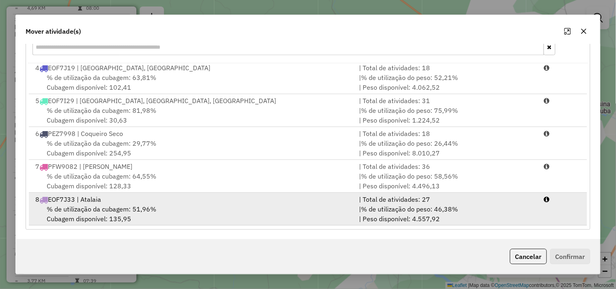
click at [179, 194] on div "8 EOF7J33 | Atalaia" at bounding box center [192, 199] width 324 height 10
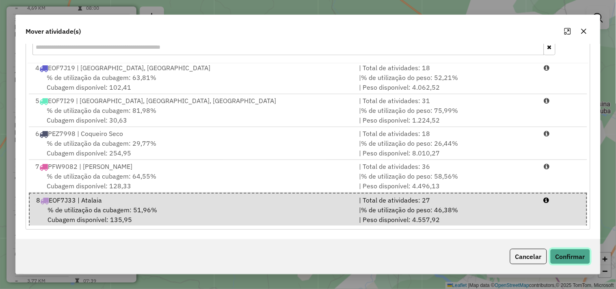
click at [570, 261] on button "Confirmar" at bounding box center [570, 256] width 40 height 15
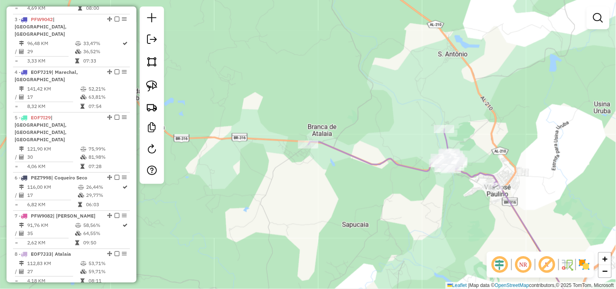
scroll to position [0, 0]
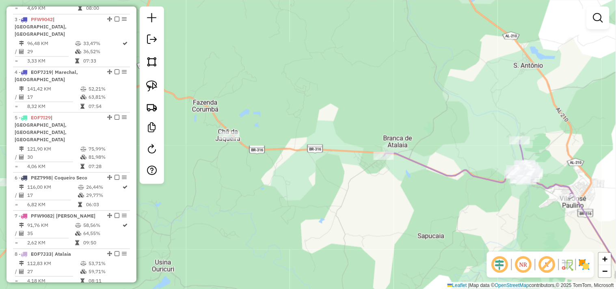
drag, startPoint x: 264, startPoint y: 164, endPoint x: 425, endPoint y: 180, distance: 161.6
click at [431, 180] on div "Janela de atendimento Grade de atendimento Capacidade Transportadoras Veículos …" at bounding box center [308, 144] width 616 height 289
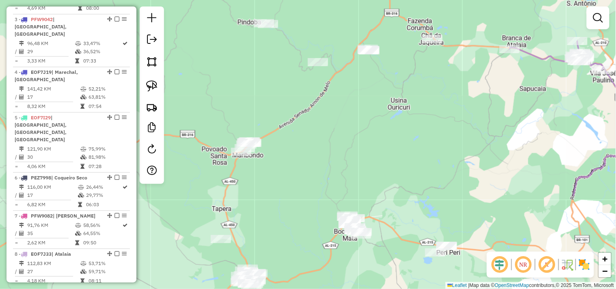
drag, startPoint x: 326, startPoint y: 216, endPoint x: 413, endPoint y: 104, distance: 141.5
click at [413, 104] on div "Janela de atendimento Grade de atendimento Capacidade Transportadoras Veículos …" at bounding box center [308, 144] width 616 height 289
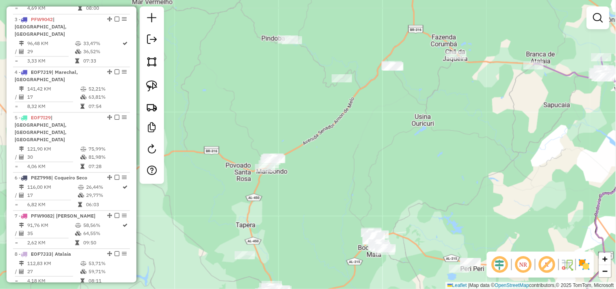
drag, startPoint x: 243, startPoint y: 108, endPoint x: 267, endPoint y: 125, distance: 28.9
click at [267, 125] on div "Janela de atendimento Grade de atendimento Capacidade Transportadoras Veículos …" at bounding box center [308, 144] width 616 height 289
click at [153, 88] on img at bounding box center [151, 85] width 11 height 11
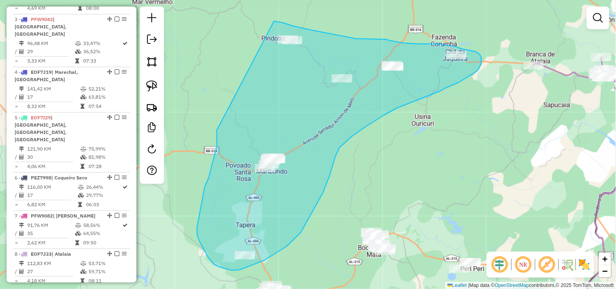
drag, startPoint x: 205, startPoint y: 186, endPoint x: 273, endPoint y: 21, distance: 178.2
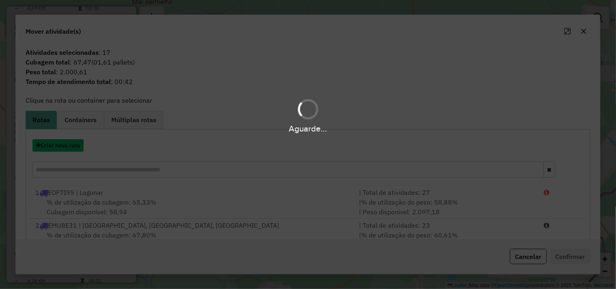
click at [67, 145] on button "Criar nova rota" at bounding box center [57, 145] width 51 height 13
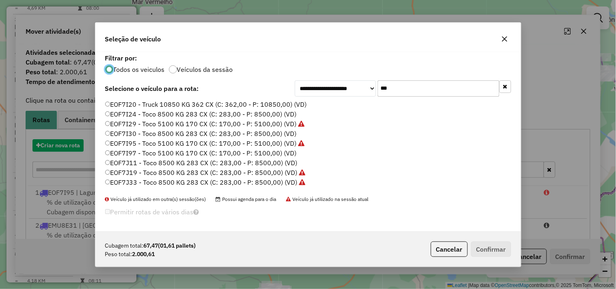
scroll to position [4, 2]
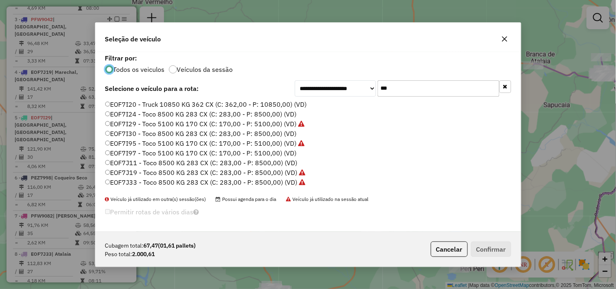
click at [424, 84] on input "***" at bounding box center [439, 88] width 122 height 16
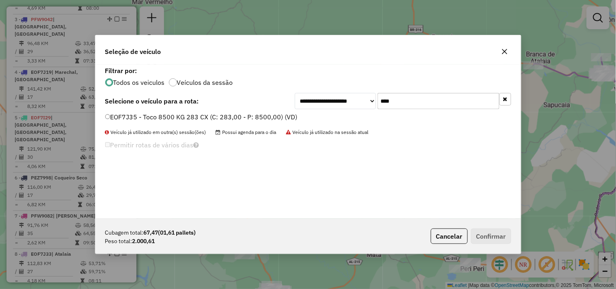
type input "****"
click at [262, 113] on label "EOF7J35 - Toco 8500 KG 283 CX (C: 283,00 - P: 8500,00) (VD)" at bounding box center [201, 117] width 192 height 10
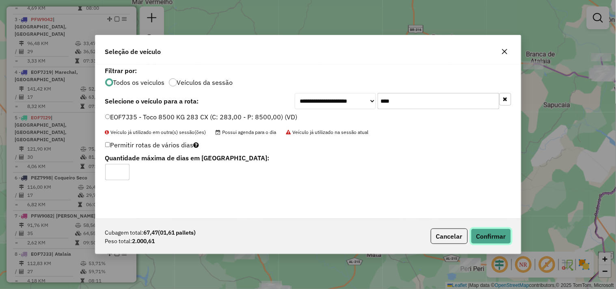
click at [497, 232] on button "Confirmar" at bounding box center [491, 236] width 40 height 15
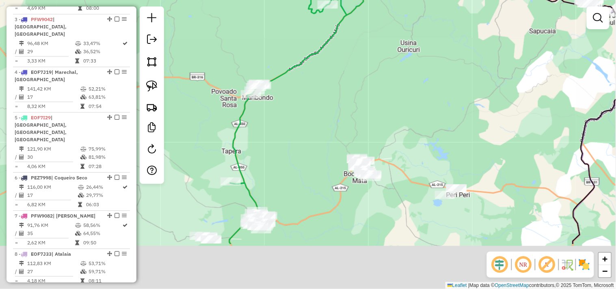
drag, startPoint x: 324, startPoint y: 186, endPoint x: 302, endPoint y: 99, distance: 89.0
click at [304, 104] on div "Janela de atendimento Grade de atendimento Capacidade Transportadoras Veículos …" at bounding box center [308, 144] width 616 height 289
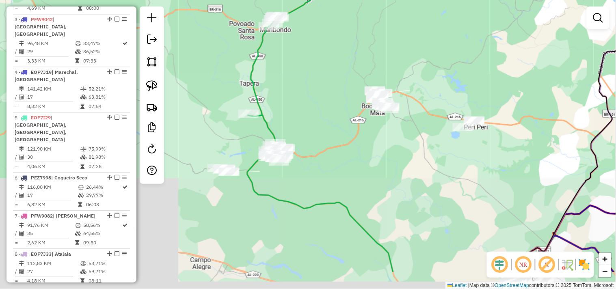
click at [326, 139] on div "Janela de atendimento Grade de atendimento Capacidade Transportadoras Veículos …" at bounding box center [308, 144] width 616 height 289
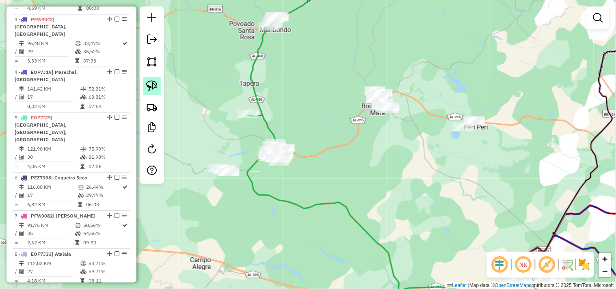
click at [153, 91] on img at bounding box center [151, 85] width 11 height 11
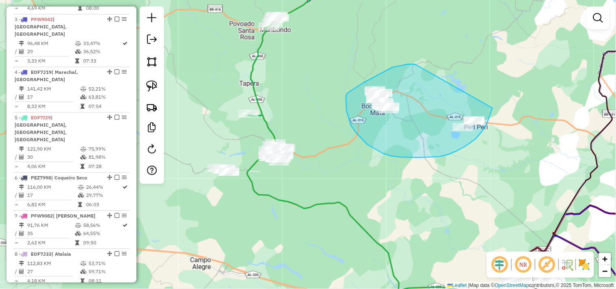
drag, startPoint x: 386, startPoint y: 70, endPoint x: 492, endPoint y: 107, distance: 111.7
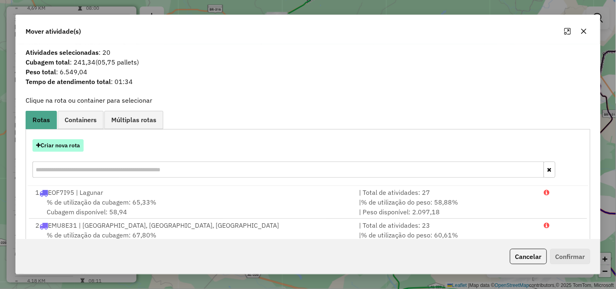
click at [73, 145] on button "Criar nova rota" at bounding box center [57, 145] width 51 height 13
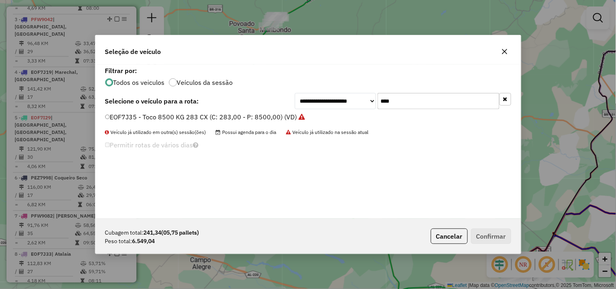
click at [411, 98] on input "****" at bounding box center [439, 101] width 122 height 16
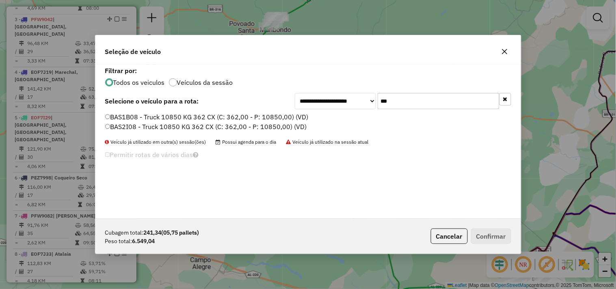
type input "***"
click at [183, 116] on label "BAS1B08 - Truck 10850 KG 362 CX (C: 362,00 - P: 10850,00) (VD)" at bounding box center [206, 117] width 203 height 10
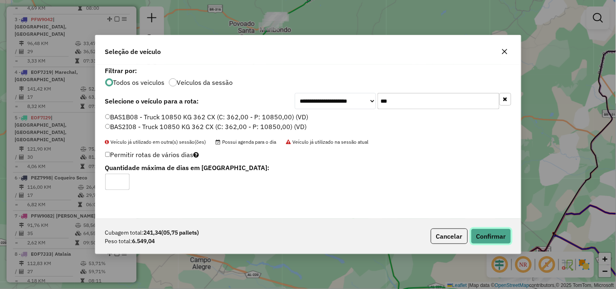
drag, startPoint x: 494, startPoint y: 236, endPoint x: 430, endPoint y: 200, distance: 73.6
click at [493, 236] on button "Confirmar" at bounding box center [491, 236] width 40 height 15
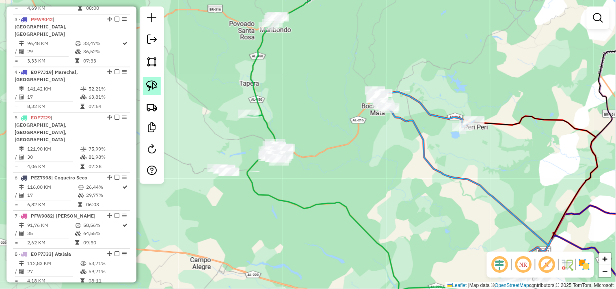
click at [157, 88] on img at bounding box center [151, 85] width 11 height 11
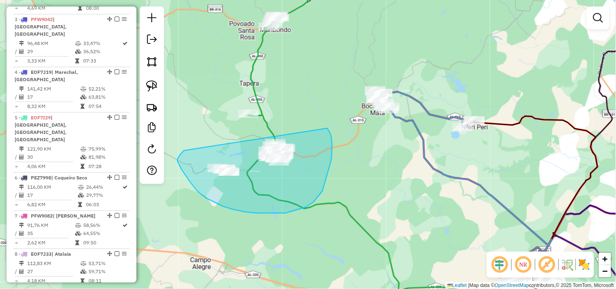
drag, startPoint x: 177, startPoint y: 161, endPoint x: 318, endPoint y: 123, distance: 145.7
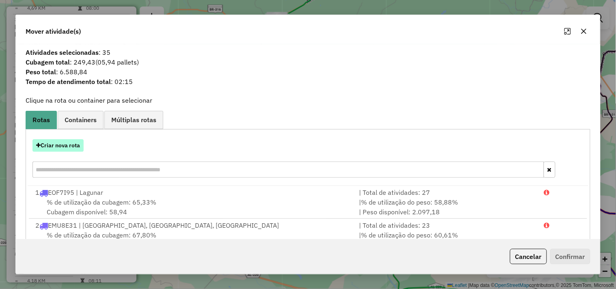
click at [72, 147] on button "Criar nova rota" at bounding box center [57, 145] width 51 height 13
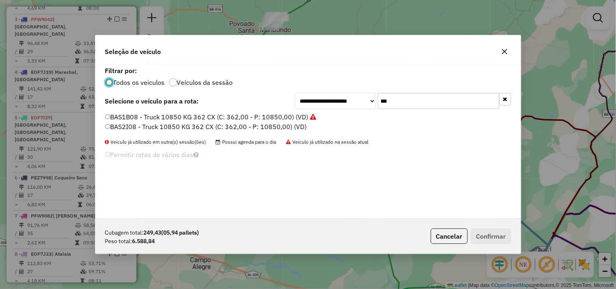
click at [399, 99] on input "***" at bounding box center [439, 101] width 122 height 16
click at [261, 124] on label "BAS2I08 - Truck 10850 KG 362 CX (C: 362,00 - P: 10850,00) (VD)" at bounding box center [206, 127] width 202 height 10
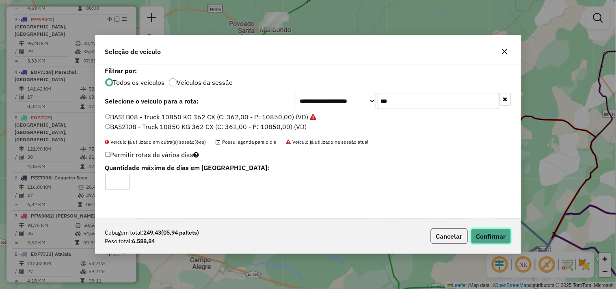
click at [489, 231] on button "Confirmar" at bounding box center [491, 236] width 40 height 15
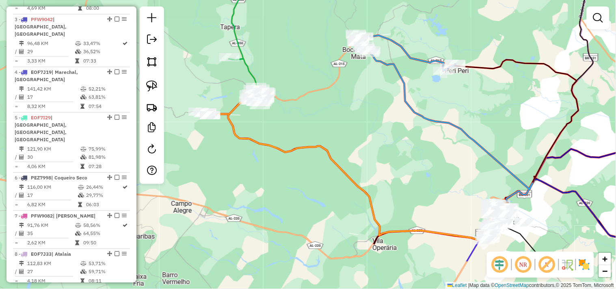
drag, startPoint x: 348, startPoint y: 171, endPoint x: 332, endPoint y: 132, distance: 42.4
click at [332, 133] on icon at bounding box center [357, 177] width 294 height 126
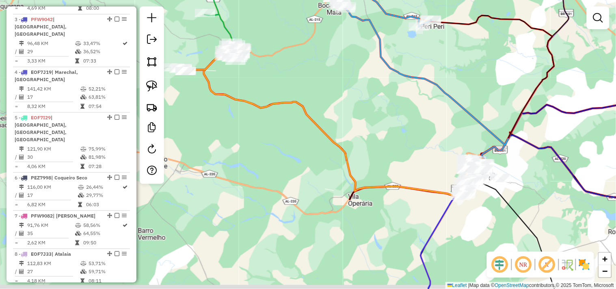
drag, startPoint x: 380, startPoint y: 175, endPoint x: 248, endPoint y: 189, distance: 131.9
click at [248, 189] on div "Janela de atendimento Grade de atendimento Capacidade Transportadoras Veículos …" at bounding box center [308, 144] width 616 height 289
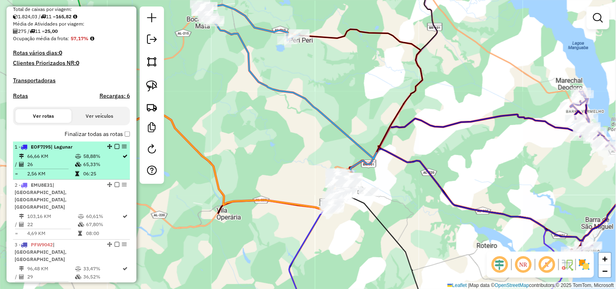
scroll to position [0, 0]
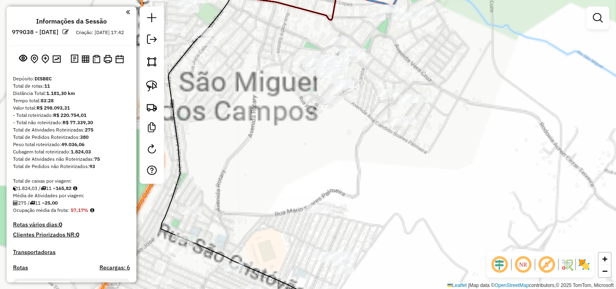
drag, startPoint x: 386, startPoint y: 181, endPoint x: 354, endPoint y: 162, distance: 36.6
click at [354, 162] on div "Janela de atendimento Grade de atendimento Capacidade Transportadoras Veículos …" at bounding box center [308, 144] width 616 height 289
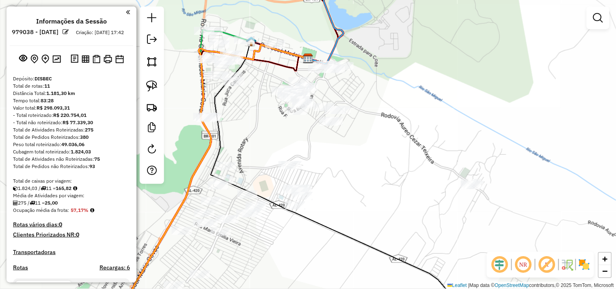
drag, startPoint x: 401, startPoint y: 175, endPoint x: 370, endPoint y: 164, distance: 33.1
click at [370, 164] on div "Janela de atendimento Grade de atendimento Capacidade Transportadoras Veículos …" at bounding box center [308, 144] width 616 height 289
click at [149, 89] on img at bounding box center [151, 85] width 11 height 11
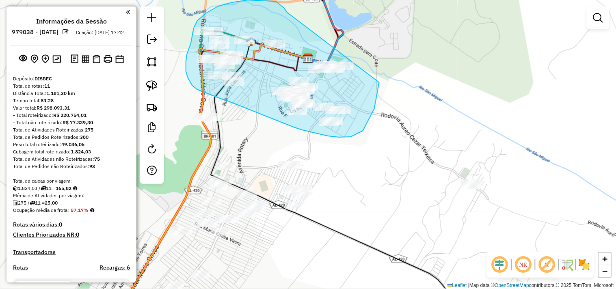
drag, startPoint x: 263, startPoint y: -1, endPoint x: 372, endPoint y: 58, distance: 124.4
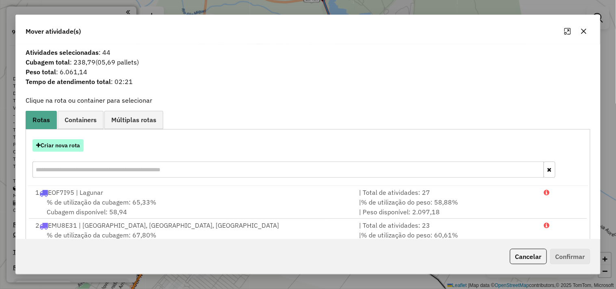
click at [65, 150] on button "Criar nova rota" at bounding box center [57, 145] width 51 height 13
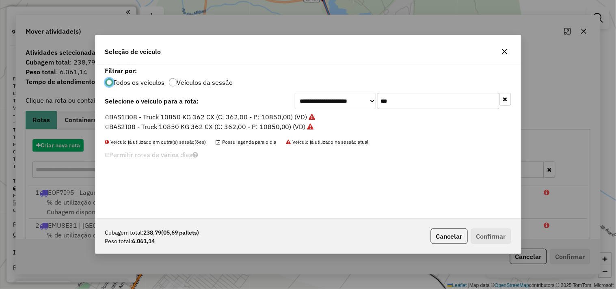
scroll to position [4, 2]
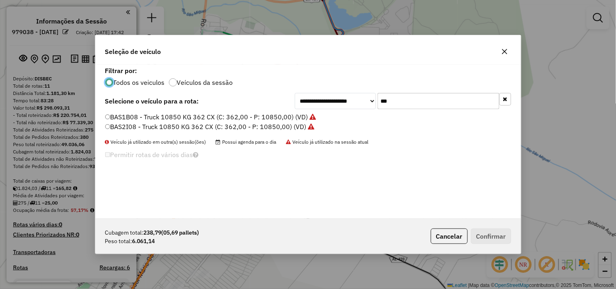
click at [404, 101] on input "***" at bounding box center [439, 101] width 122 height 16
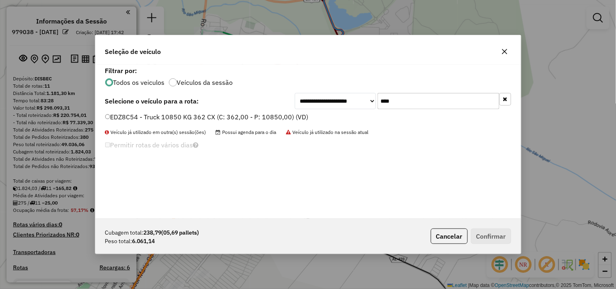
type input "****"
click at [269, 118] on label "EDZ8C54 - Truck 10850 KG 362 CX (C: 362,00 - P: 10850,00) (VD)" at bounding box center [206, 117] width 203 height 10
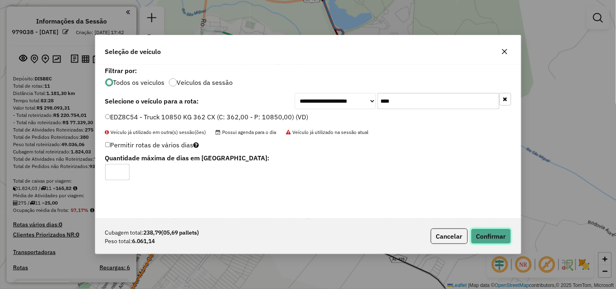
click at [484, 238] on button "Confirmar" at bounding box center [491, 236] width 40 height 15
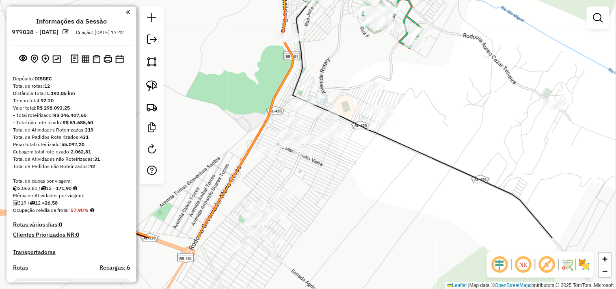
drag, startPoint x: 355, startPoint y: 180, endPoint x: 430, endPoint y: 99, distance: 110.3
click at [430, 99] on div "Janela de atendimento Grade de atendimento Capacidade Transportadoras Veículos …" at bounding box center [308, 144] width 616 height 289
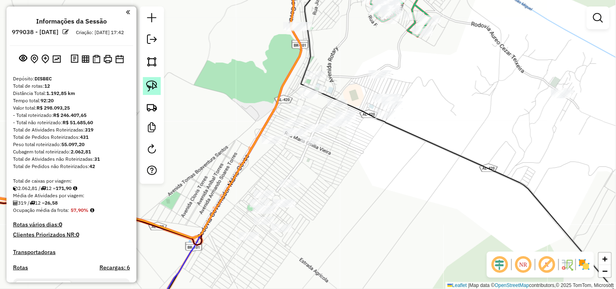
click at [151, 91] on img at bounding box center [151, 85] width 11 height 11
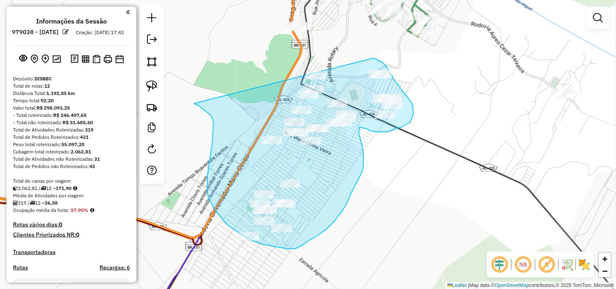
drag, startPoint x: 206, startPoint y: 111, endPoint x: 352, endPoint y: 48, distance: 159.7
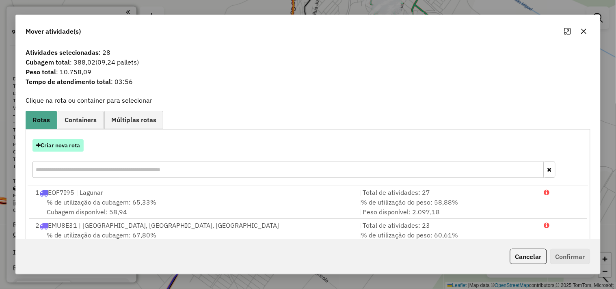
click at [67, 147] on button "Criar nova rota" at bounding box center [57, 145] width 51 height 13
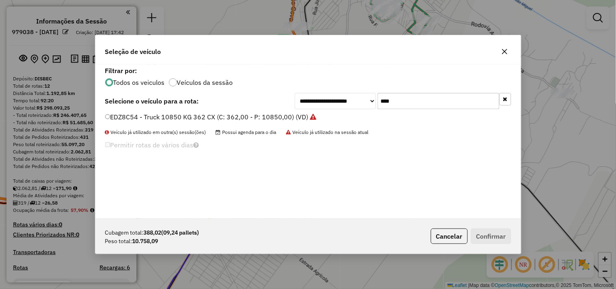
click at [415, 98] on input "****" at bounding box center [439, 101] width 122 height 16
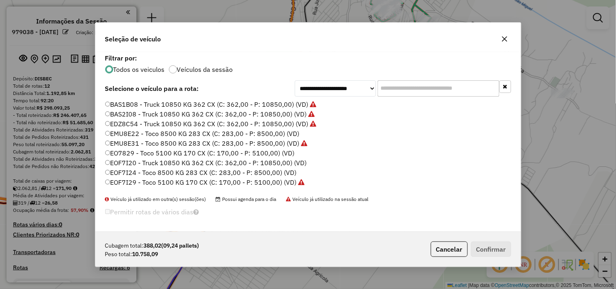
type input "*"
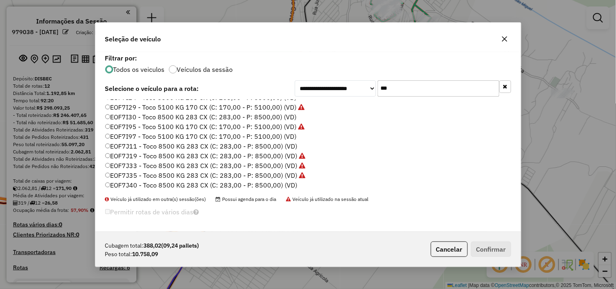
scroll to position [18, 0]
type input "***"
click at [169, 143] on label "EOF7J11 - Toco 8500 KG 283 CX (C: 283,00 - P: 8500,00) (VD)" at bounding box center [201, 145] width 192 height 10
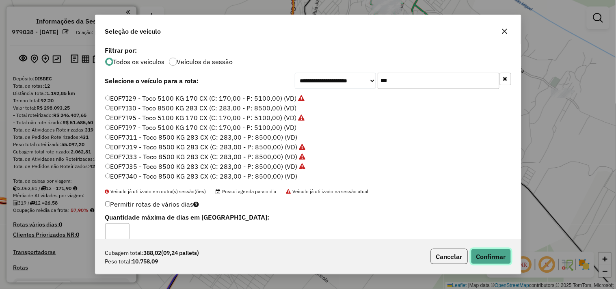
click at [497, 259] on button "Confirmar" at bounding box center [491, 256] width 40 height 15
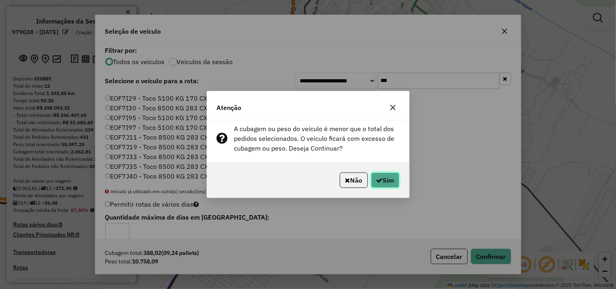
click at [382, 181] on button "Sim" at bounding box center [385, 180] width 28 height 15
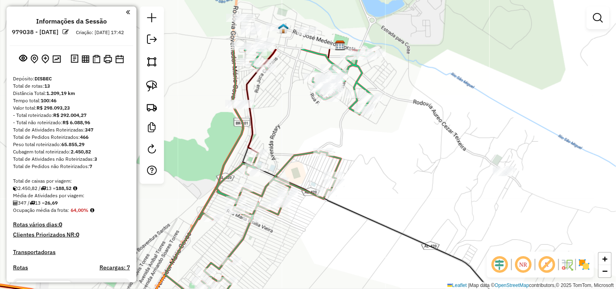
drag, startPoint x: 309, startPoint y: 145, endPoint x: 283, endPoint y: 134, distance: 28.4
click at [283, 134] on div "Janela de atendimento Grade de atendimento Capacidade Transportadoras Veículos …" at bounding box center [308, 144] width 616 height 289
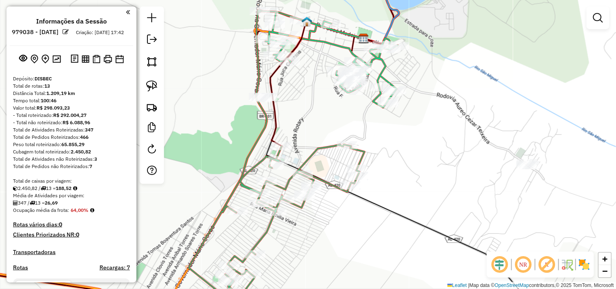
drag, startPoint x: 283, startPoint y: 132, endPoint x: 307, endPoint y: 125, distance: 24.5
click at [307, 125] on div "Janela de atendimento Grade de atendimento Capacidade Transportadoras Veículos …" at bounding box center [308, 144] width 616 height 289
click at [148, 85] on img at bounding box center [151, 85] width 11 height 11
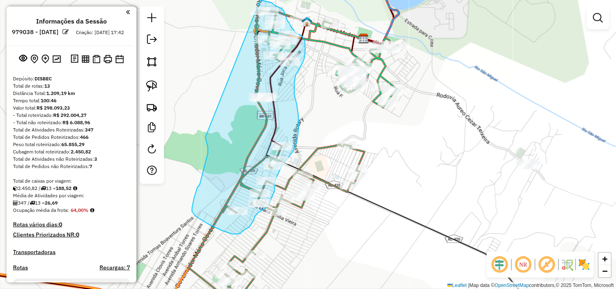
drag, startPoint x: 201, startPoint y: 180, endPoint x: 236, endPoint y: -5, distance: 188.0
click at [236, 0] on html "Aguarde... Pop-up bloqueado! Seu navegador bloqueou automáticamente a abertura …" at bounding box center [308, 144] width 616 height 289
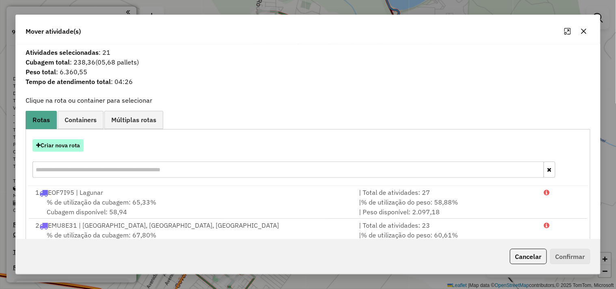
click at [69, 146] on button "Criar nova rota" at bounding box center [57, 145] width 51 height 13
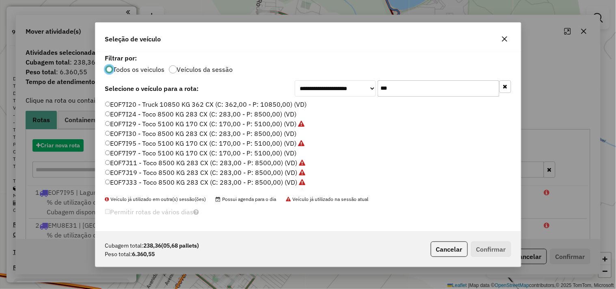
scroll to position [4, 2]
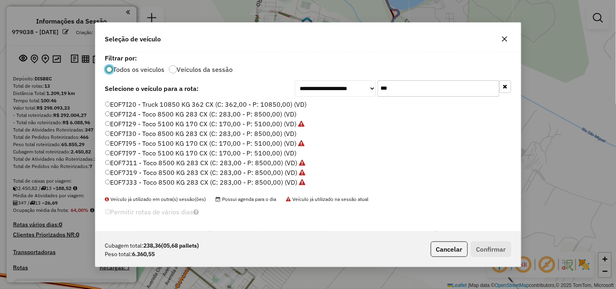
click at [421, 86] on input "***" at bounding box center [439, 88] width 122 height 16
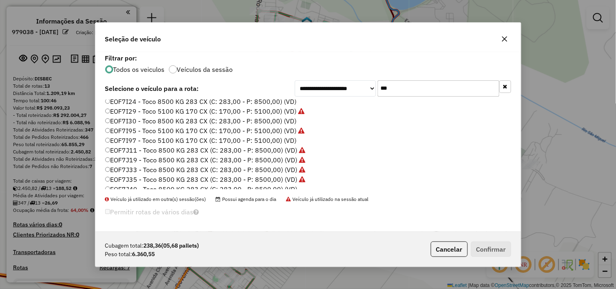
scroll to position [18, 0]
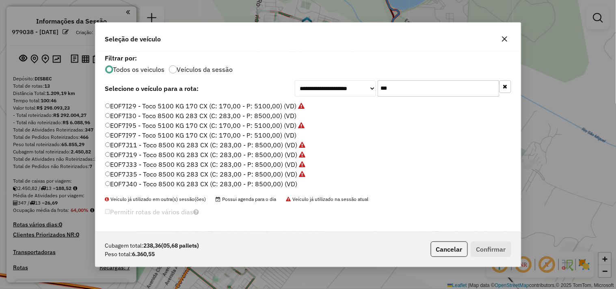
click at [167, 143] on label "EOF7J11 - Toco 8500 KG 283 CX (C: 283,00 - P: 8500,00) (VD)" at bounding box center [205, 145] width 201 height 10
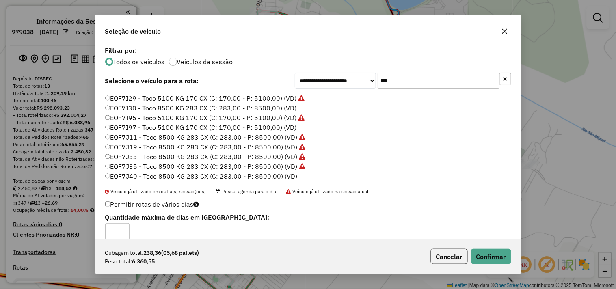
click at [167, 143] on label "EOF7J19 - Toco 8500 KG 283 CX (C: 283,00 - P: 8500,00) (VD)" at bounding box center [205, 147] width 201 height 10
click at [163, 169] on label "EOF7J35 - Toco 8500 KG 283 CX (C: 283,00 - P: 8500,00) (VD)" at bounding box center [205, 167] width 201 height 10
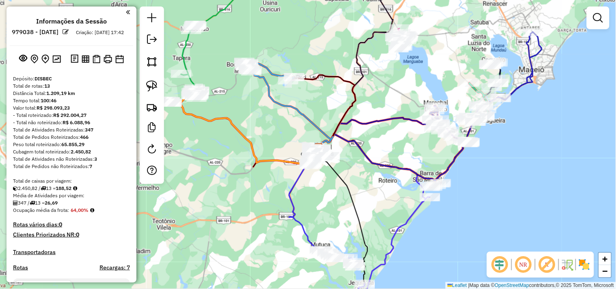
drag, startPoint x: 262, startPoint y: 82, endPoint x: 300, endPoint y: 138, distance: 67.7
click at [307, 144] on icon at bounding box center [292, 109] width 82 height 77
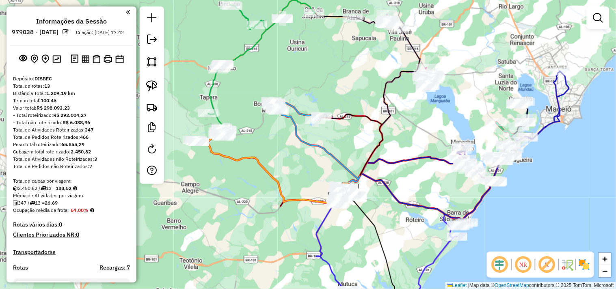
drag, startPoint x: 400, startPoint y: 151, endPoint x: 363, endPoint y: 124, distance: 45.1
click at [363, 124] on div "Janela de atendimento Grade de atendimento Capacidade Transportadoras Veículos …" at bounding box center [308, 144] width 616 height 289
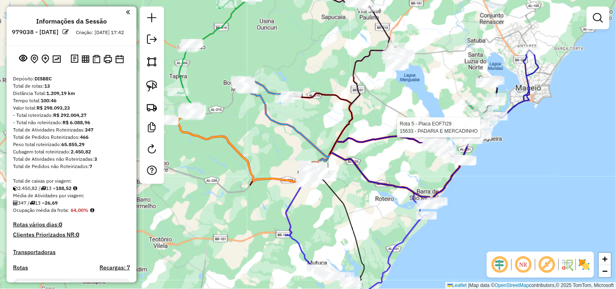
select select "**********"
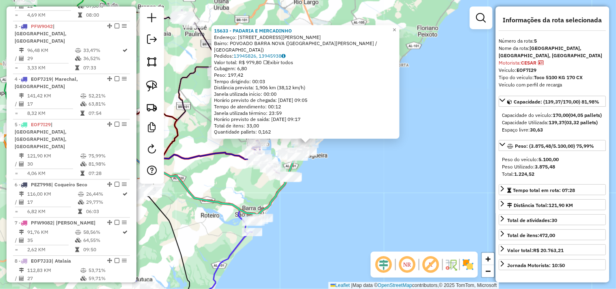
scroll to position [488, 0]
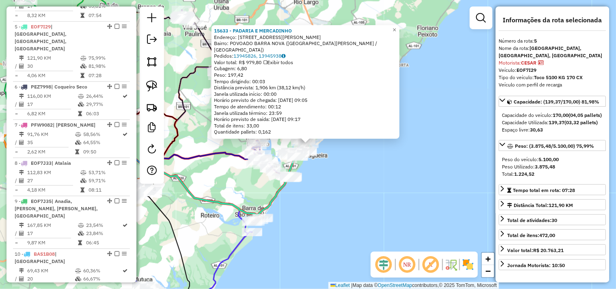
click at [354, 188] on div "15633 - PADARIA E MERCADINHO Endereço: Rua Gustavo simoes 40 Bairro: POVOADO BA…" at bounding box center [308, 144] width 616 height 289
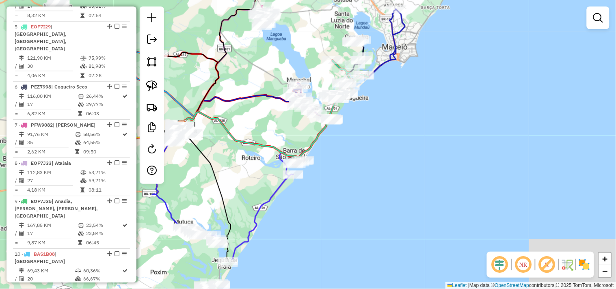
drag, startPoint x: 306, startPoint y: 220, endPoint x: 373, endPoint y: 165, distance: 86.3
click at [373, 165] on div "Janela de atendimento Grade de atendimento Capacidade Transportadoras Veículos …" at bounding box center [308, 144] width 616 height 289
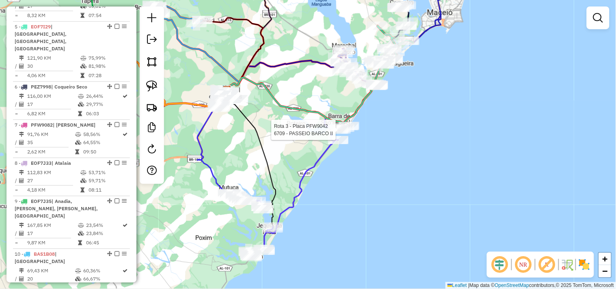
select select "**********"
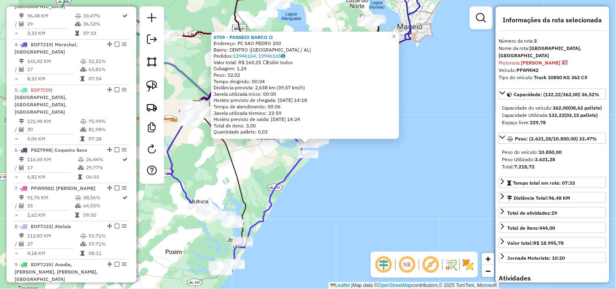
scroll to position [397, 0]
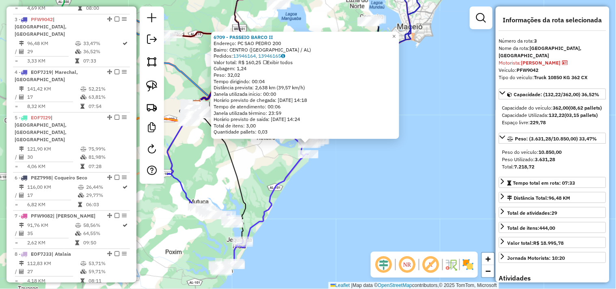
click at [338, 199] on div "6709 - PASSEIO BARCO II Endereço: PC SAO PEDRO 200 Bairro: CENTRO (BARRA DE SAO…" at bounding box center [308, 144] width 616 height 289
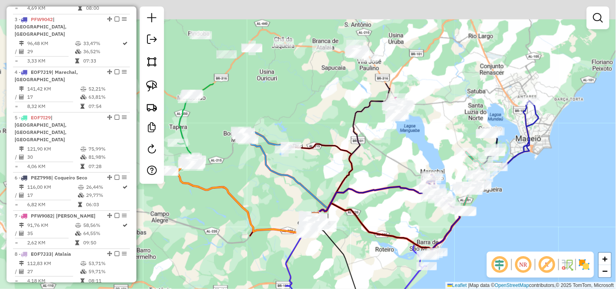
drag, startPoint x: 245, startPoint y: 95, endPoint x: 367, endPoint y: 224, distance: 177.5
click at [379, 236] on div "Janela de atendimento Grade de atendimento Capacidade Transportadoras Veículos …" at bounding box center [308, 144] width 616 height 289
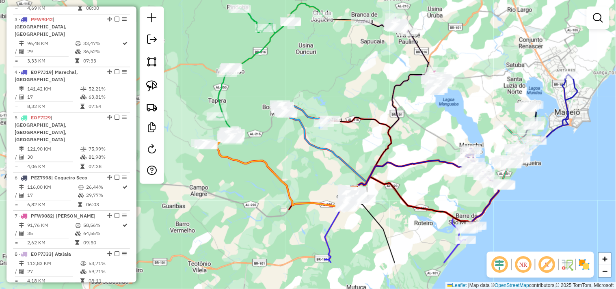
drag, startPoint x: 306, startPoint y: 131, endPoint x: 328, endPoint y: 83, distance: 53.1
click at [328, 83] on div "Janela de atendimento Grade de atendimento Capacidade Transportadoras Veículos …" at bounding box center [308, 144] width 616 height 289
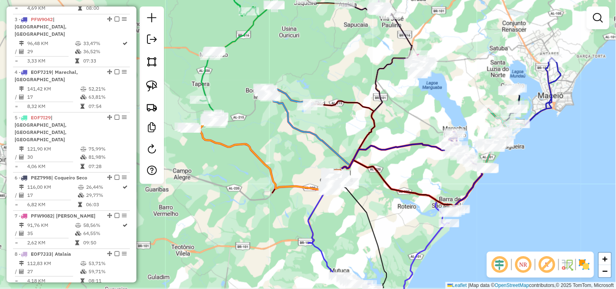
drag, startPoint x: 374, startPoint y: 147, endPoint x: 338, endPoint y: 114, distance: 48.8
click at [338, 144] on icon at bounding box center [396, 159] width 116 height 31
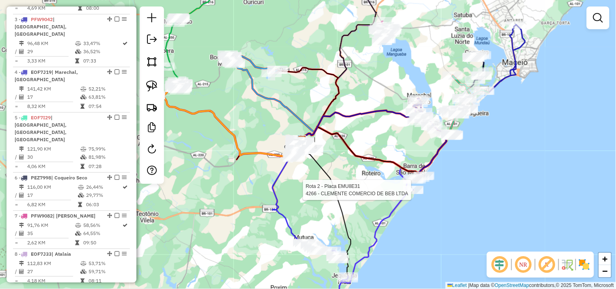
click at [417, 194] on div at bounding box center [413, 190] width 20 height 8
select select "**********"
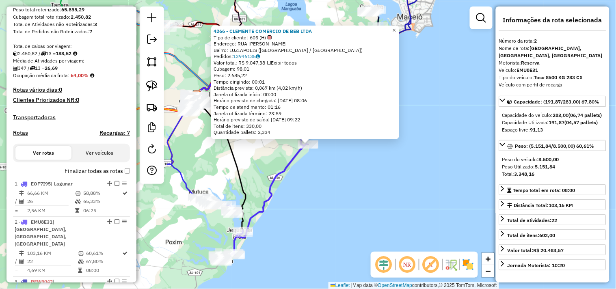
scroll to position [135, 0]
click at [27, 136] on h4 "Rotas" at bounding box center [20, 132] width 15 height 7
select select "*"
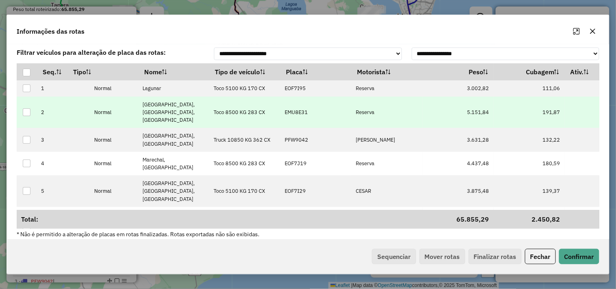
click at [305, 116] on p-celleditor "EMU8E31" at bounding box center [296, 112] width 23 height 7
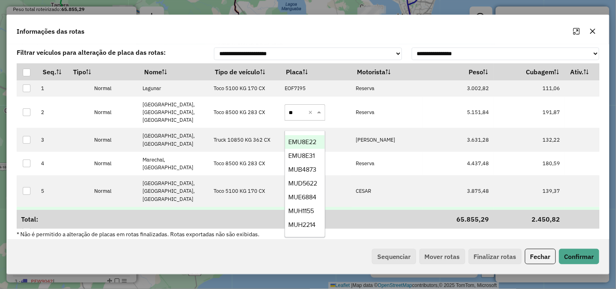
type input "***"
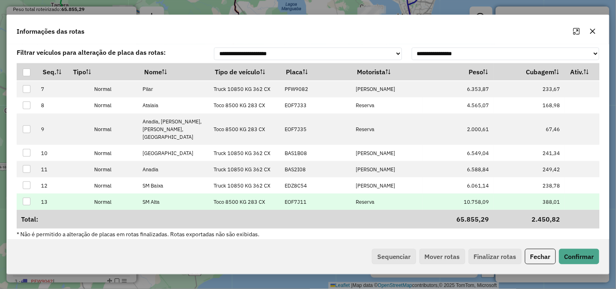
scroll to position [6, 0]
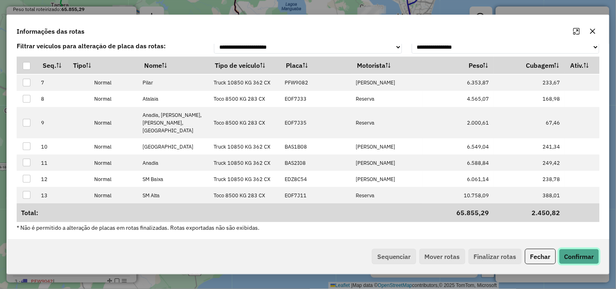
click at [570, 256] on button "Confirmar" at bounding box center [579, 256] width 40 height 15
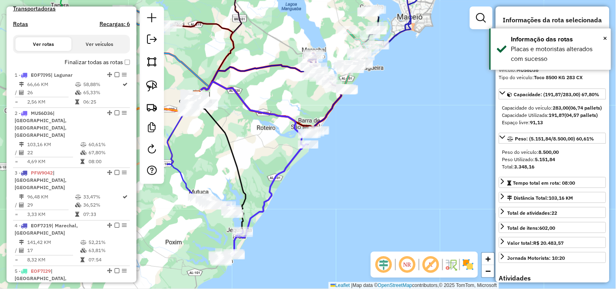
scroll to position [352, 0]
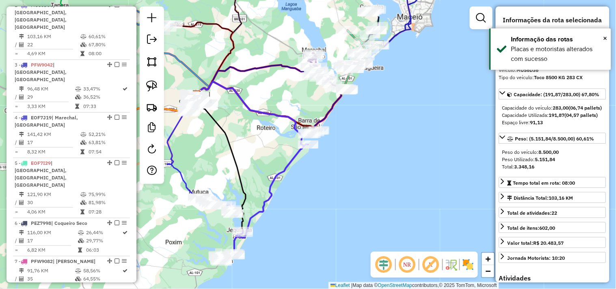
click at [369, 112] on div "Janela de atendimento Grade de atendimento Capacidade Transportadoras Veículos …" at bounding box center [308, 144] width 616 height 289
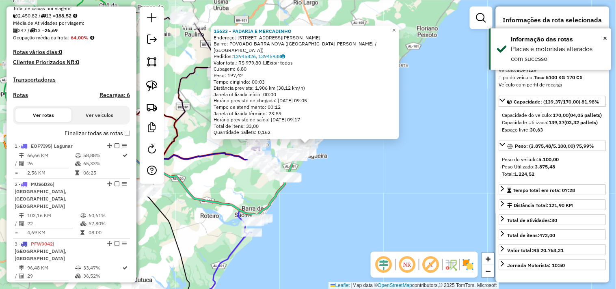
scroll to position [127, 0]
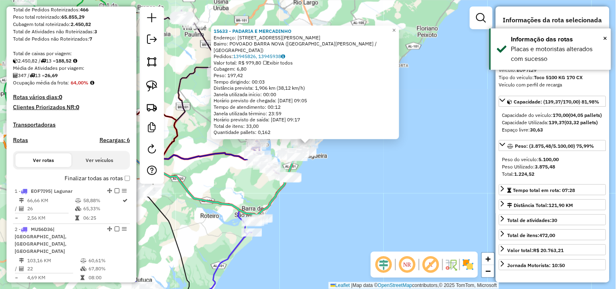
click at [19, 144] on h4 "Rotas" at bounding box center [20, 140] width 15 height 7
select select "*"
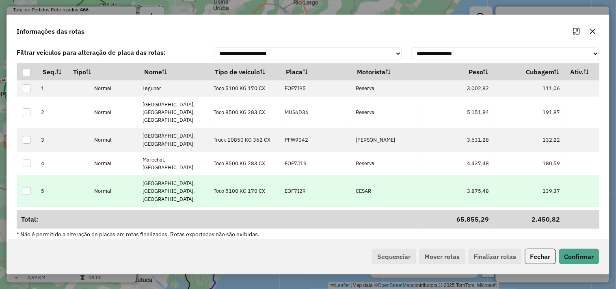
click at [299, 188] on p-celleditor "EOF7I29" at bounding box center [295, 191] width 21 height 7
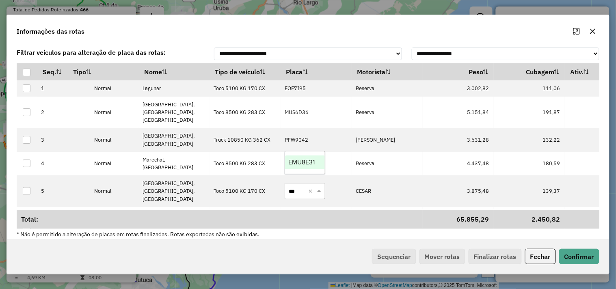
type input "****"
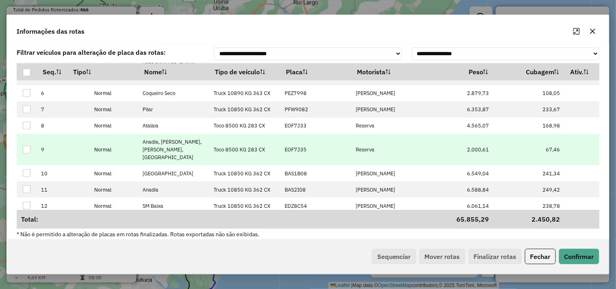
scroll to position [135, 0]
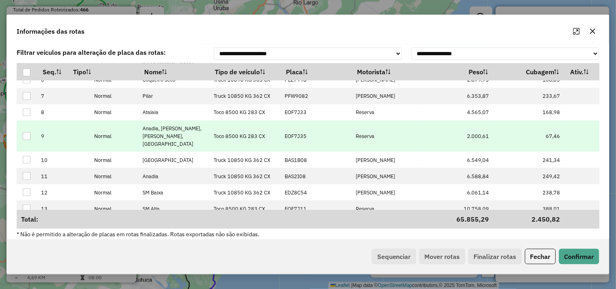
click at [299, 133] on p-celleditor "EOF7J35" at bounding box center [296, 136] width 22 height 7
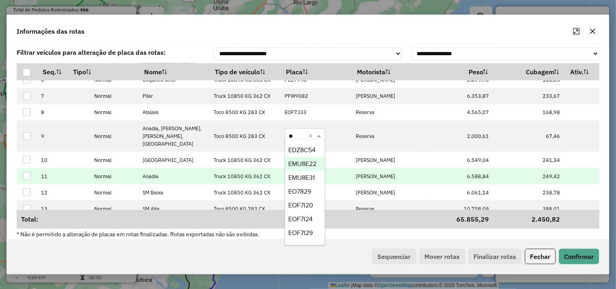
type input "***"
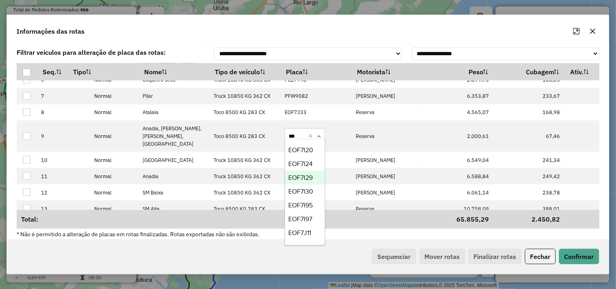
click at [292, 179] on span "EOF7I29" at bounding box center [300, 177] width 24 height 7
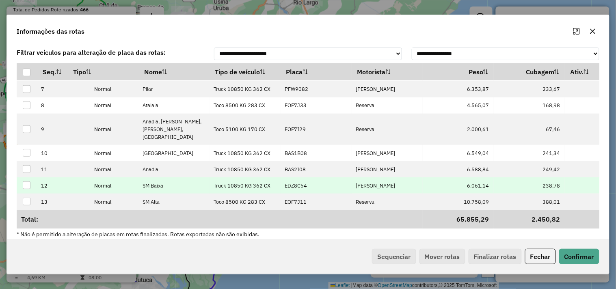
scroll to position [145, 0]
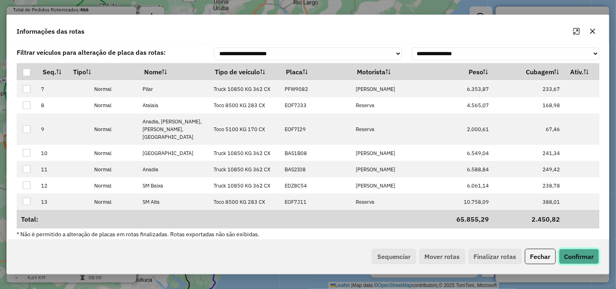
click at [577, 261] on button "Confirmar" at bounding box center [579, 256] width 40 height 15
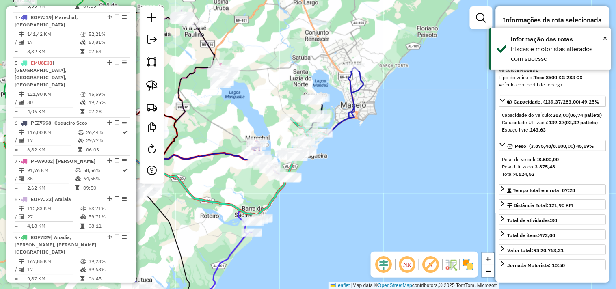
scroll to position [488, 0]
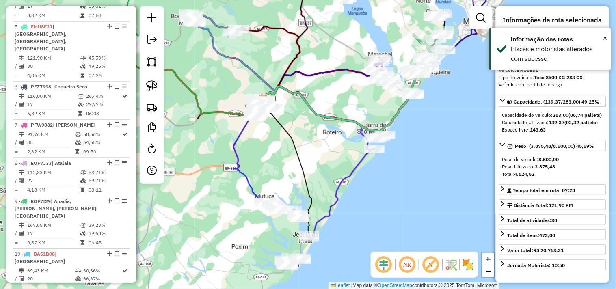
drag, startPoint x: 248, startPoint y: 123, endPoint x: 371, endPoint y: 39, distance: 148.4
click at [371, 39] on div "Janela de atendimento Grade de atendimento Capacidade Transportadoras Veículos …" at bounding box center [308, 144] width 616 height 289
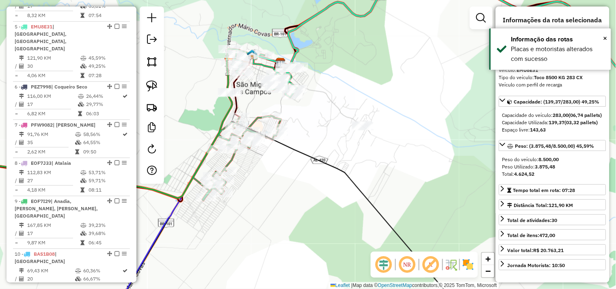
drag, startPoint x: 301, startPoint y: 119, endPoint x: 299, endPoint y: 132, distance: 13.1
click at [299, 132] on div "Janela de atendimento Grade de atendimento Capacidade Transportadoras Veículos …" at bounding box center [308, 144] width 616 height 289
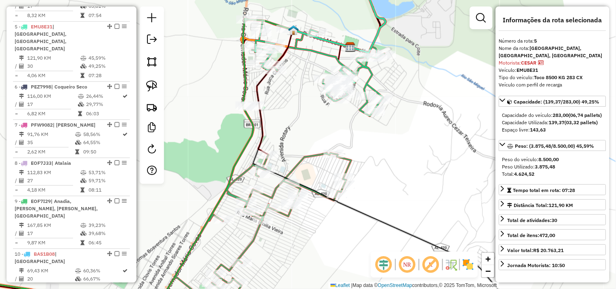
drag, startPoint x: 262, startPoint y: 106, endPoint x: 285, endPoint y: 130, distance: 33.3
click at [285, 130] on div "Janela de atendimento Grade de atendimento Capacidade Transportadoras Veículos …" at bounding box center [308, 144] width 616 height 289
click at [157, 84] on img at bounding box center [151, 85] width 11 height 11
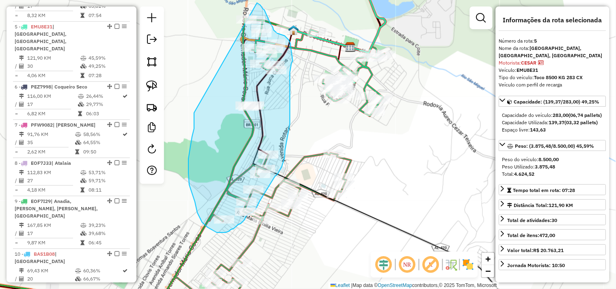
drag, startPoint x: 194, startPoint y: 115, endPoint x: 225, endPoint y: 1, distance: 117.9
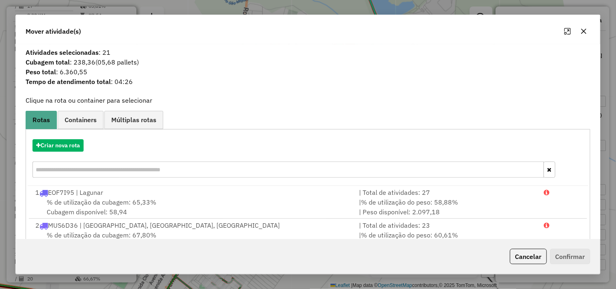
click at [82, 152] on div "Criar nova rota" at bounding box center [308, 159] width 561 height 53
click at [78, 149] on button "Criar nova rota" at bounding box center [57, 145] width 51 height 13
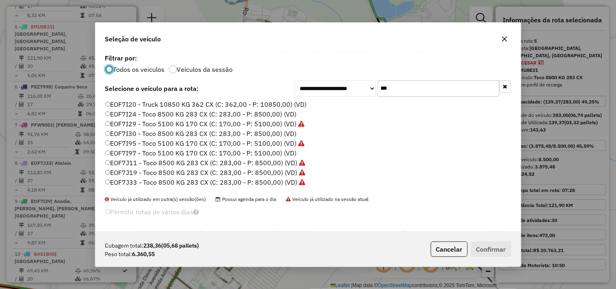
scroll to position [4, 2]
drag, startPoint x: 410, startPoint y: 92, endPoint x: 172, endPoint y: 185, distance: 255.8
click at [410, 92] on input "***" at bounding box center [439, 88] width 122 height 16
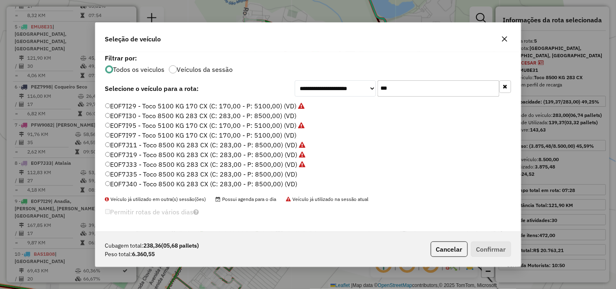
click at [147, 172] on label "EOF7J35 - Toco 8500 KG 283 CX (C: 283,00 - P: 8500,00) (VD)" at bounding box center [201, 174] width 192 height 10
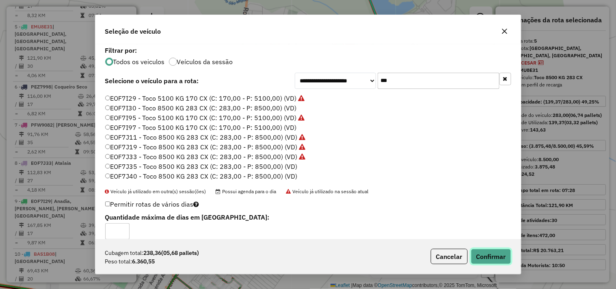
click at [484, 256] on button "Confirmar" at bounding box center [491, 256] width 40 height 15
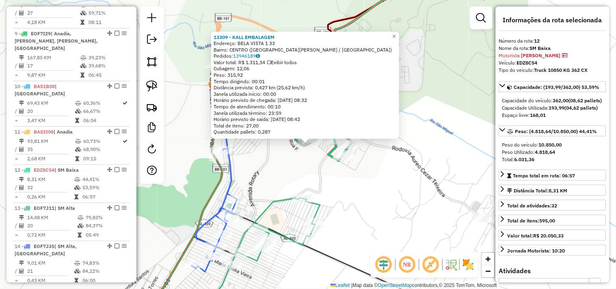
scroll to position [770, 0]
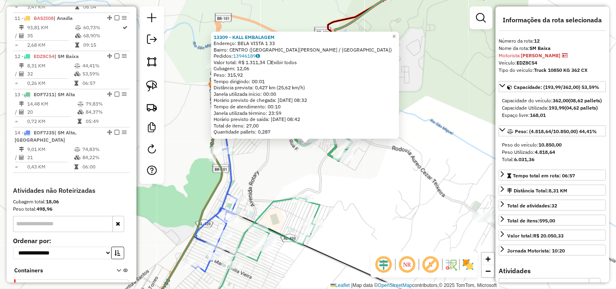
click at [335, 190] on div "13309 - KALL EMBALAGEM Endereço: BELA VISTA 1 33 Bairro: CENTRO (SAO MIGUEL DOS…" at bounding box center [308, 144] width 616 height 289
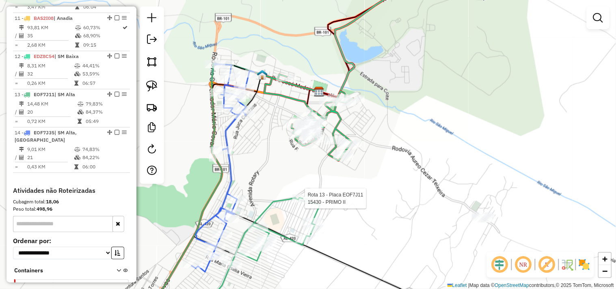
select select "**********"
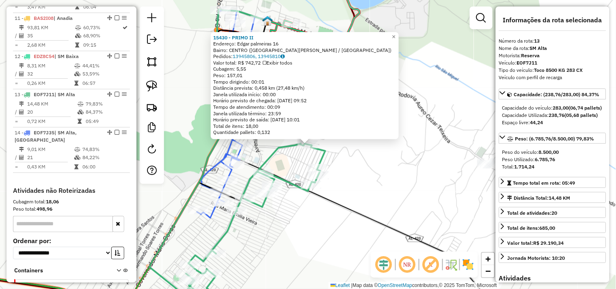
scroll to position [775, 0]
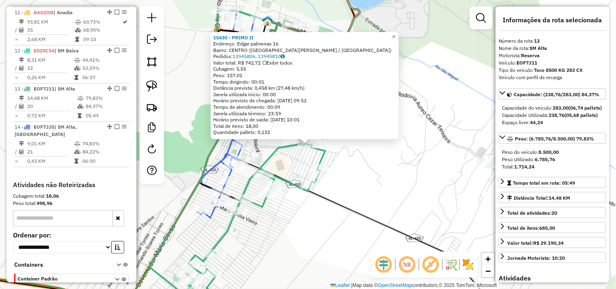
click at [395, 184] on div "15430 - PRIMO II Endereço: Edgar palmeiras 16 Bairro: CENTRO (SAO MIGUEL DOS CA…" at bounding box center [308, 144] width 616 height 289
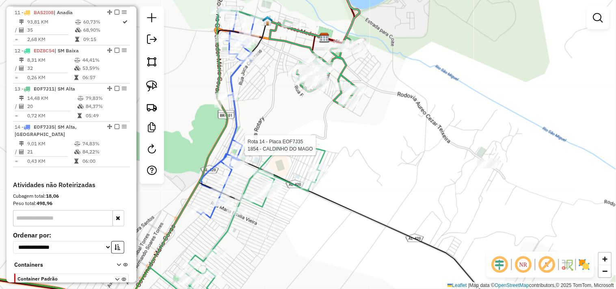
select select "**********"
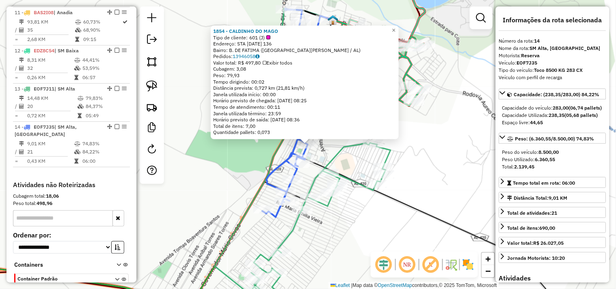
click at [350, 218] on div "1854 - CALDINHO DO MAGO Tipo de cliente: 601 (J) Endereço: STA LUCIA 136 Bairro…" at bounding box center [308, 144] width 616 height 289
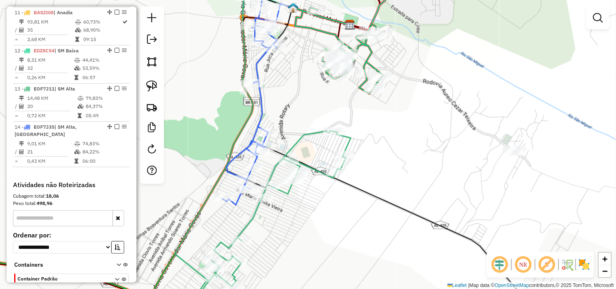
drag, startPoint x: 440, startPoint y: 163, endPoint x: 346, endPoint y: 144, distance: 96.1
click at [356, 144] on div "Janela de atendimento Grade de atendimento Capacidade Transportadoras Veículos …" at bounding box center [308, 144] width 616 height 289
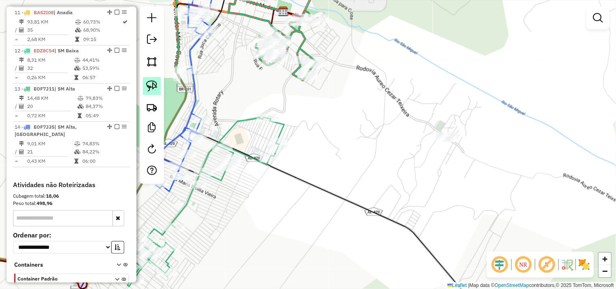
click at [153, 82] on img at bounding box center [151, 85] width 11 height 11
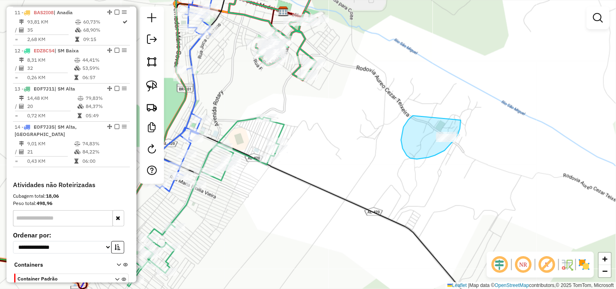
drag, startPoint x: 401, startPoint y: 140, endPoint x: 461, endPoint y: 120, distance: 63.0
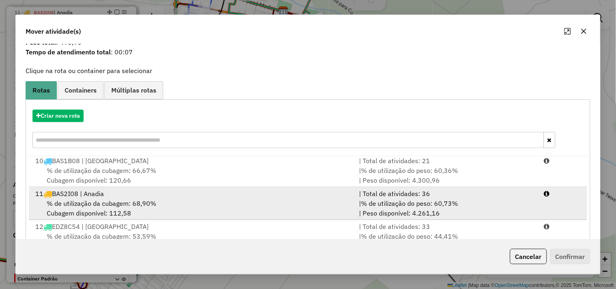
scroll to position [45, 0]
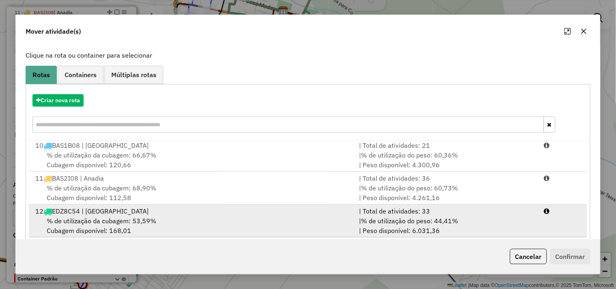
click at [168, 207] on div "12 EDZ8C54 | SM Baixa" at bounding box center [192, 211] width 324 height 10
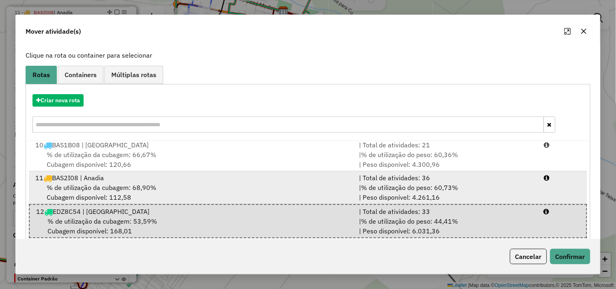
scroll to position [299, 0]
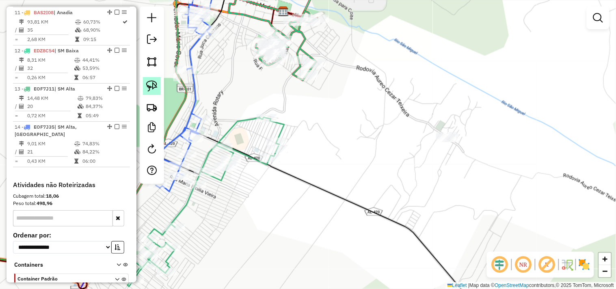
click at [145, 91] on link at bounding box center [152, 86] width 18 height 18
drag, startPoint x: 465, startPoint y: 105, endPoint x: 480, endPoint y: 150, distance: 47.8
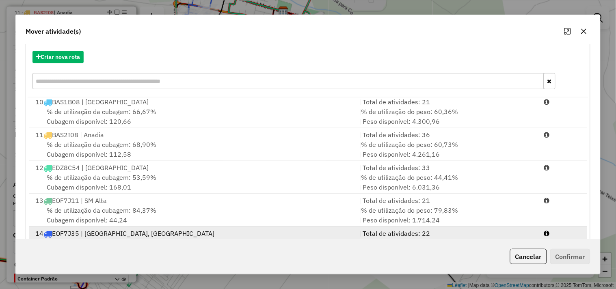
scroll to position [123, 0]
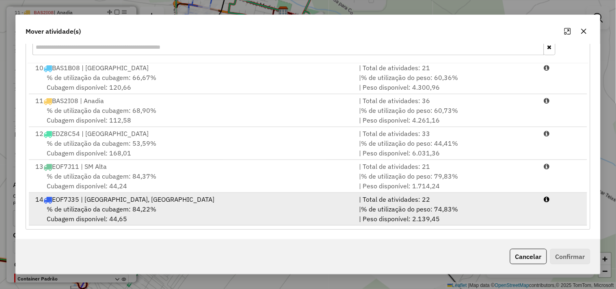
click at [121, 207] on span "% de utilização da cubagem: 84,22%" at bounding box center [102, 209] width 110 height 8
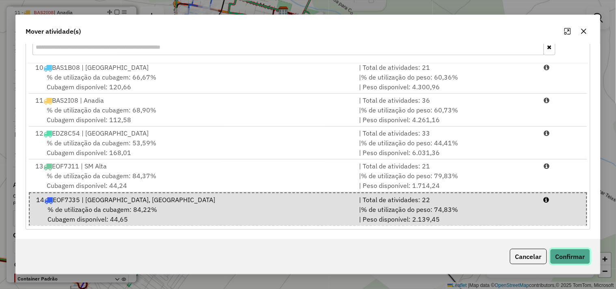
click at [574, 256] on button "Confirmar" at bounding box center [570, 256] width 40 height 15
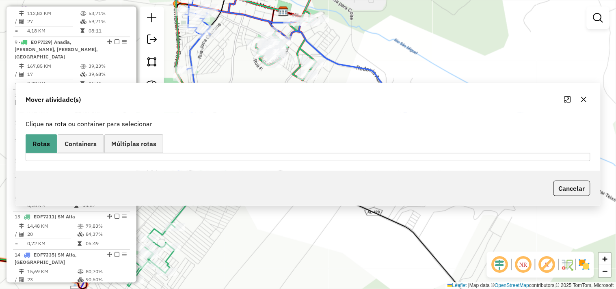
scroll to position [0, 0]
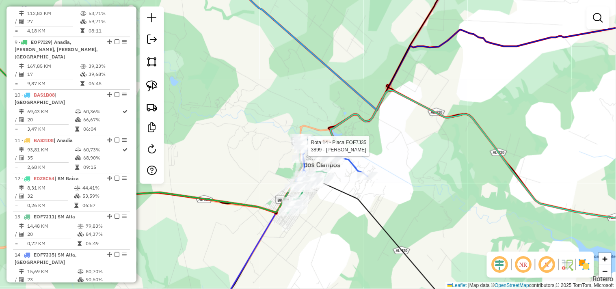
select select "**********"
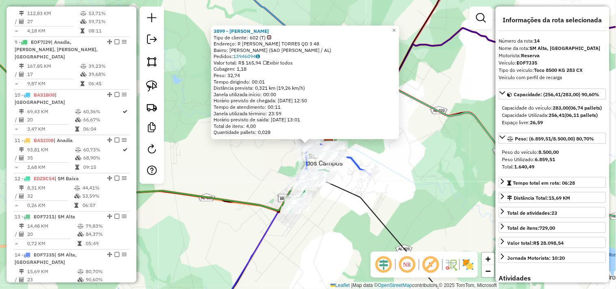
click at [259, 169] on div "3899 - JOSEFA RODRIGUES DA SILVA Tipo de cliente: 602 (T) Endereço: R MIGUEL M.…" at bounding box center [308, 144] width 616 height 289
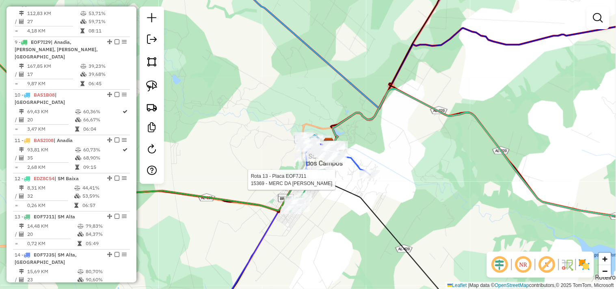
select select "**********"
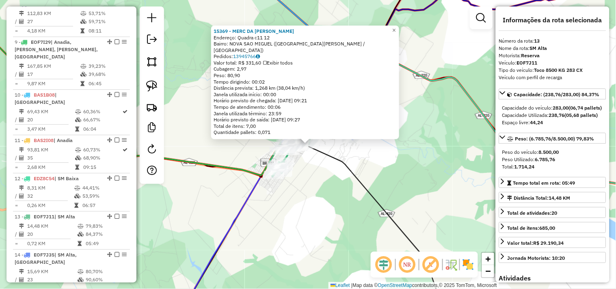
click at [329, 214] on div "15369 - MERC DA ROSENILDA Endereço: Quadra c11 12 Bairro: NOVA SAO MIGUEL (SAO …" at bounding box center [308, 144] width 616 height 289
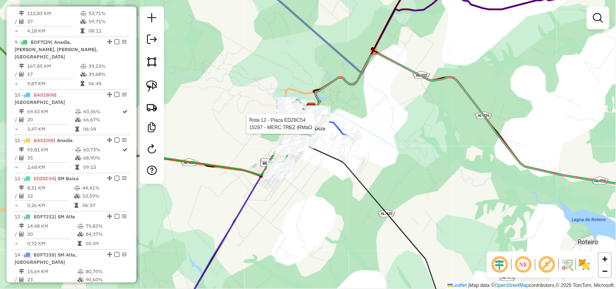
select select "**********"
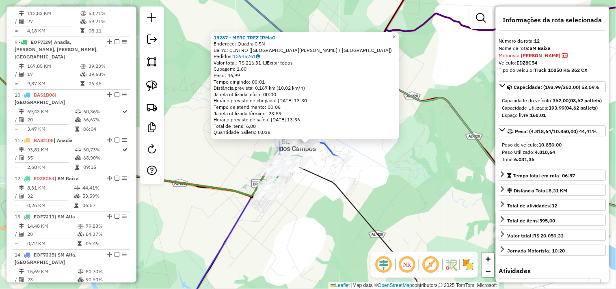
click at [296, 230] on div "15287 - MERC TREZ IRMaO Endereço: Quadra C SN Bairro: CENTRO (SAO MIGUEL DOS CA…" at bounding box center [308, 144] width 616 height 289
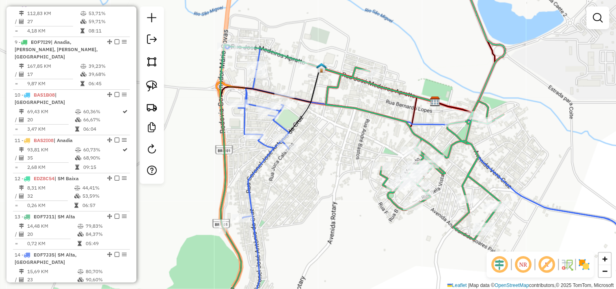
drag, startPoint x: 361, startPoint y: 153, endPoint x: 330, endPoint y: 144, distance: 32.0
click at [330, 144] on div "Janela de atendimento Grade de atendimento Capacidade Transportadoras Veículos …" at bounding box center [308, 144] width 616 height 289
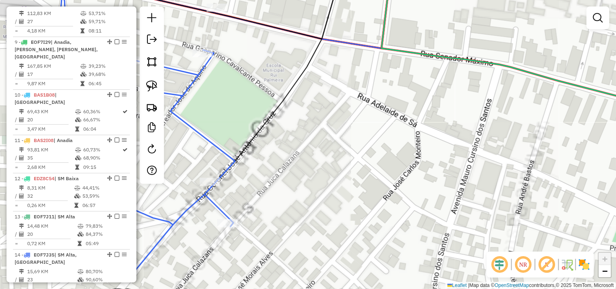
drag, startPoint x: 311, startPoint y: 136, endPoint x: 270, endPoint y: 100, distance: 54.4
click at [271, 100] on icon at bounding box center [242, 100] width 218 height 347
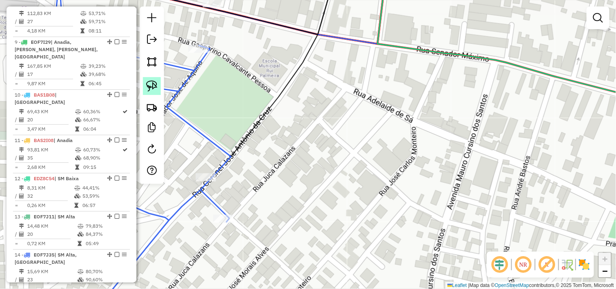
click at [149, 83] on img at bounding box center [151, 85] width 11 height 11
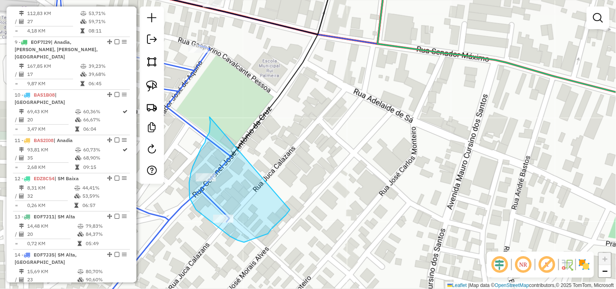
drag, startPoint x: 210, startPoint y: 122, endPoint x: 291, endPoint y: 207, distance: 117.8
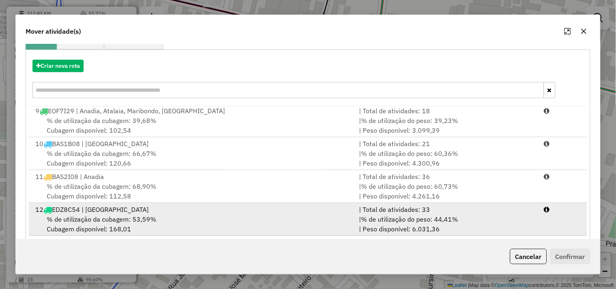
scroll to position [123, 0]
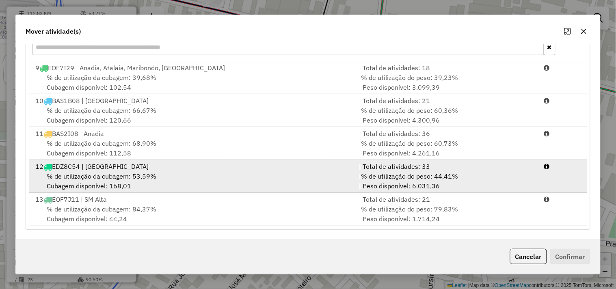
click at [112, 166] on div "12 EDZ8C54 | SM Baixa" at bounding box center [192, 167] width 324 height 10
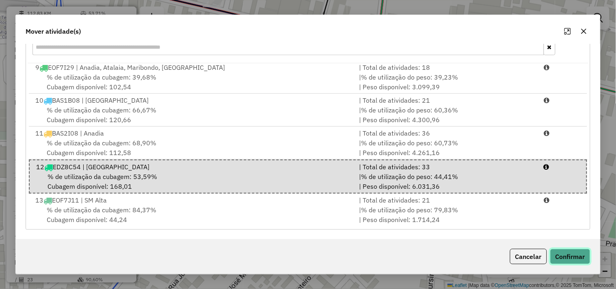
click at [572, 257] on button "Confirmar" at bounding box center [570, 256] width 40 height 15
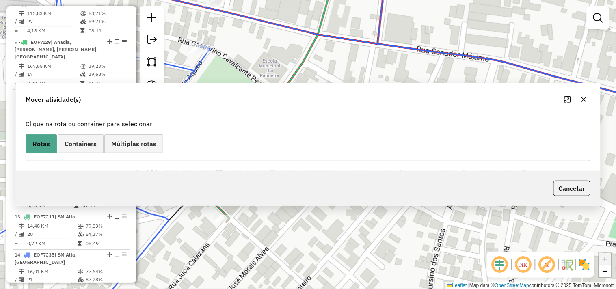
scroll to position [0, 0]
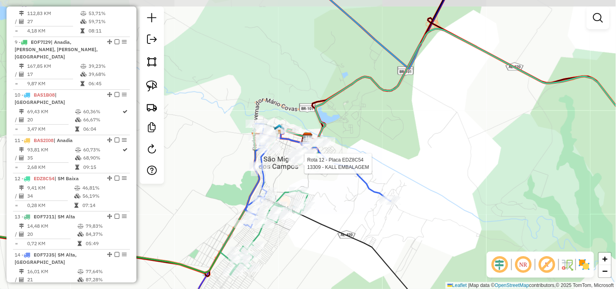
select select "**********"
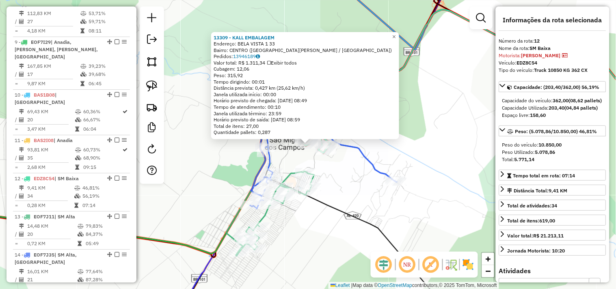
click at [314, 235] on div "13309 - KALL EMBALAGEM Endereço: BELA VISTA 1 33 Bairro: CENTRO (SAO MIGUEL DOS…" at bounding box center [308, 144] width 616 height 289
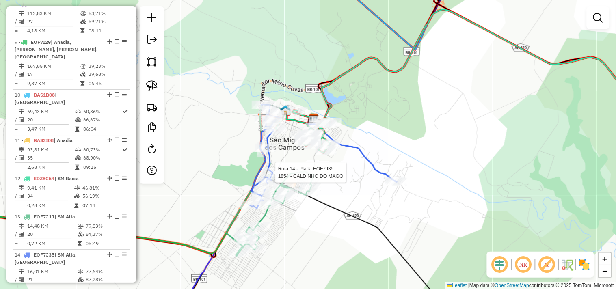
click at [267, 167] on icon at bounding box center [323, 156] width 147 height 104
select select "**********"
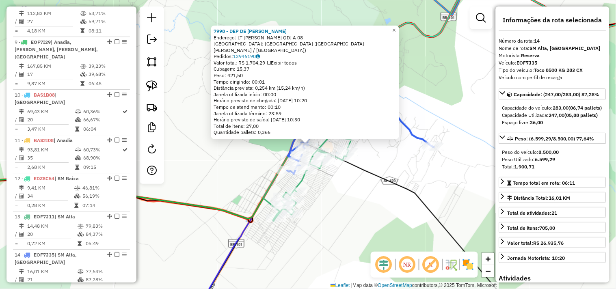
click at [316, 217] on div "7998 - DEP DE BEBIDAS SILVA Endereço: LT EDGAR SOARES PALMEIRA QD: A 08 Bairro:…" at bounding box center [308, 144] width 616 height 289
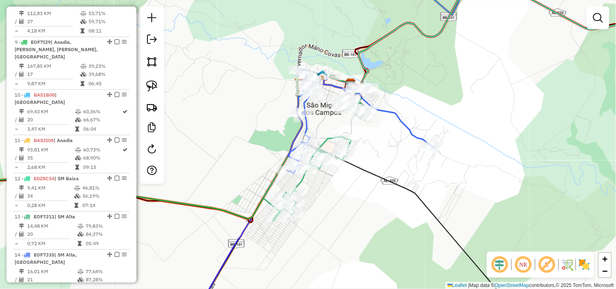
select select "**********"
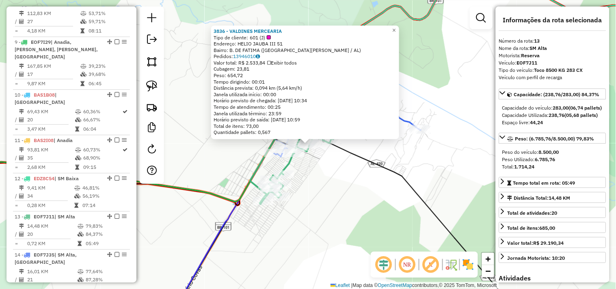
click at [330, 197] on div "3836 - VALDINES MERCEARIA Tipo de cliente: 601 (J) Endereço: HELIO JAUBA III 51…" at bounding box center [308, 144] width 616 height 289
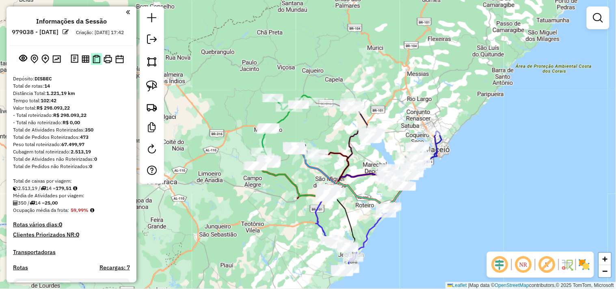
click at [95, 63] on img at bounding box center [97, 59] width 8 height 9
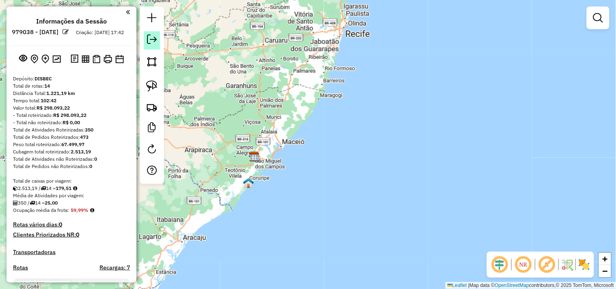
click at [152, 38] on em at bounding box center [152, 40] width 10 height 10
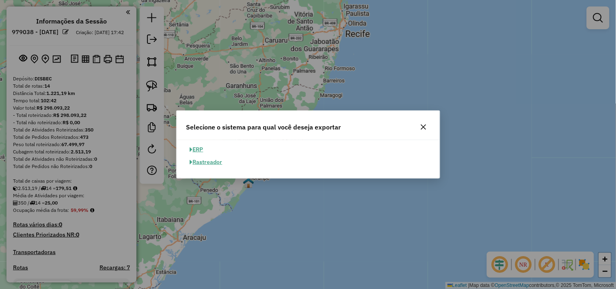
click at [196, 149] on button "ERP" at bounding box center [196, 149] width 21 height 13
select select "**"
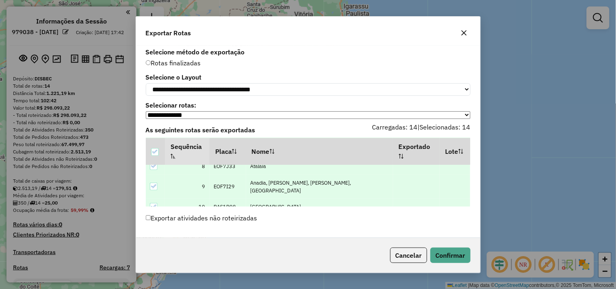
scroll to position [192, 0]
click at [456, 257] on button "Confirmar" at bounding box center [450, 255] width 40 height 15
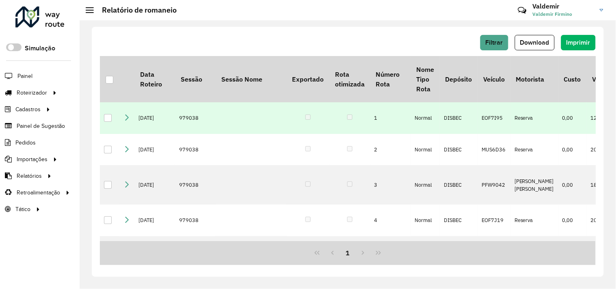
click at [128, 120] on icon at bounding box center [126, 117] width 6 height 6
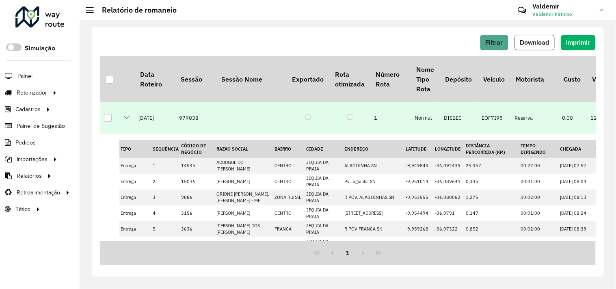
click at [127, 121] on link at bounding box center [126, 118] width 6 height 7
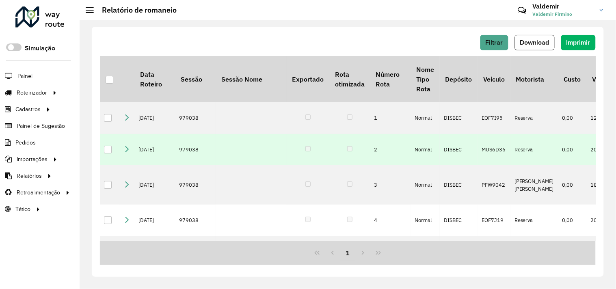
click at [126, 152] on icon at bounding box center [126, 149] width 6 height 6
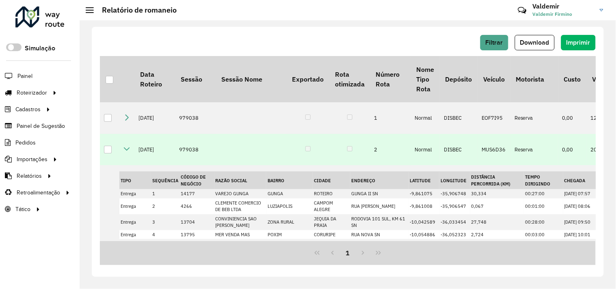
click at [124, 152] on icon at bounding box center [126, 149] width 6 height 6
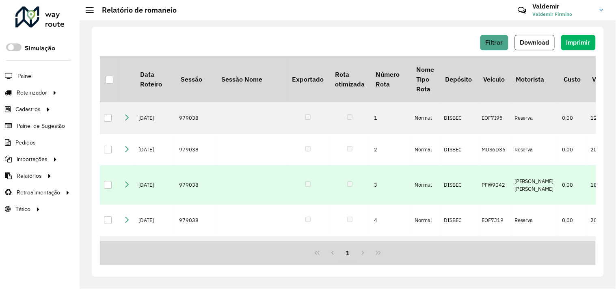
click at [128, 188] on icon at bounding box center [126, 184] width 6 height 6
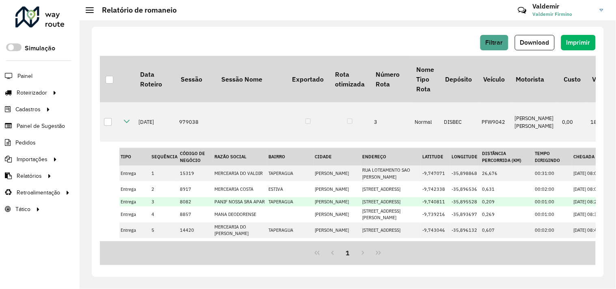
scroll to position [22, 0]
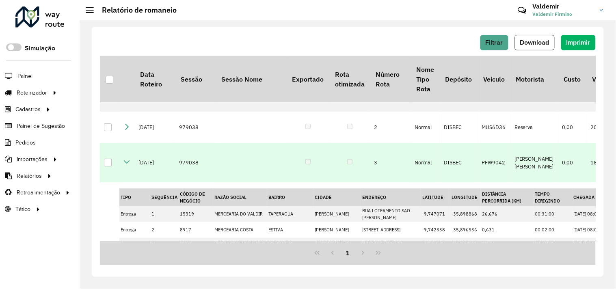
click at [129, 166] on link at bounding box center [126, 163] width 6 height 7
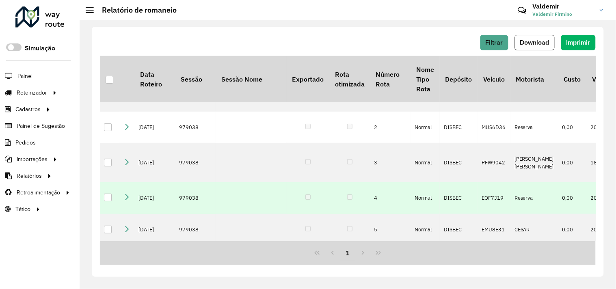
click at [127, 201] on icon at bounding box center [126, 197] width 6 height 6
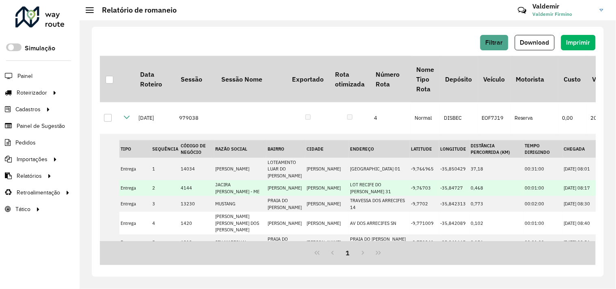
scroll to position [101, 0]
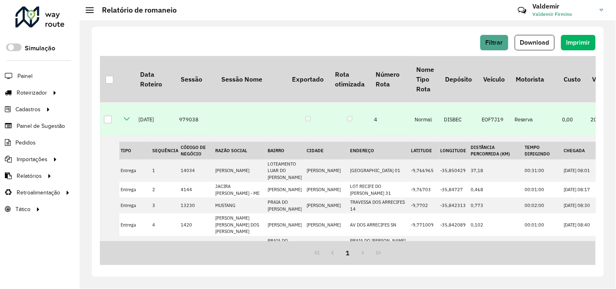
click at [126, 122] on icon at bounding box center [126, 119] width 6 height 6
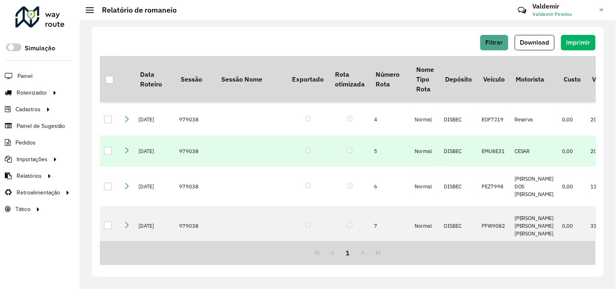
click at [126, 167] on td at bounding box center [126, 152] width 15 height 32
click at [126, 153] on icon at bounding box center [126, 150] width 6 height 6
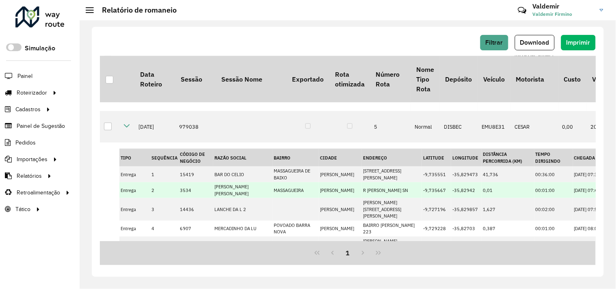
scroll to position [102, 0]
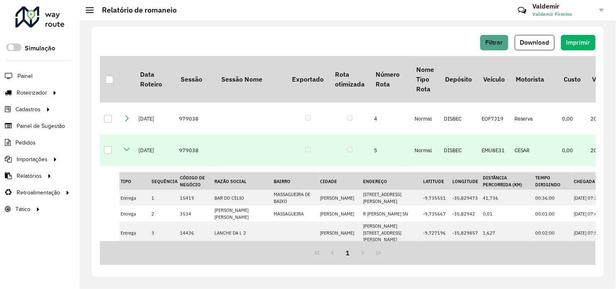
click at [126, 153] on icon at bounding box center [126, 149] width 6 height 6
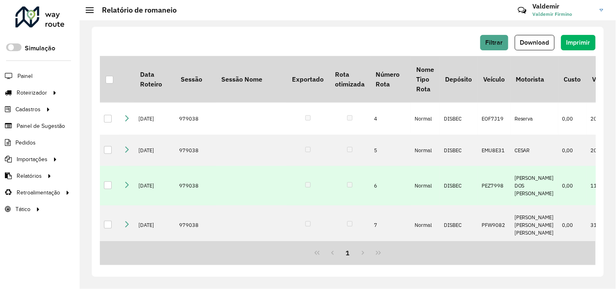
click at [125, 188] on icon at bounding box center [126, 185] width 6 height 6
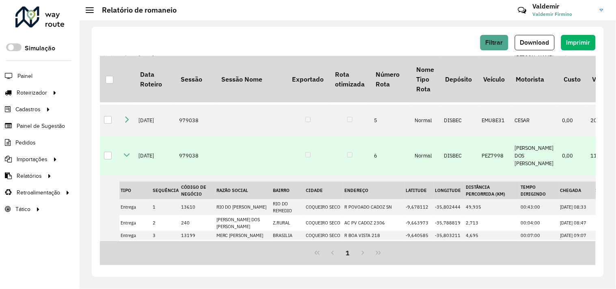
scroll to position [146, 0]
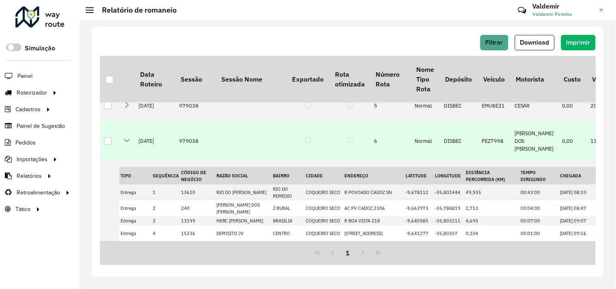
click at [123, 144] on icon at bounding box center [126, 140] width 6 height 6
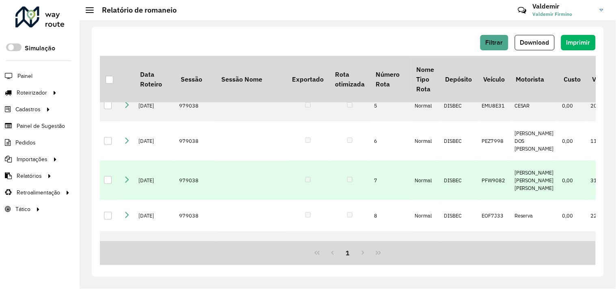
click at [123, 183] on icon at bounding box center [126, 179] width 6 height 6
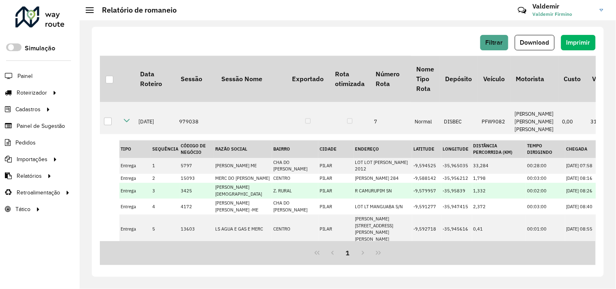
scroll to position [212, 0]
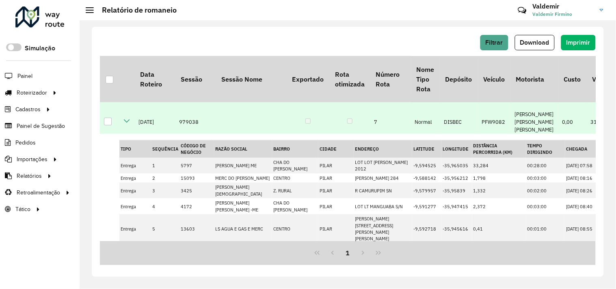
click at [129, 124] on icon at bounding box center [126, 121] width 6 height 6
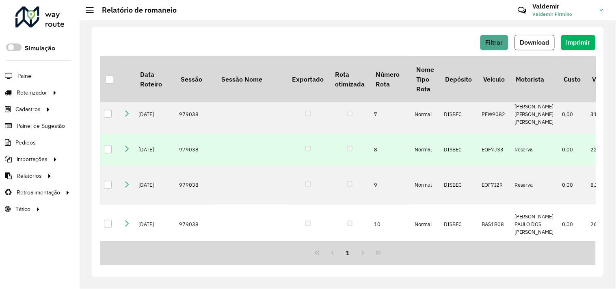
click at [125, 152] on icon at bounding box center [126, 148] width 6 height 6
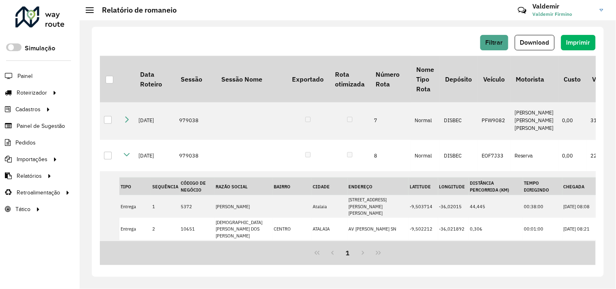
scroll to position [207, 0]
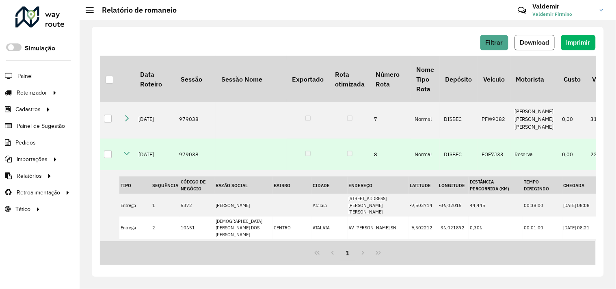
click at [126, 157] on icon at bounding box center [126, 153] width 6 height 6
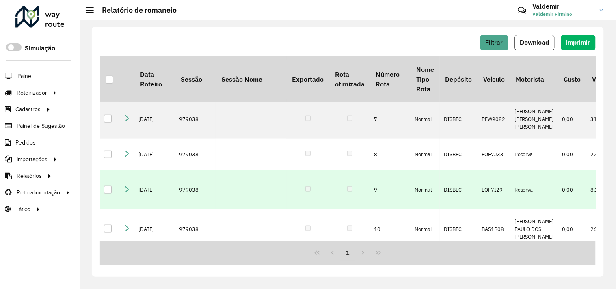
click at [127, 192] on icon at bounding box center [126, 189] width 6 height 6
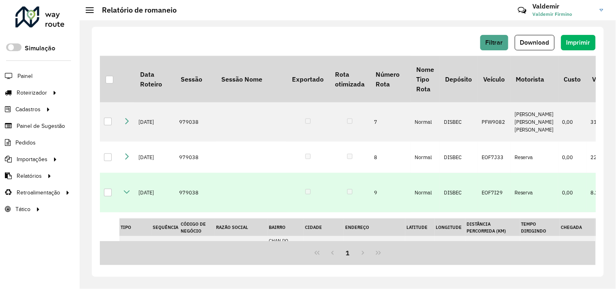
scroll to position [250, 0]
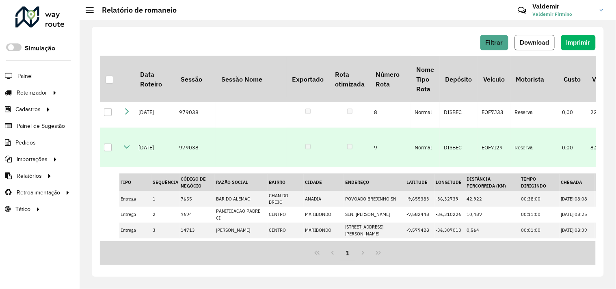
click at [126, 150] on icon at bounding box center [126, 147] width 6 height 6
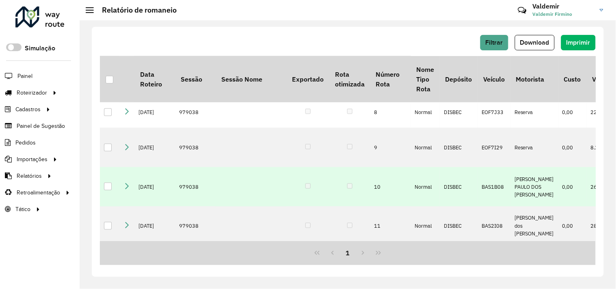
click at [125, 189] on icon at bounding box center [126, 186] width 6 height 6
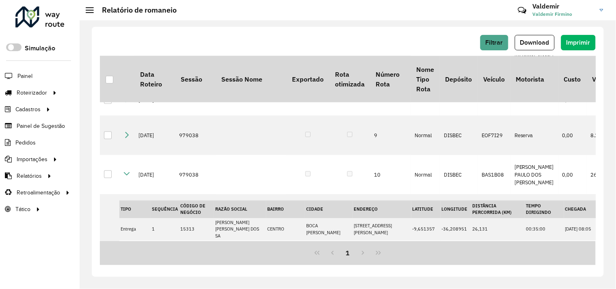
scroll to position [266, 0]
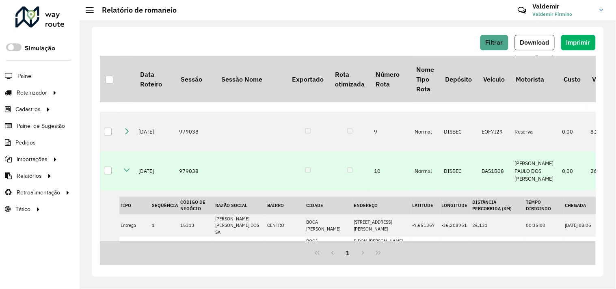
click at [123, 173] on icon at bounding box center [126, 170] width 6 height 6
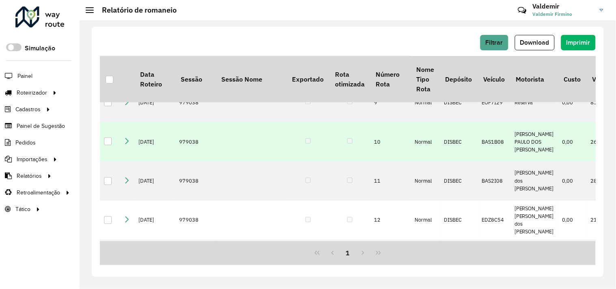
scroll to position [311, 0]
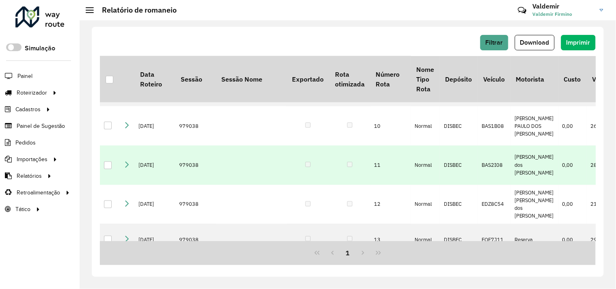
click at [124, 168] on icon at bounding box center [126, 164] width 6 height 6
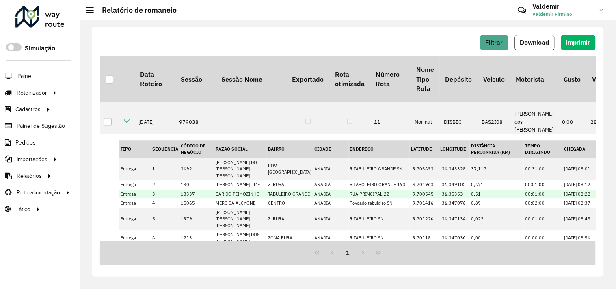
scroll to position [323, 0]
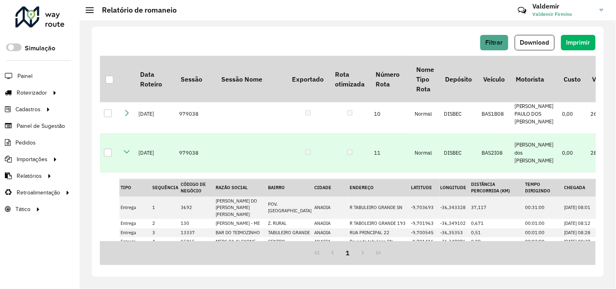
click at [127, 155] on icon at bounding box center [126, 152] width 6 height 6
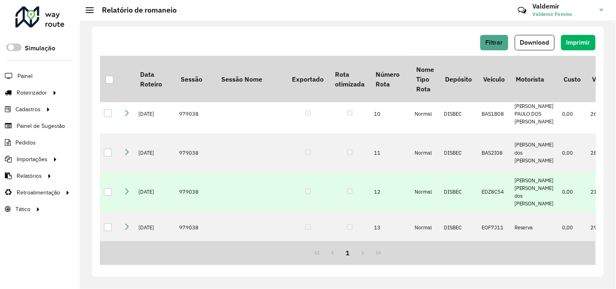
click at [126, 189] on icon at bounding box center [126, 191] width 6 height 6
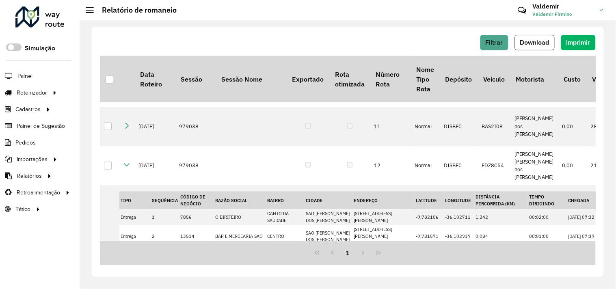
scroll to position [363, 0]
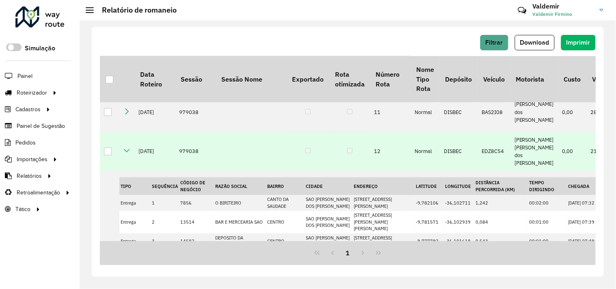
click at [126, 152] on icon at bounding box center [126, 151] width 6 height 6
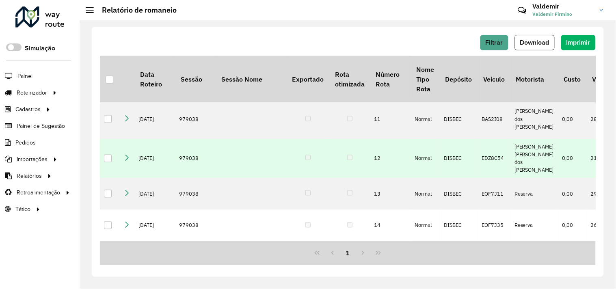
scroll to position [359, 0]
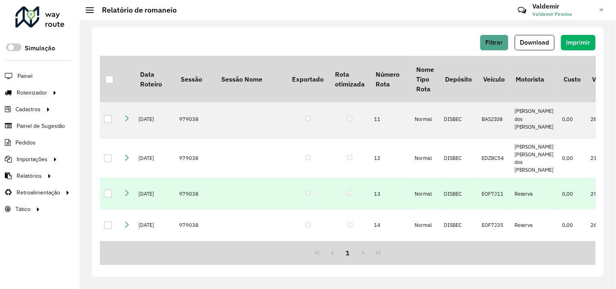
click at [128, 194] on icon at bounding box center [126, 193] width 6 height 6
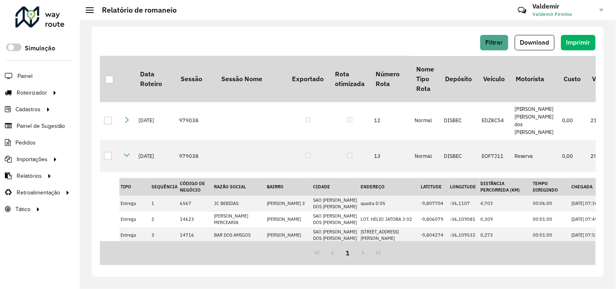
scroll to position [342, 0]
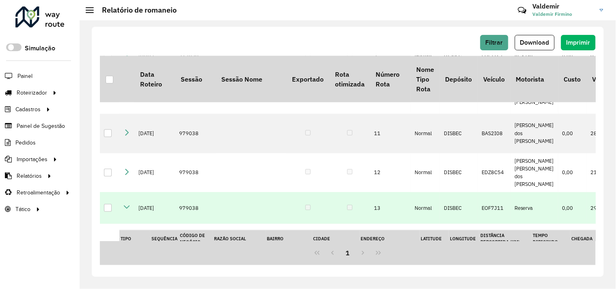
click at [125, 205] on icon at bounding box center [126, 207] width 6 height 6
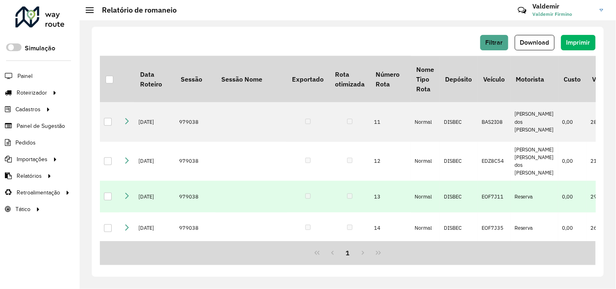
scroll to position [359, 0]
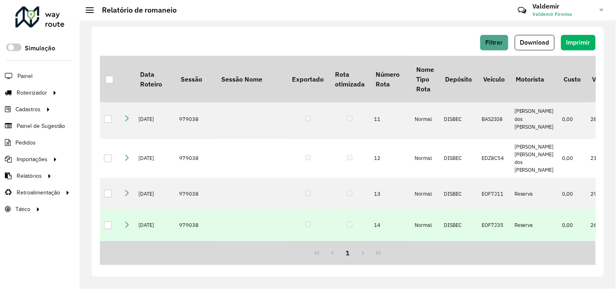
click at [125, 222] on icon at bounding box center [126, 225] width 6 height 6
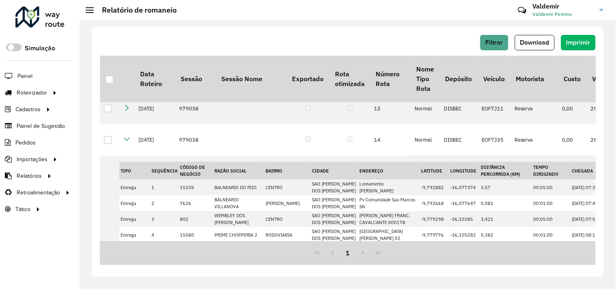
scroll to position [397, 0]
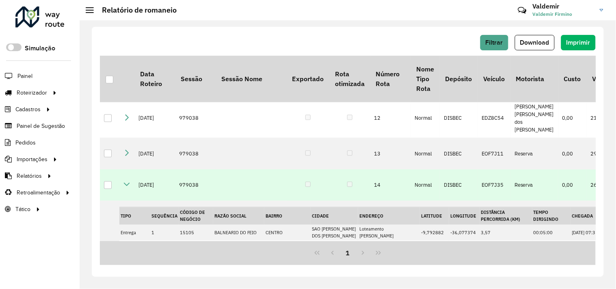
click at [126, 186] on icon at bounding box center [126, 184] width 6 height 6
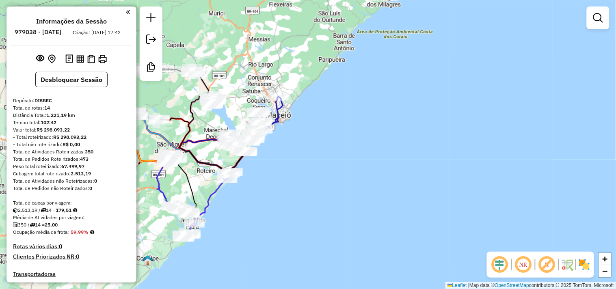
drag, startPoint x: 229, startPoint y: 140, endPoint x: 263, endPoint y: 184, distance: 55.9
click at [266, 186] on div "Janela de atendimento Grade de atendimento Capacidade Transportadoras Veículos …" at bounding box center [308, 144] width 616 height 289
